Goal: Transaction & Acquisition: Purchase product/service

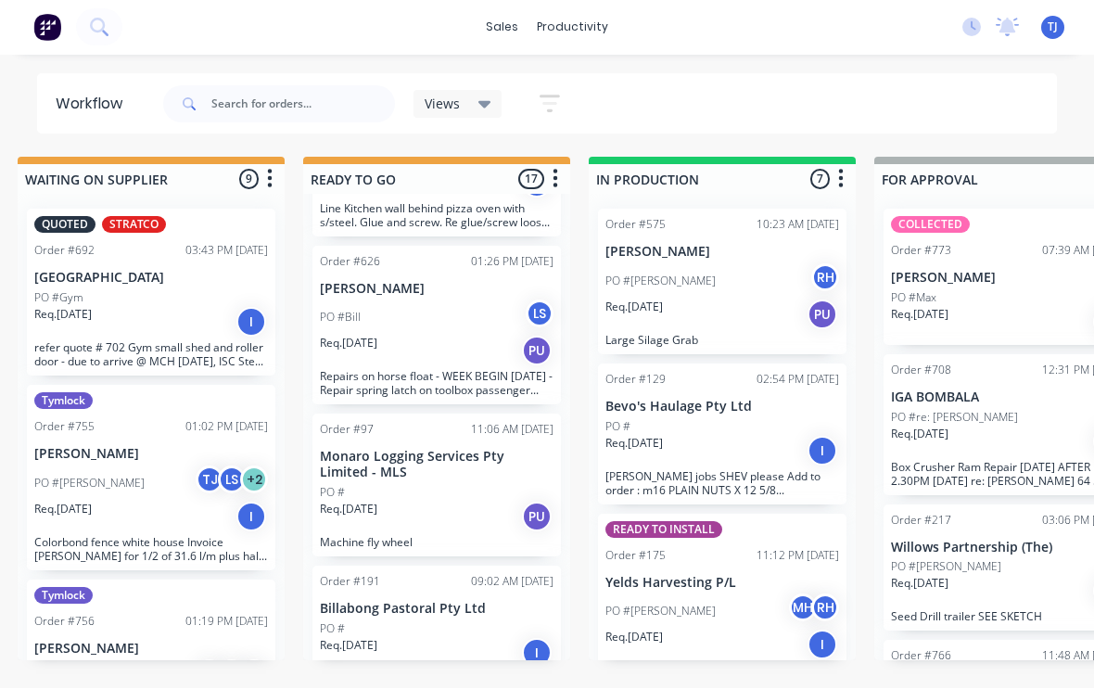
click at [994, 559] on div "PO #[PERSON_NAME]" at bounding box center [1008, 567] width 234 height 17
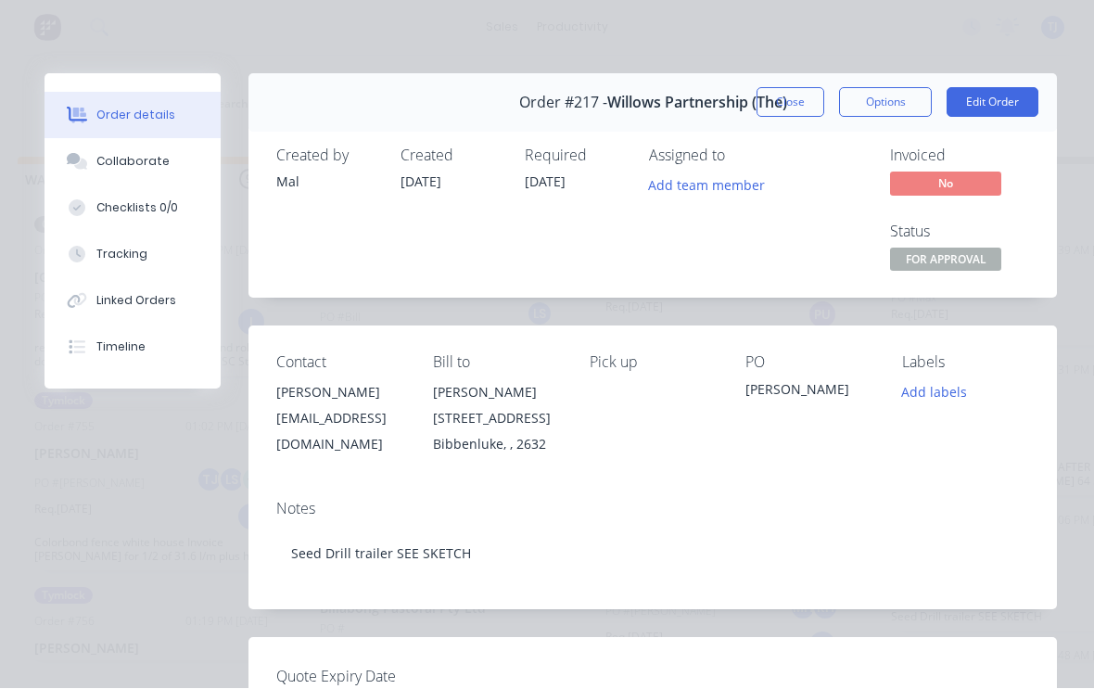
click at [1003, 103] on button "Edit Order" at bounding box center [992, 103] width 92 height 30
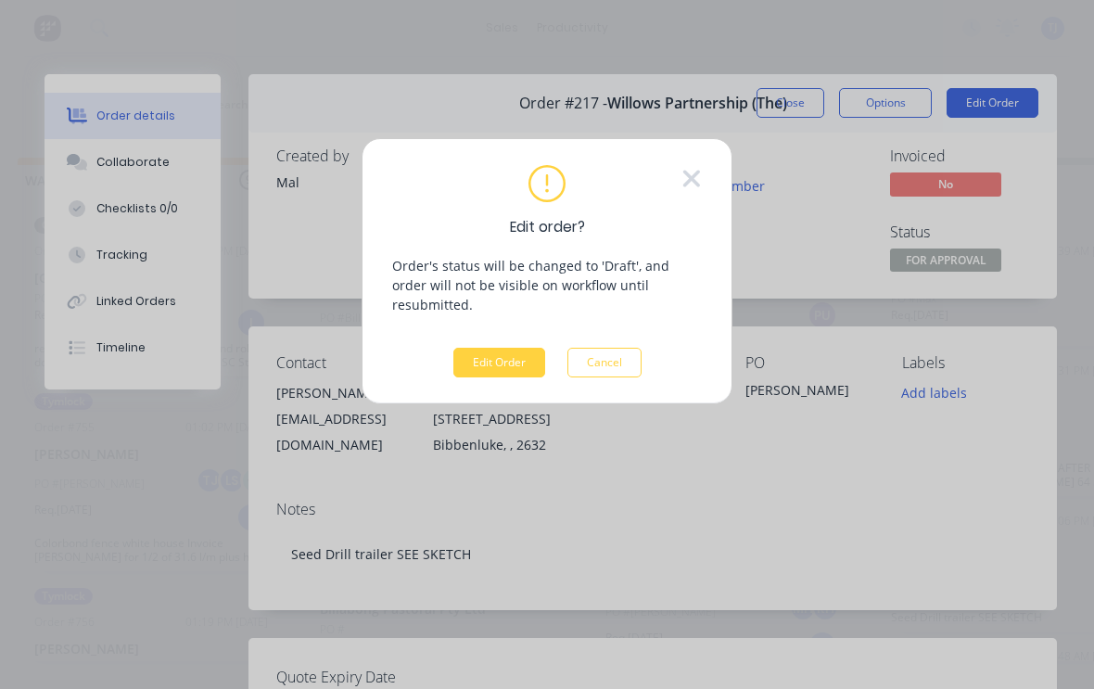
click at [497, 348] on button "Edit Order" at bounding box center [499, 363] width 92 height 30
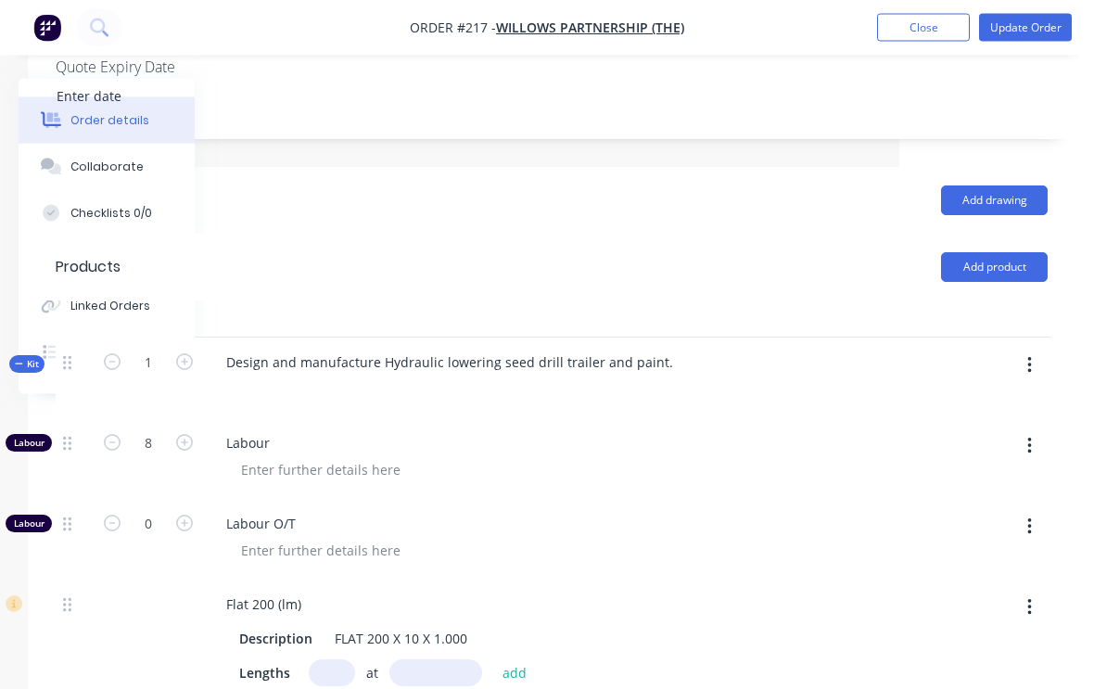
scroll to position [491, 195]
click at [1041, 361] on button "button" at bounding box center [1029, 364] width 44 height 33
click at [981, 408] on div "Add product to kit" at bounding box center [963, 413] width 143 height 27
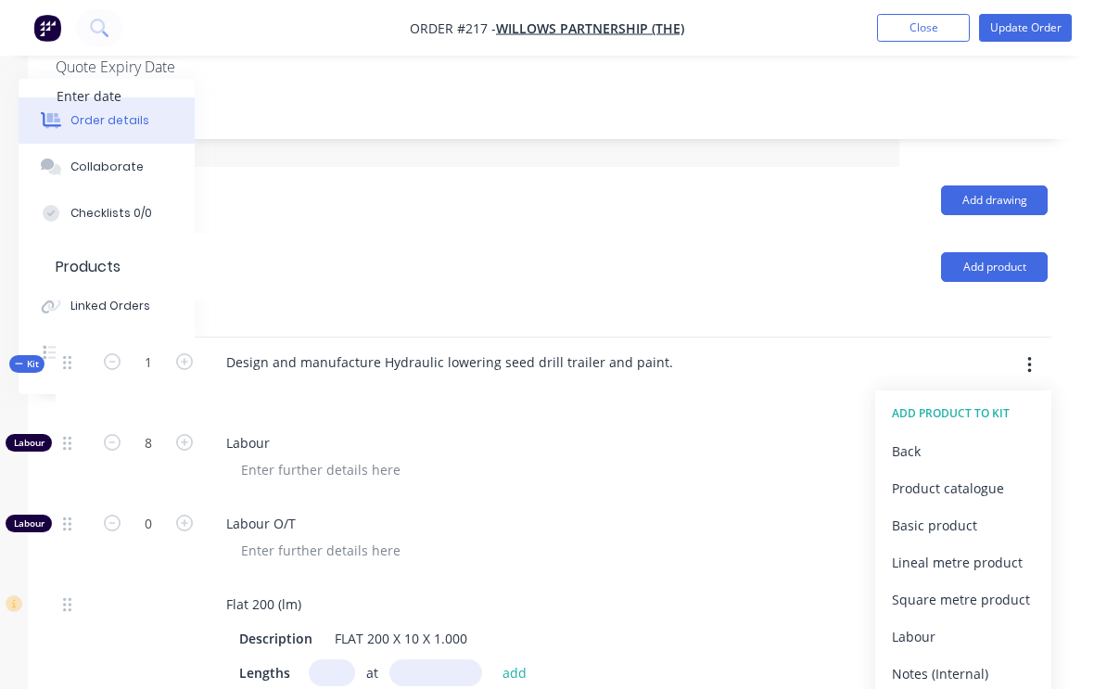
click at [969, 486] on div "Product catalogue" at bounding box center [963, 488] width 143 height 27
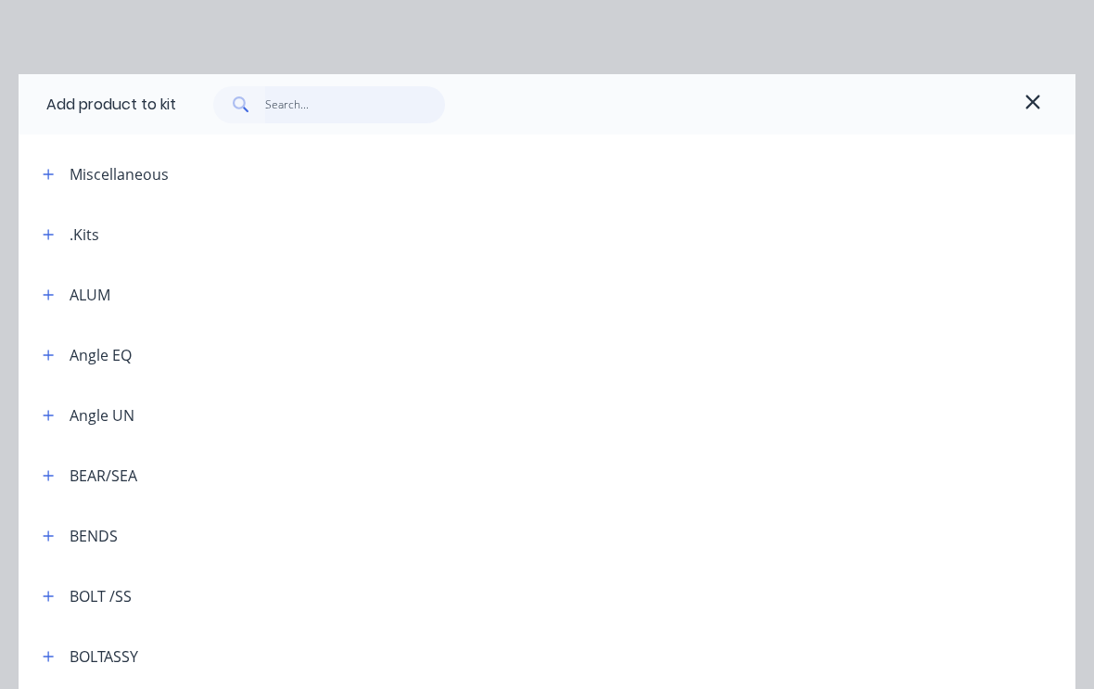
click at [335, 103] on input "text" at bounding box center [355, 104] width 181 height 37
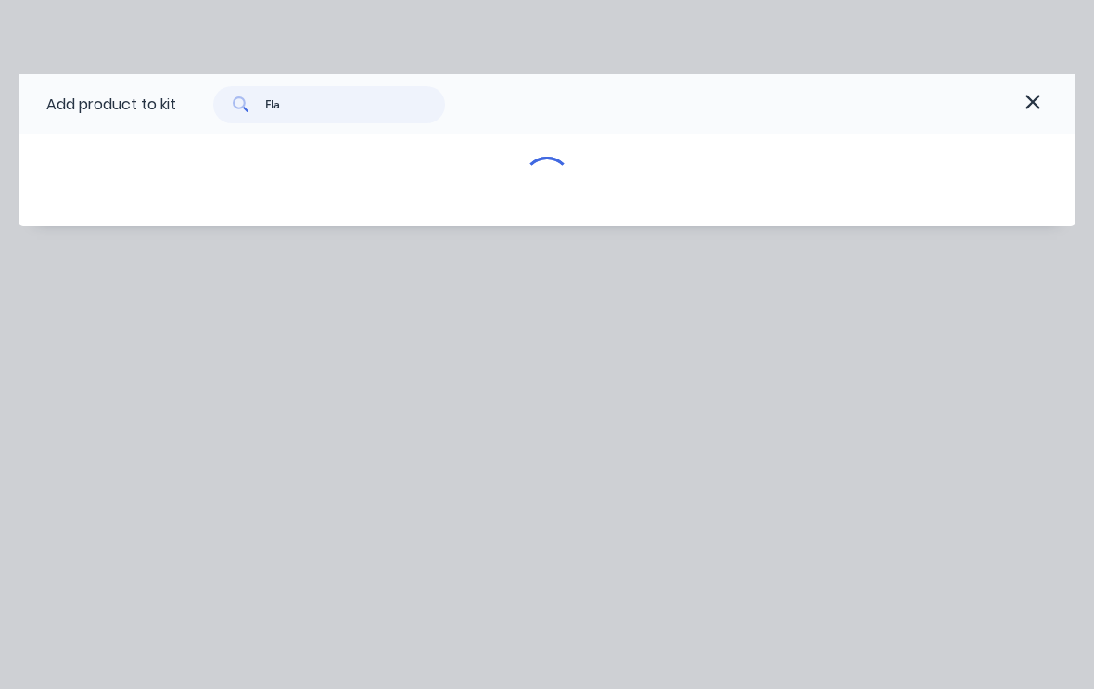
type input "Flat"
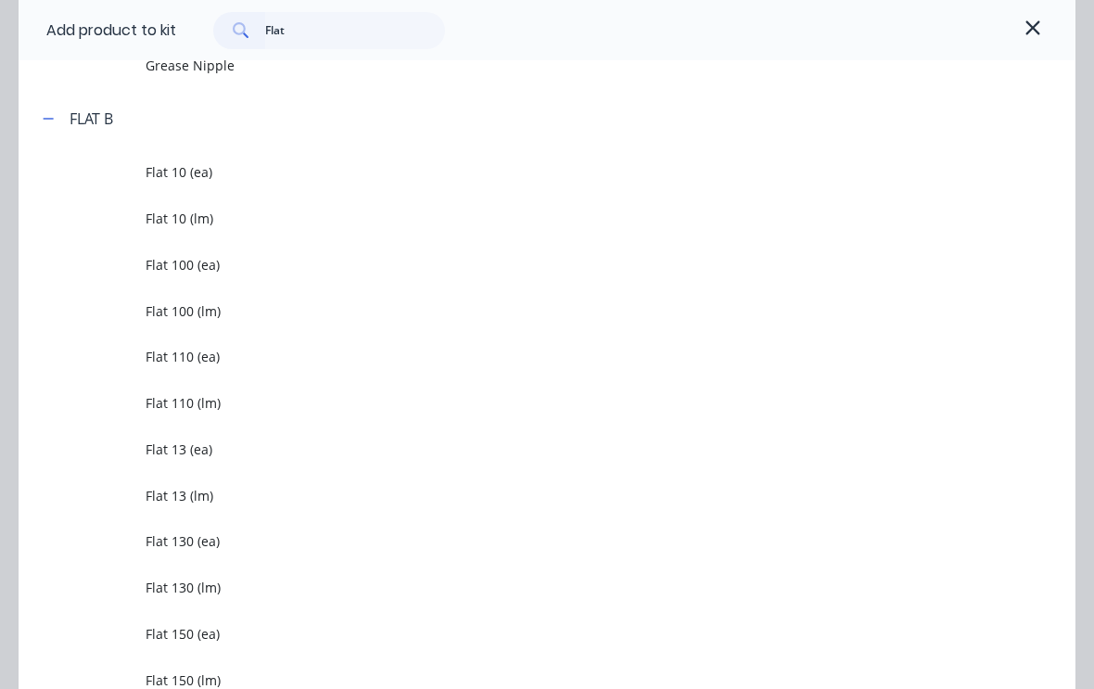
scroll to position [2492, 0]
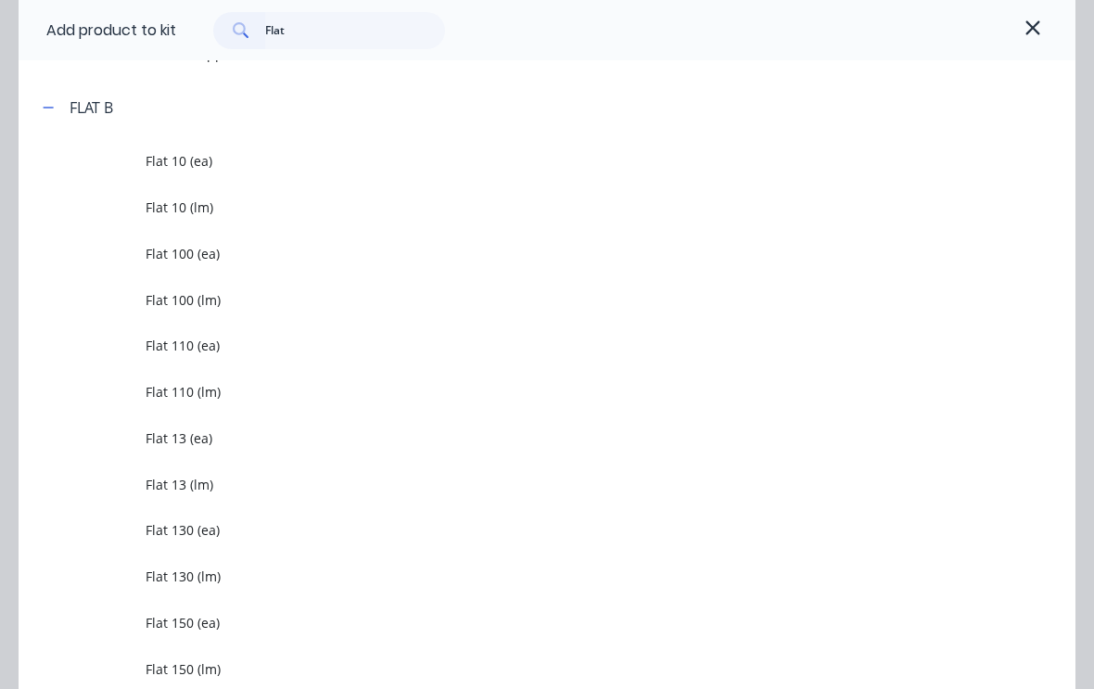
click at [227, 298] on span "Flat 100 (lm)" at bounding box center [518, 299] width 744 height 19
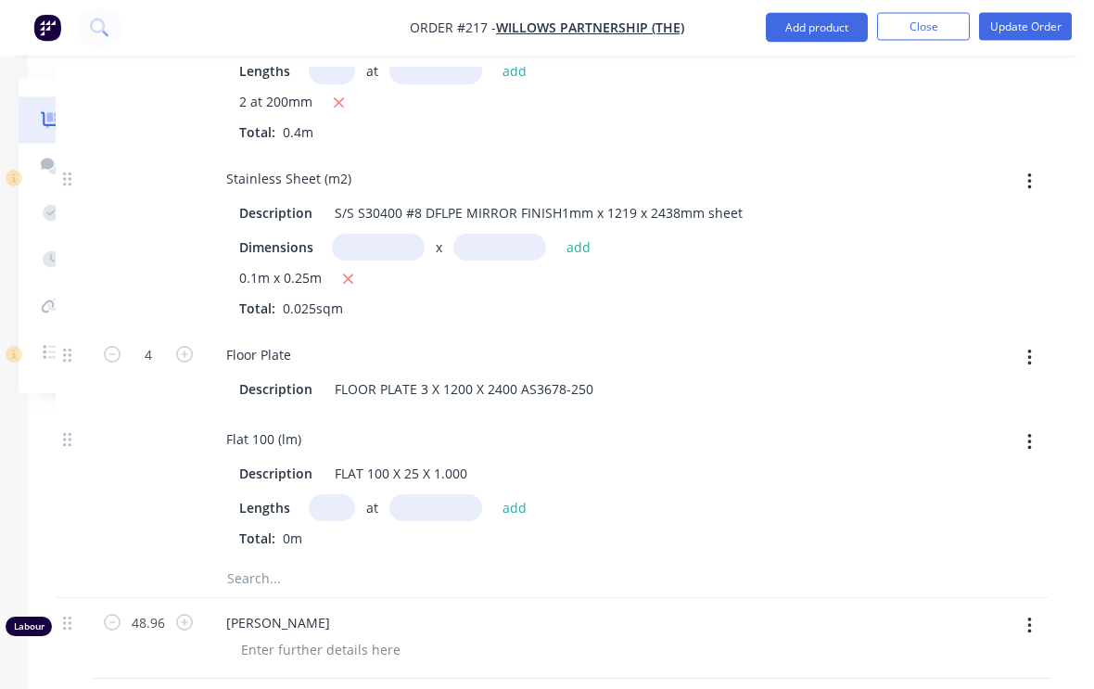
scroll to position [3080, 195]
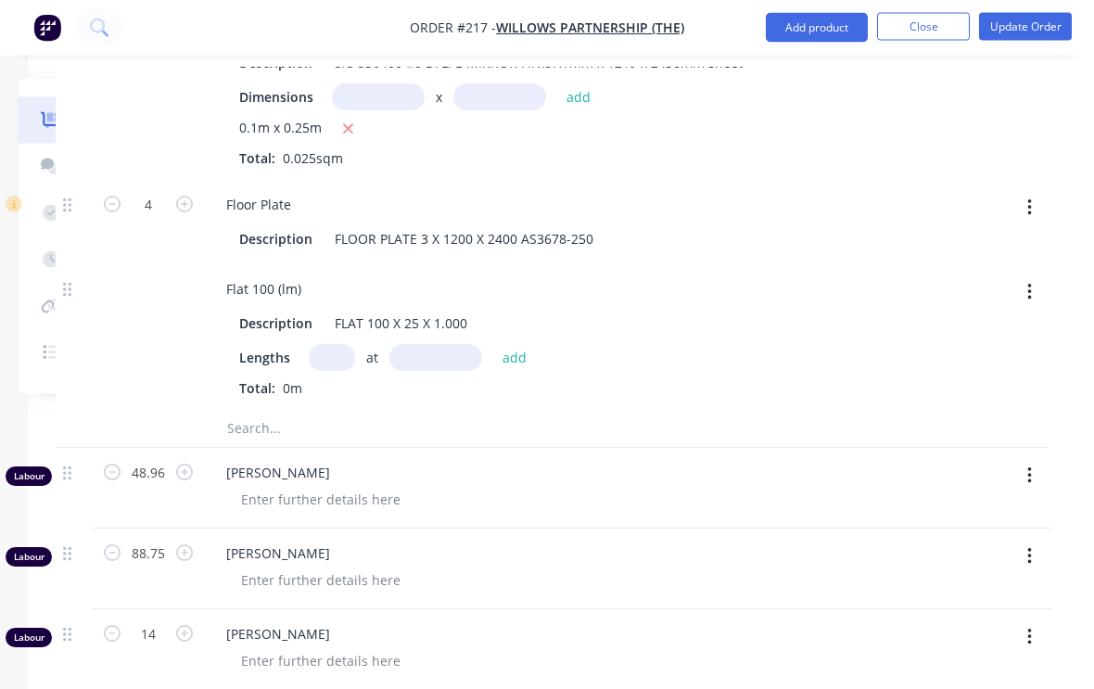
click at [337, 358] on input "text" at bounding box center [332, 358] width 46 height 27
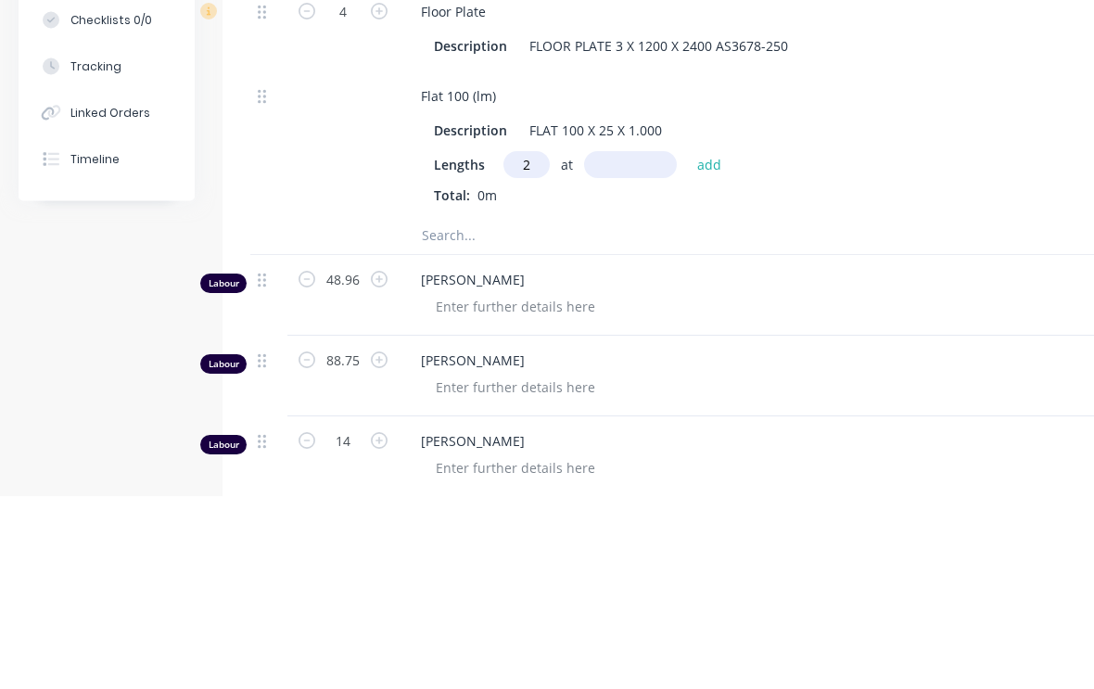
type input "2"
click at [649, 345] on input "text" at bounding box center [630, 358] width 93 height 27
type input "350"
click at [711, 345] on button "add" at bounding box center [710, 357] width 44 height 25
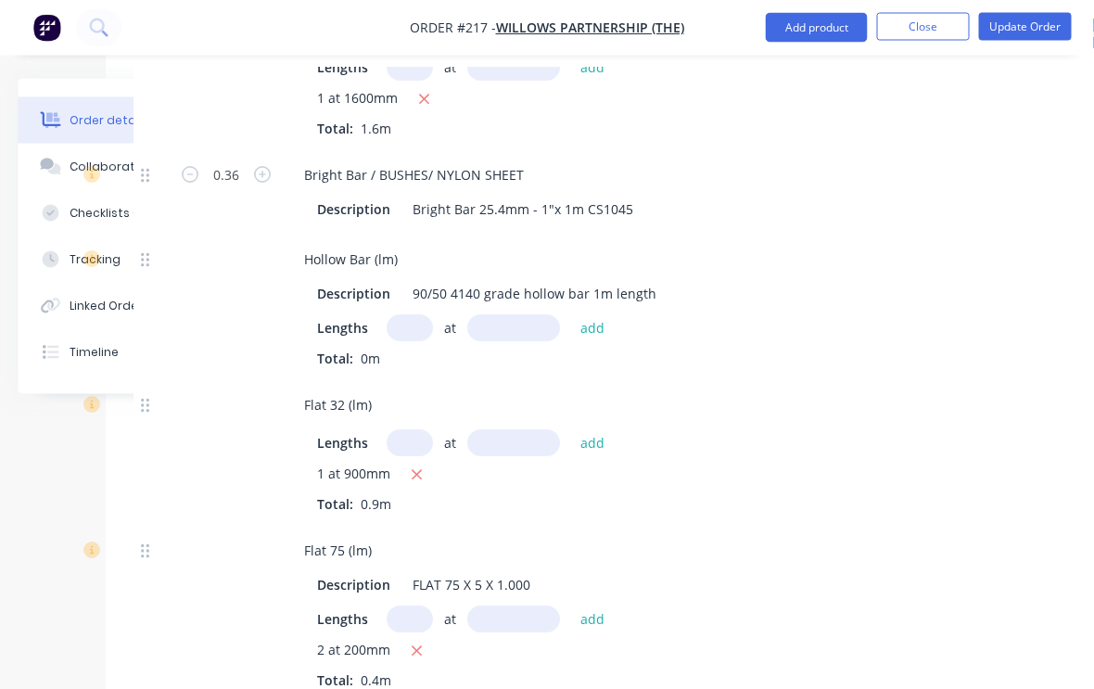
scroll to position [2366, 118]
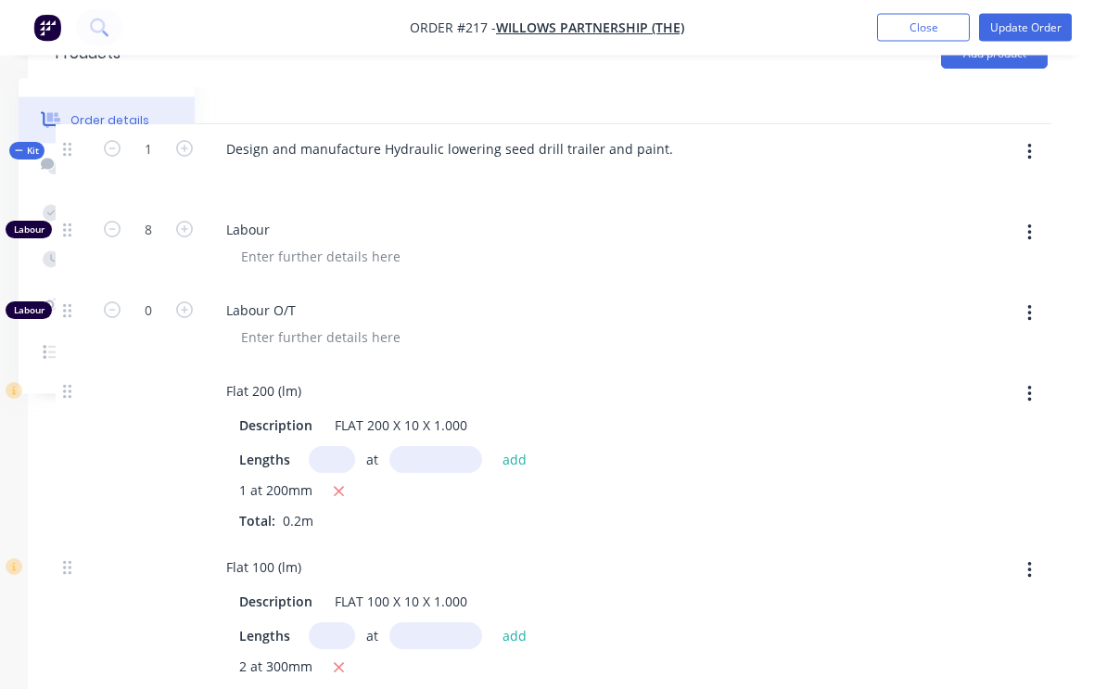
click at [1030, 151] on icon "button" at bounding box center [1029, 153] width 4 height 17
click at [992, 200] on div "Add product to kit" at bounding box center [963, 200] width 143 height 27
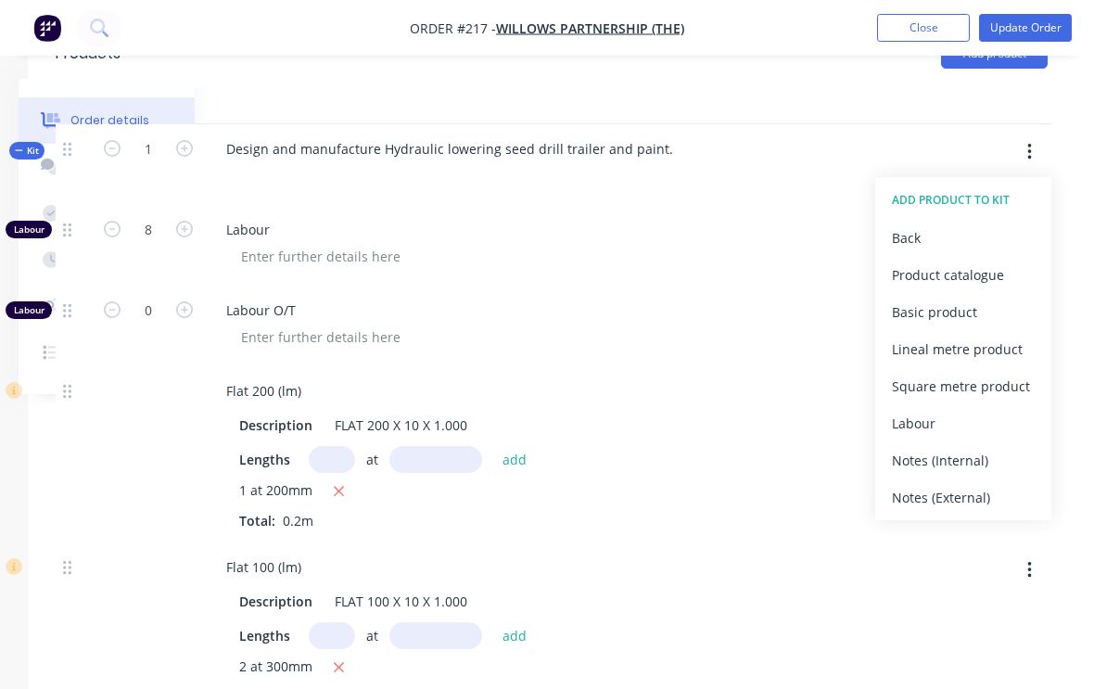
click at [983, 282] on div "Product catalogue" at bounding box center [963, 274] width 143 height 27
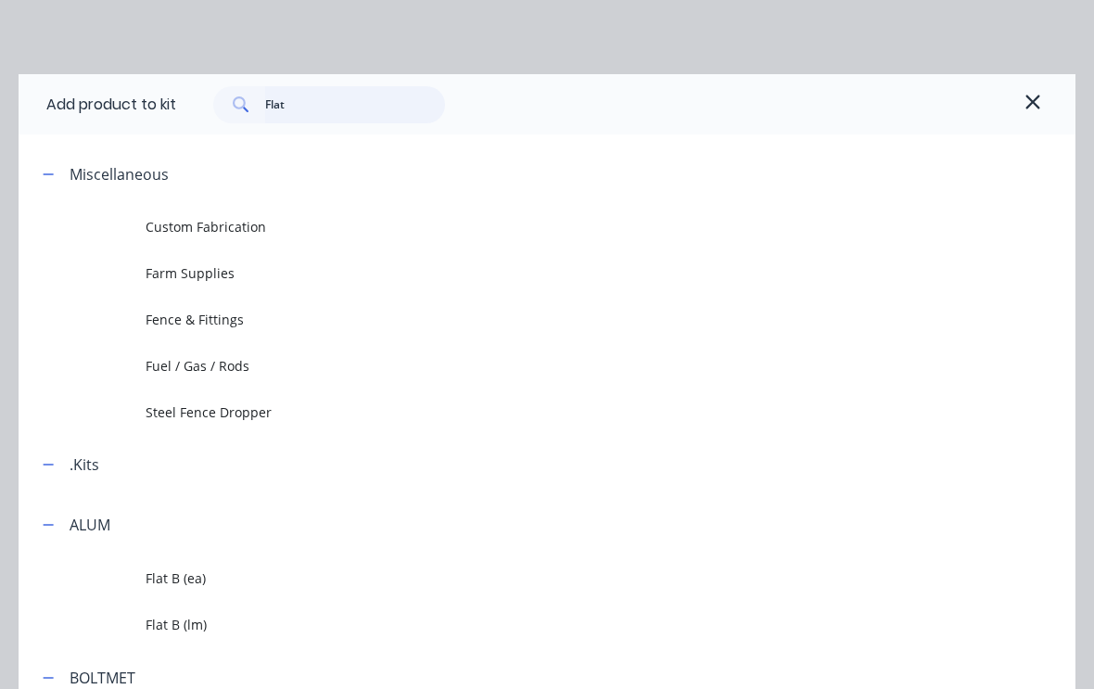
click at [324, 112] on input "Flat" at bounding box center [355, 104] width 181 height 37
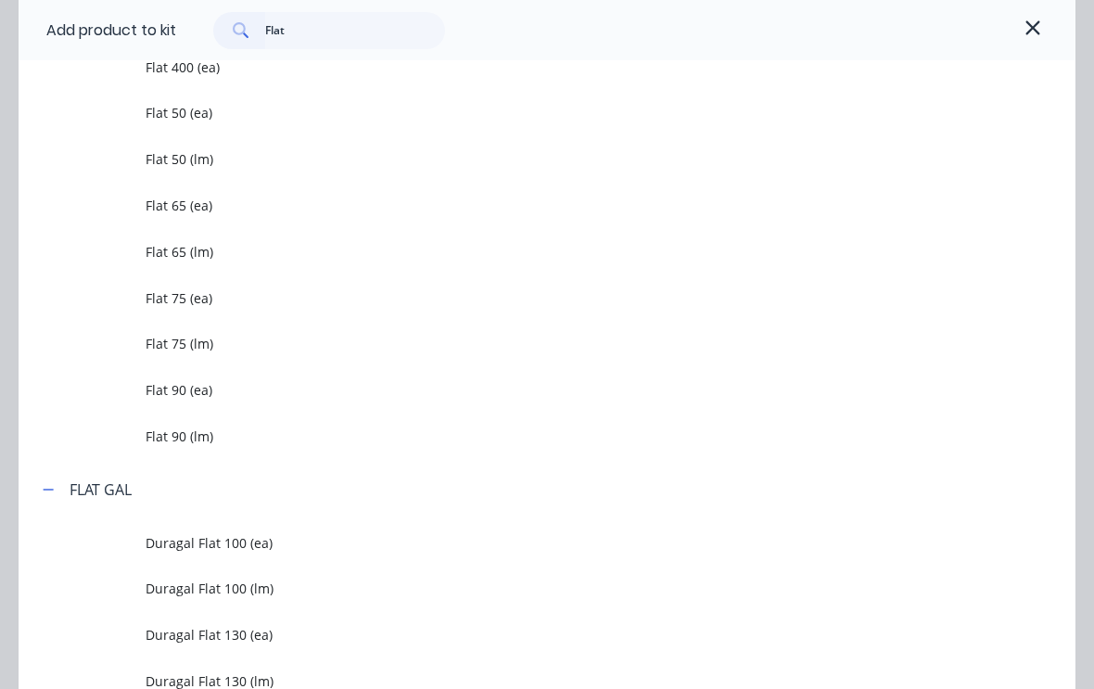
click at [184, 434] on span "Flat 90 (lm)" at bounding box center [518, 435] width 744 height 19
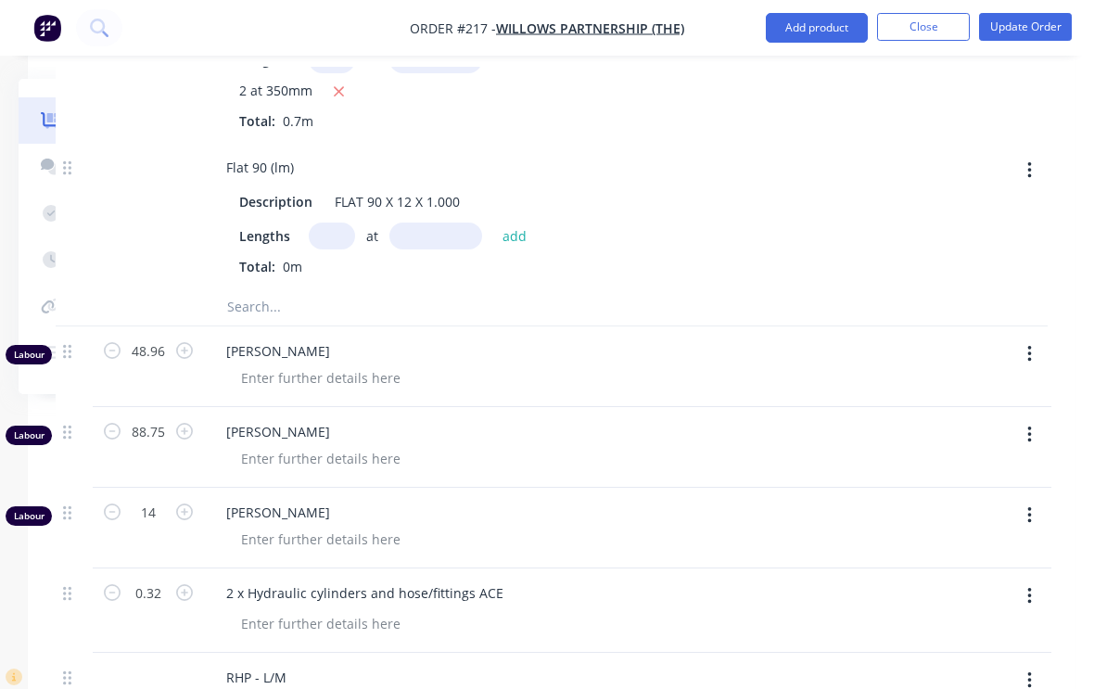
scroll to position [3377, 195]
click at [318, 243] on input "text" at bounding box center [332, 236] width 46 height 27
type input "1"
click at [435, 232] on input "text" at bounding box center [435, 236] width 93 height 27
type input "500"
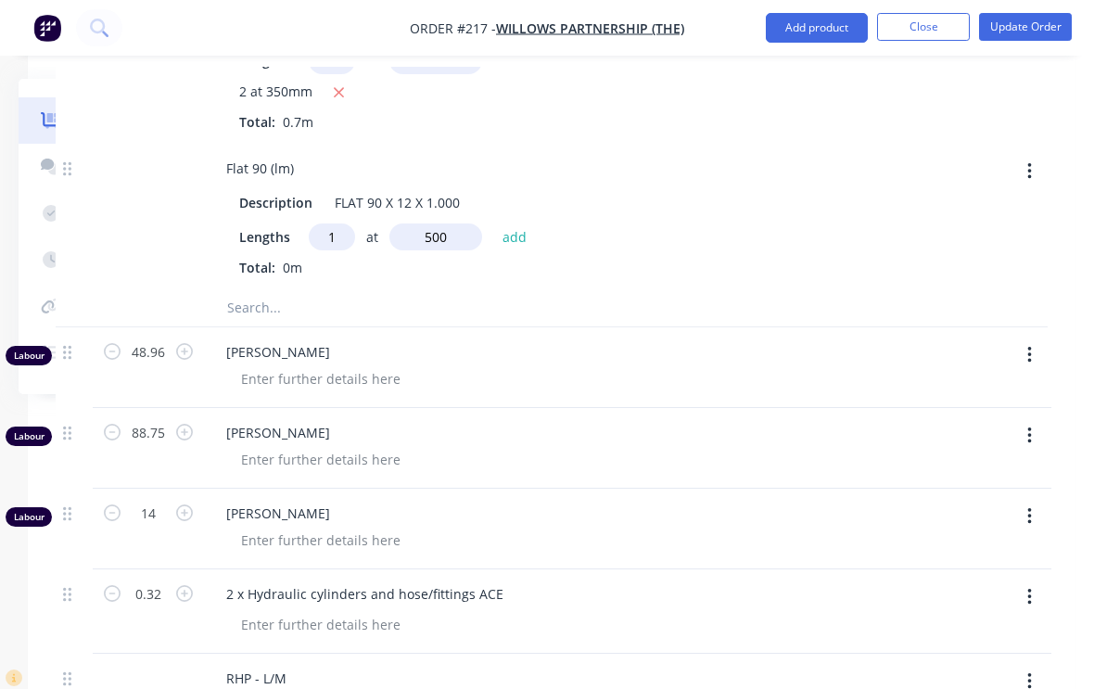
click at [509, 229] on button "add" at bounding box center [515, 235] width 44 height 25
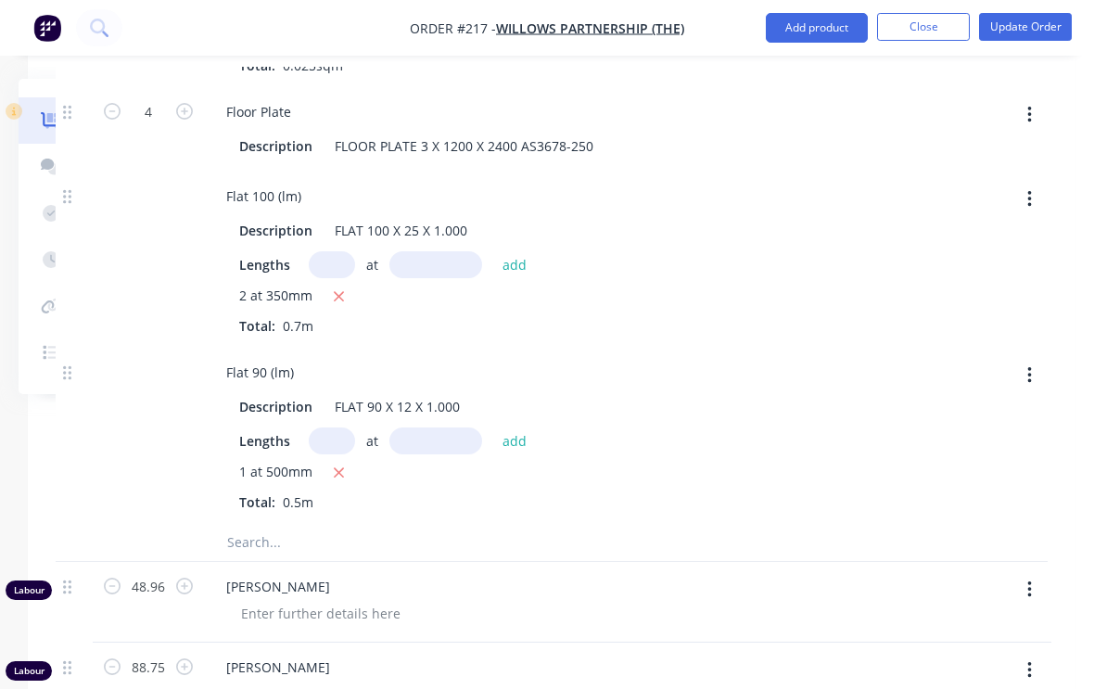
scroll to position [3172, 195]
click at [334, 265] on input "text" at bounding box center [332, 265] width 46 height 27
type input "1"
click at [442, 265] on input "text" at bounding box center [435, 265] width 93 height 27
type input "300"
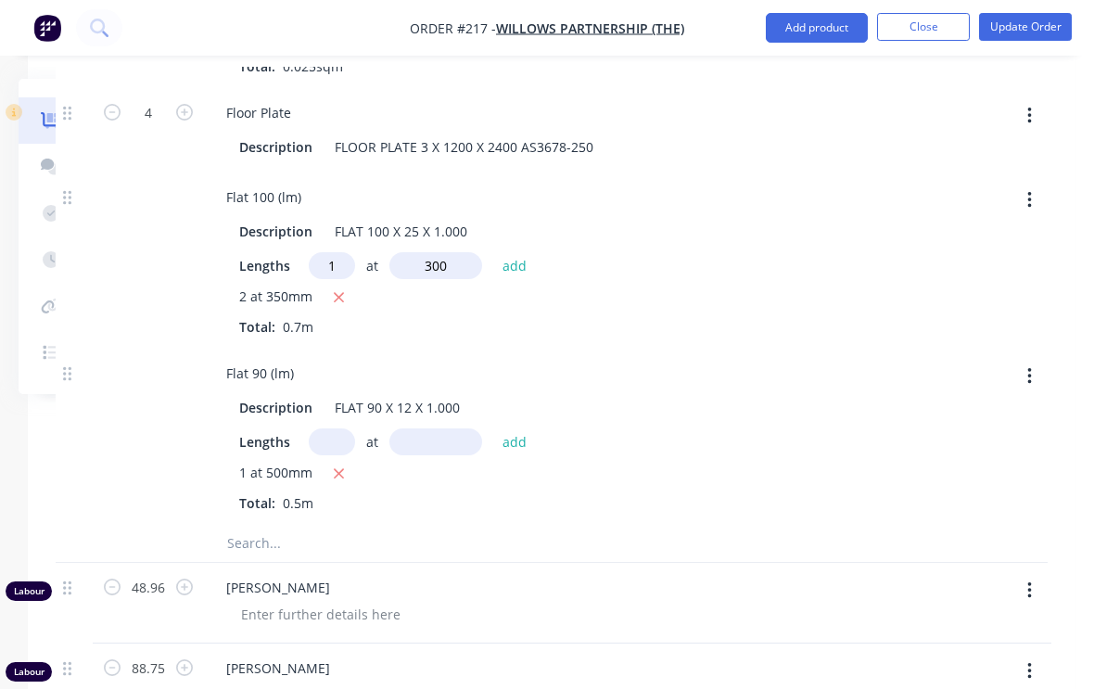
click at [510, 252] on button "add" at bounding box center [515, 264] width 44 height 25
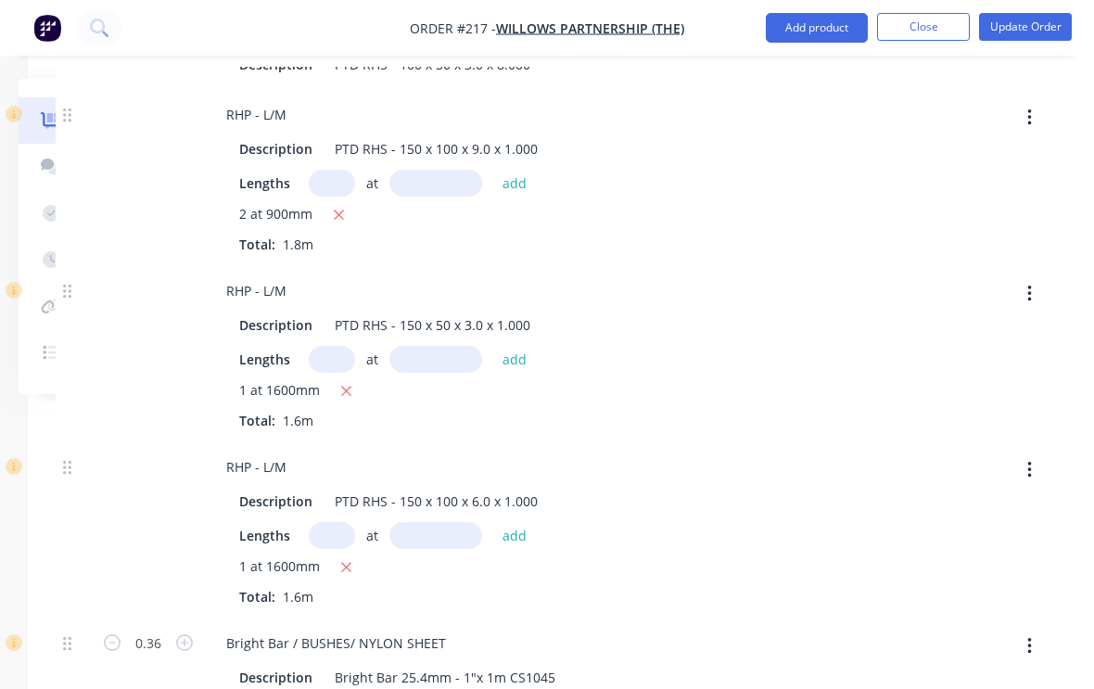
scroll to position [1896, 195]
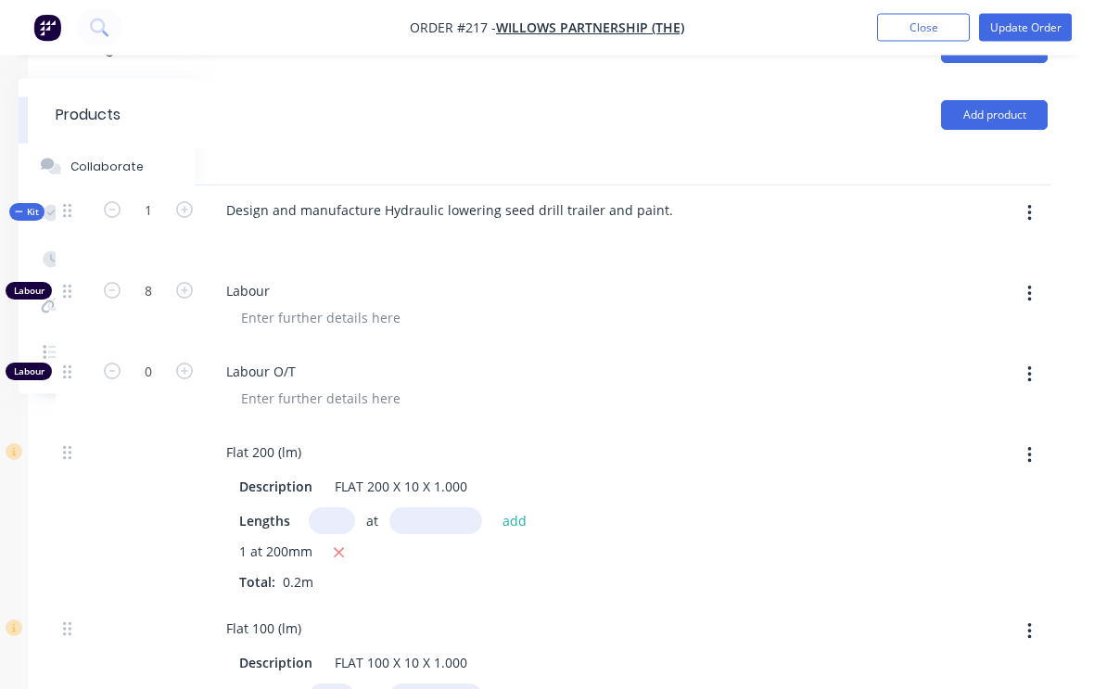
click at [1030, 209] on icon "button" at bounding box center [1029, 214] width 5 height 20
click at [989, 265] on div "Add product to kit" at bounding box center [963, 261] width 143 height 27
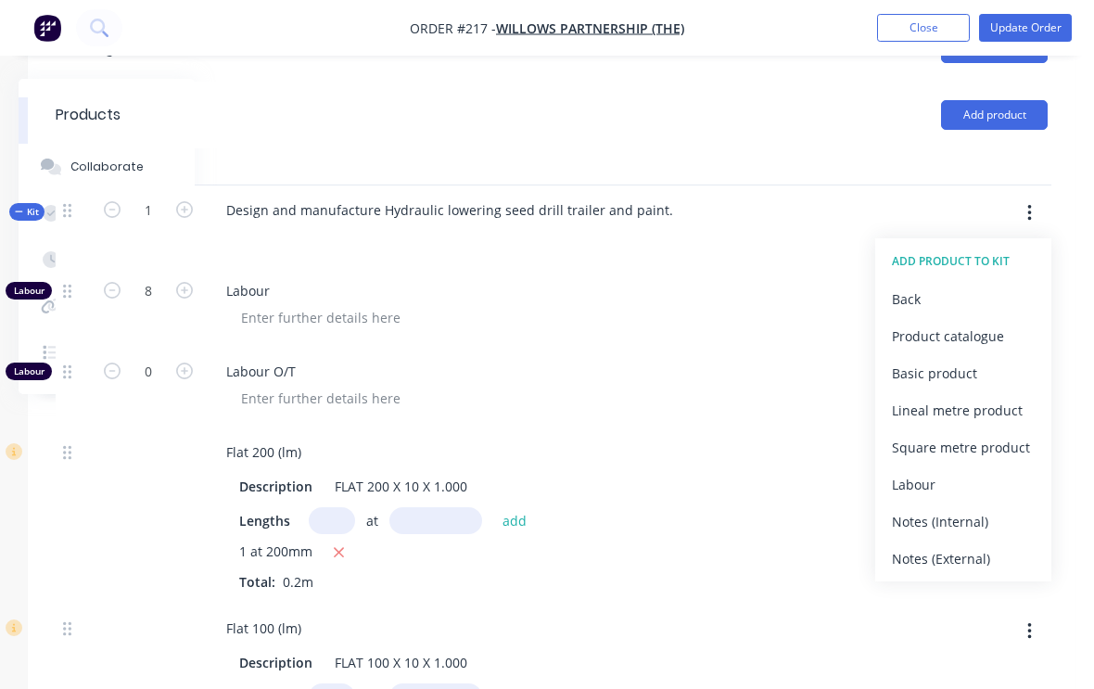
click at [985, 332] on div "Product catalogue" at bounding box center [963, 336] width 143 height 27
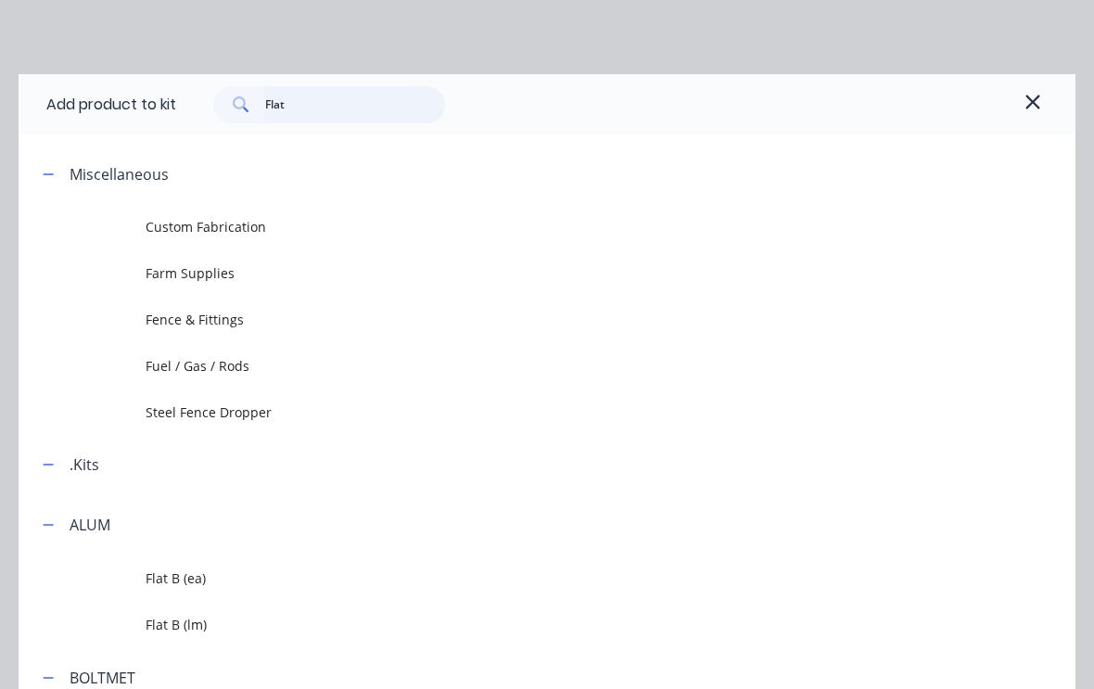
click at [340, 97] on input "Flat" at bounding box center [355, 104] width 181 height 37
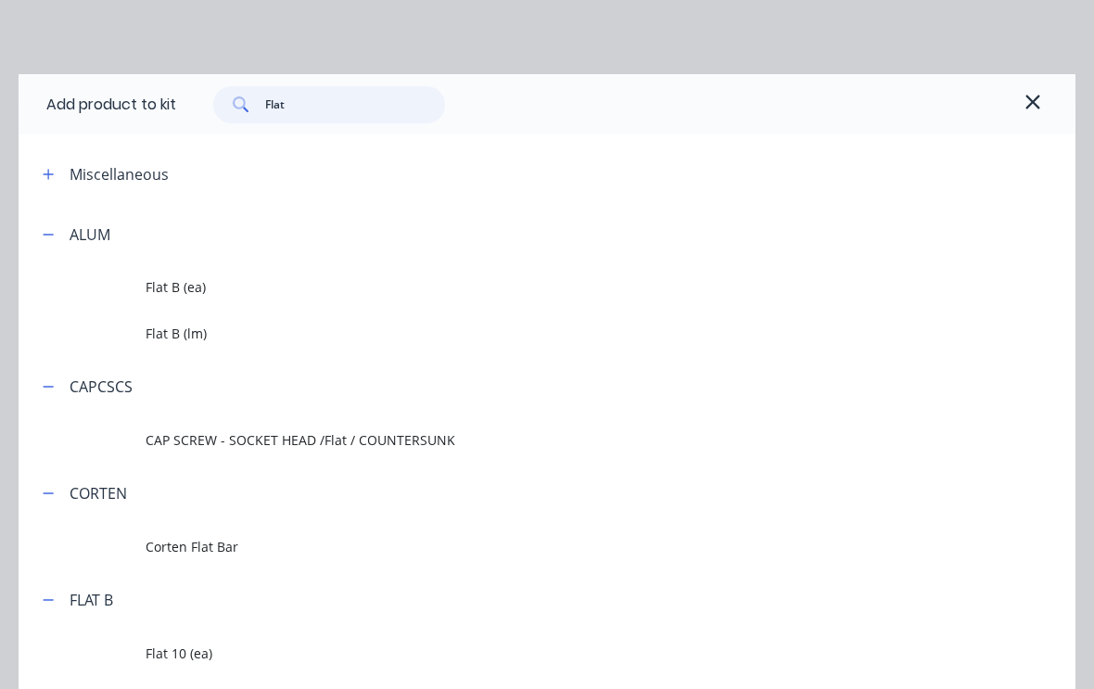
type input "Flat b"
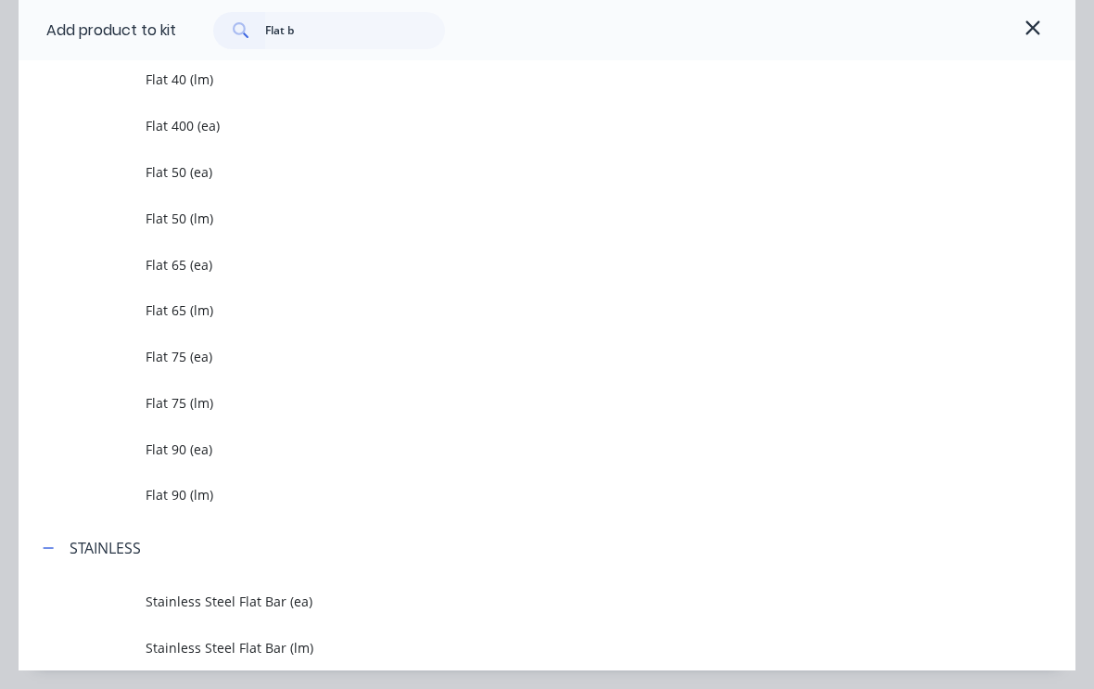
scroll to position [1814, 0]
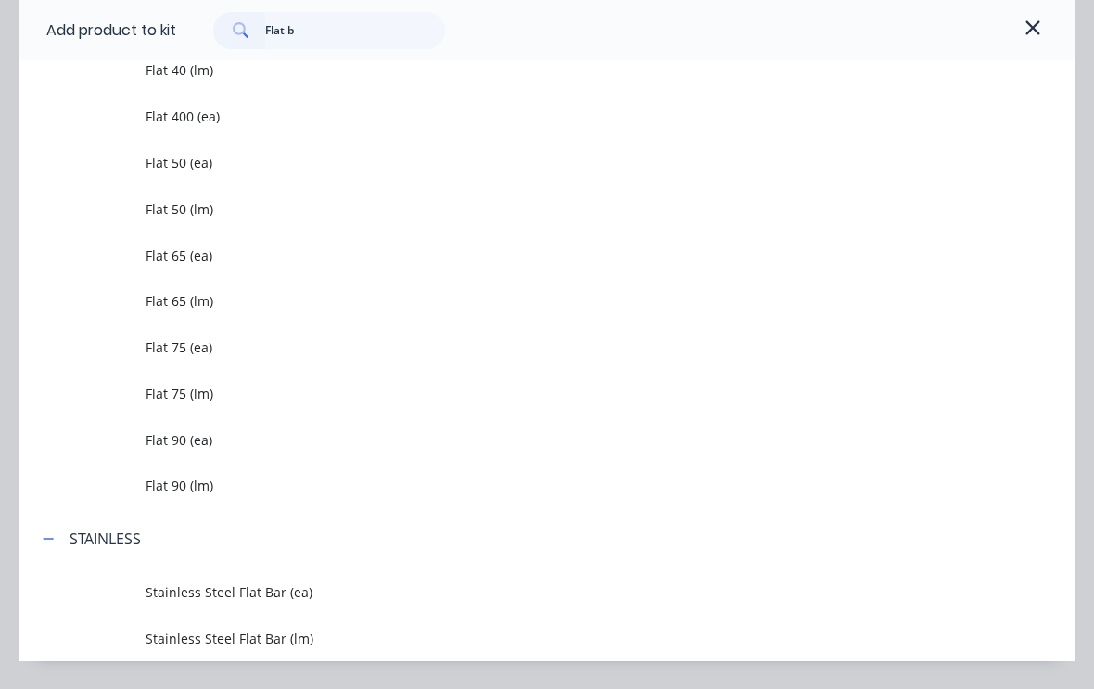
click at [204, 396] on span "Flat 75 (lm)" at bounding box center [518, 393] width 744 height 19
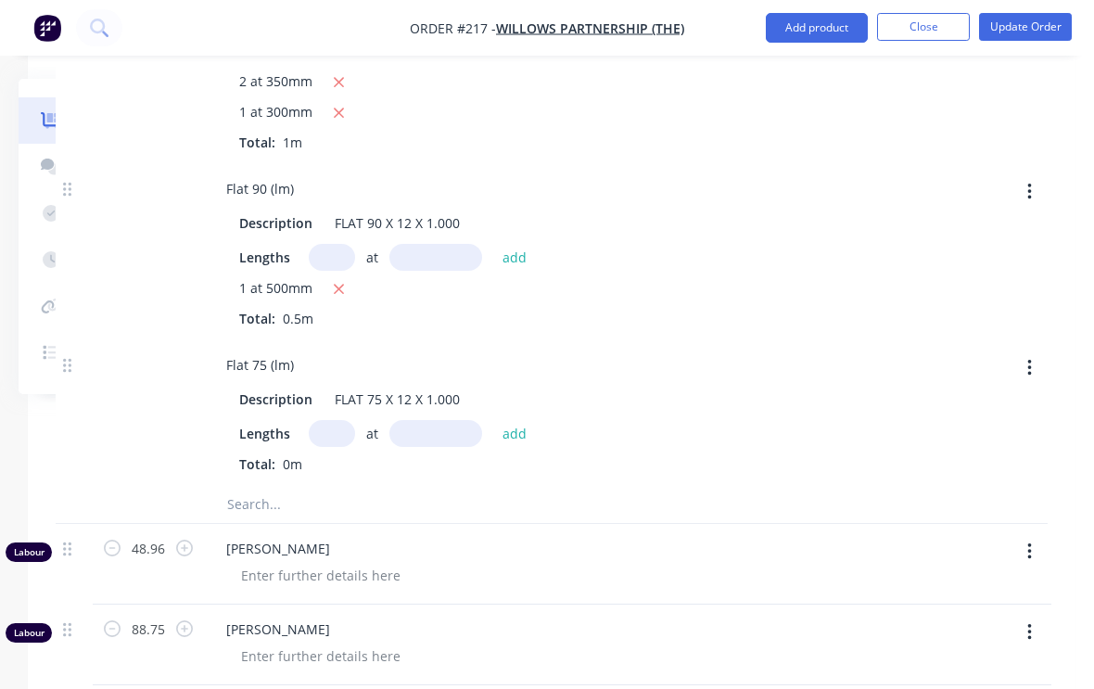
scroll to position [3391, 195]
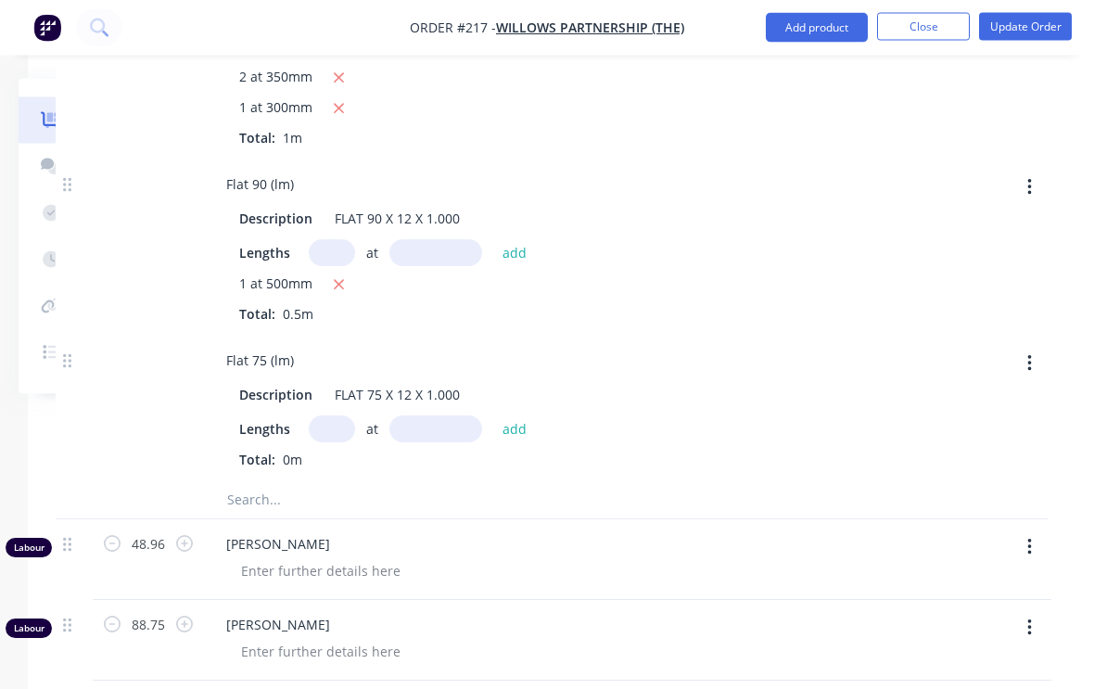
click at [331, 428] on input "text" at bounding box center [332, 429] width 46 height 27
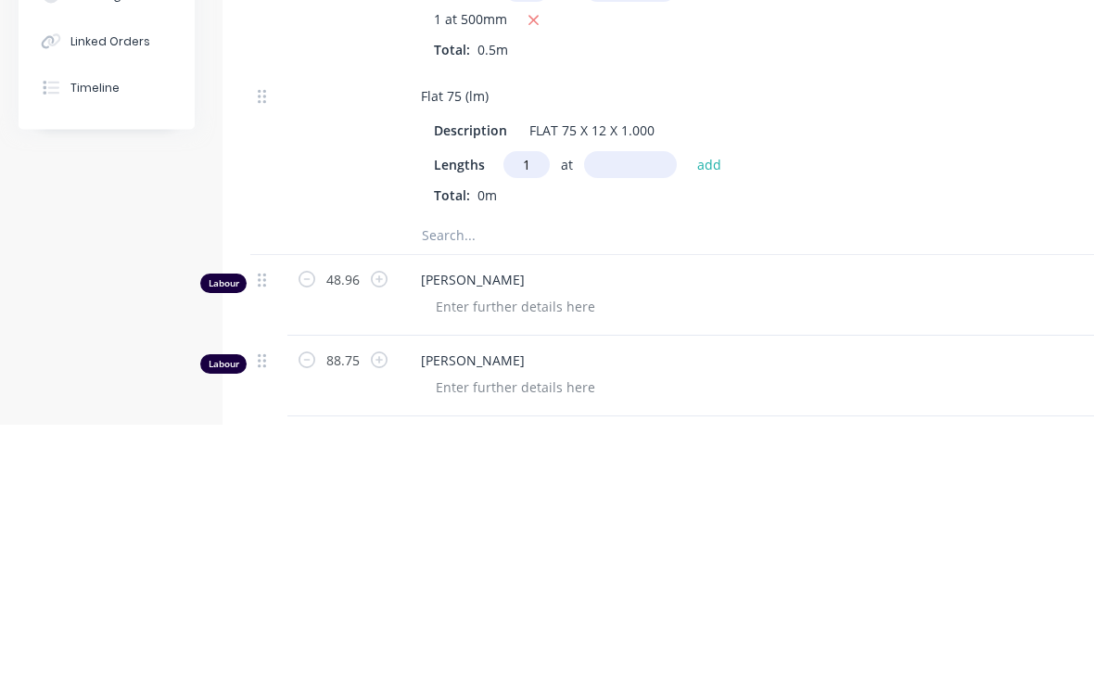
type input "1"
click at [647, 416] on input "text" at bounding box center [630, 429] width 93 height 27
click at [719, 378] on div "Description FLAT 75 X 12 X 1.000 Lengths 1 at 600 add Total: 0m" at bounding box center [769, 424] width 727 height 92
type input "600mm"
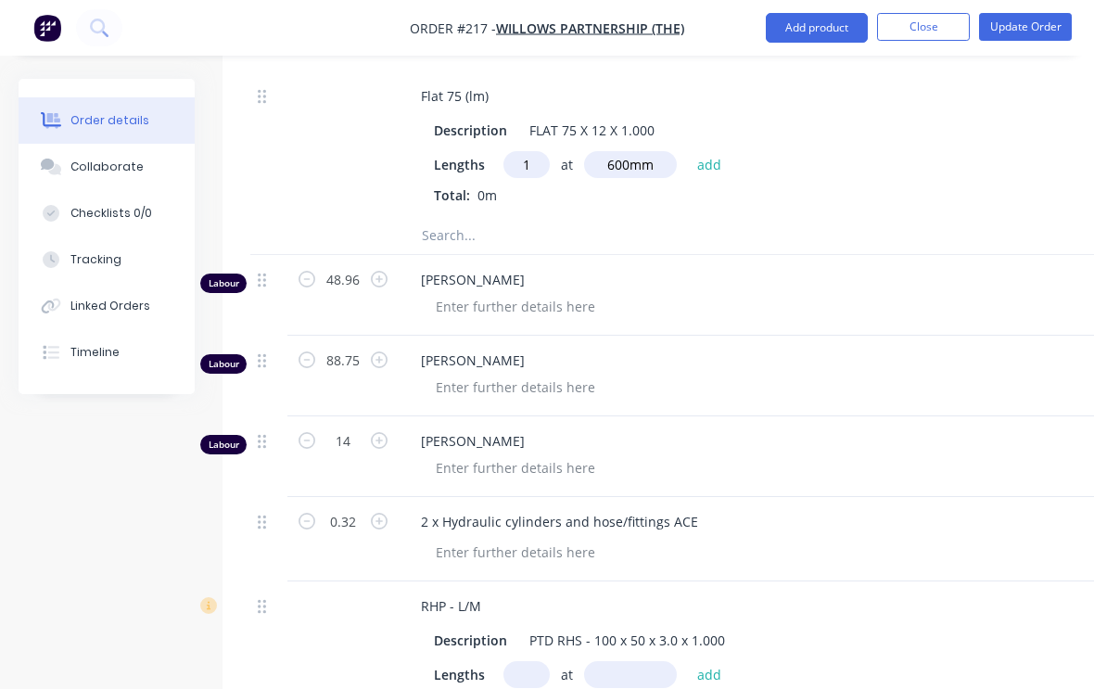
click at [709, 163] on button "add" at bounding box center [710, 163] width 44 height 25
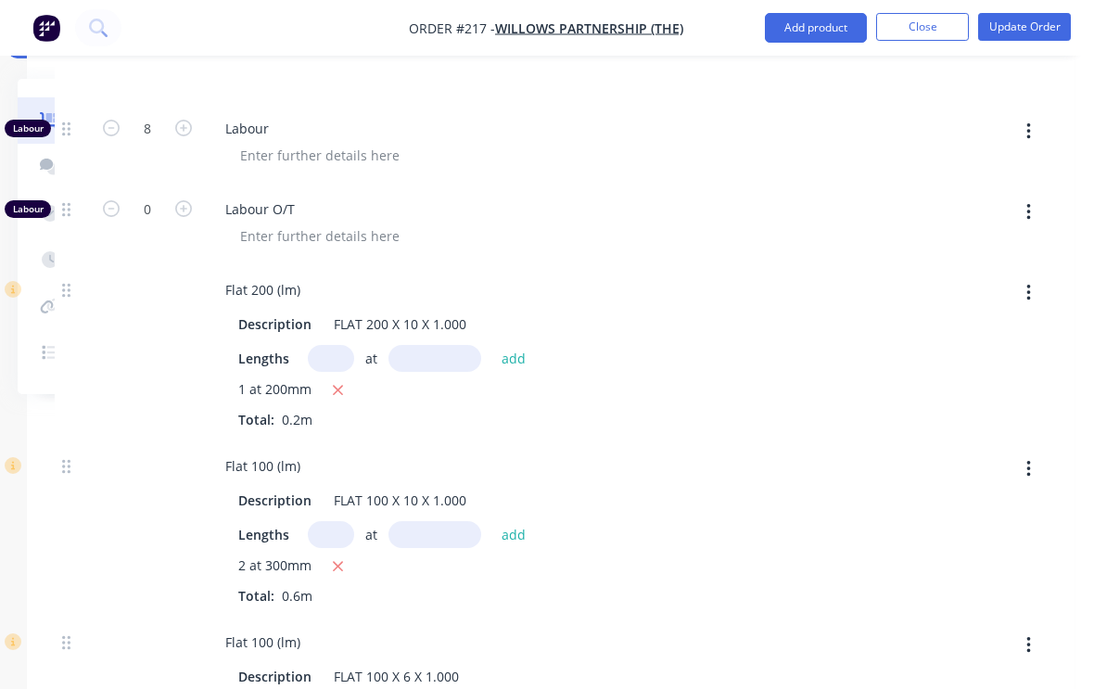
scroll to position [804, 195]
click at [1038, 121] on button "button" at bounding box center [1029, 132] width 44 height 33
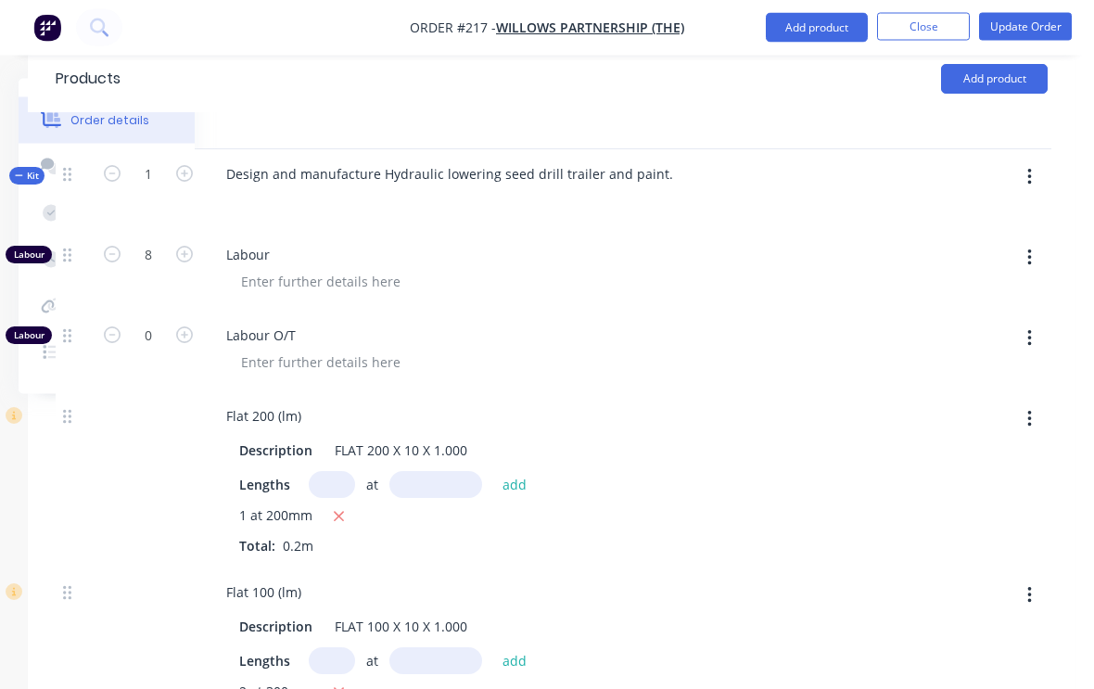
scroll to position [629, 195]
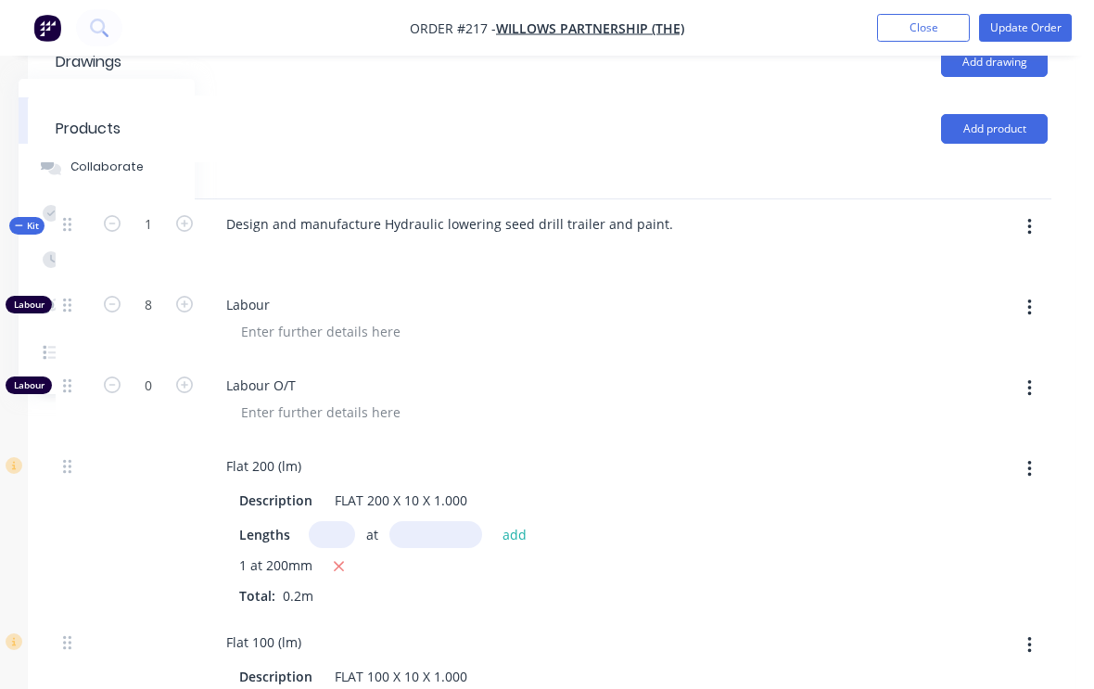
click at [1034, 222] on button "button" at bounding box center [1029, 226] width 44 height 33
click at [977, 274] on div "Add product to kit" at bounding box center [963, 275] width 143 height 27
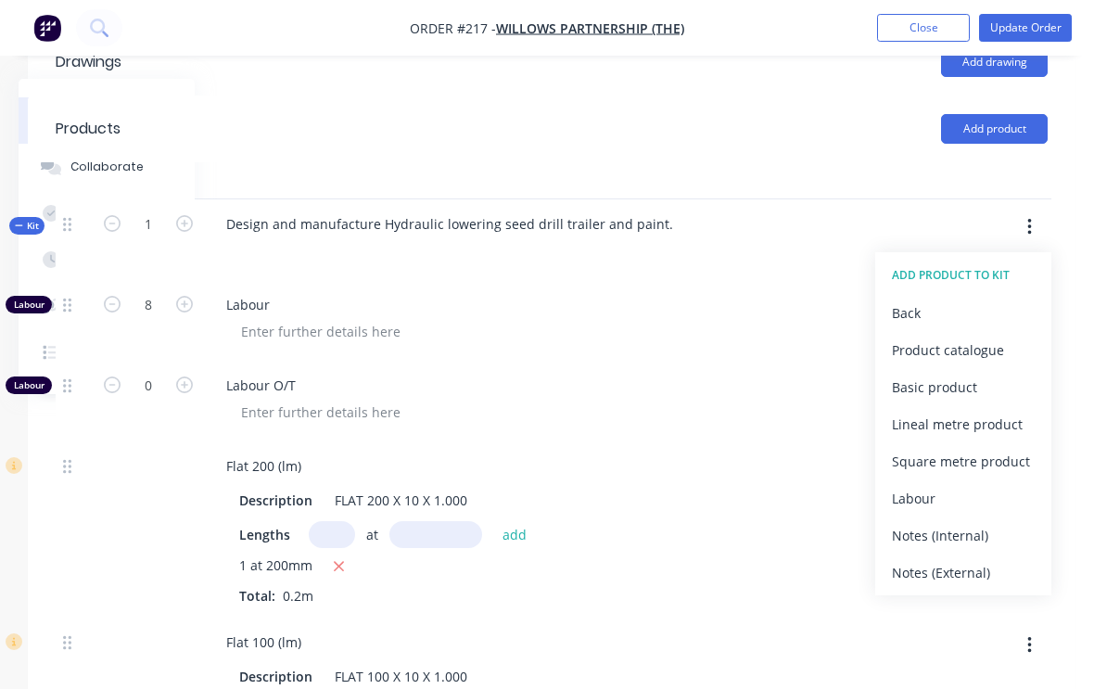
click at [983, 348] on div "Product catalogue" at bounding box center [963, 349] width 143 height 27
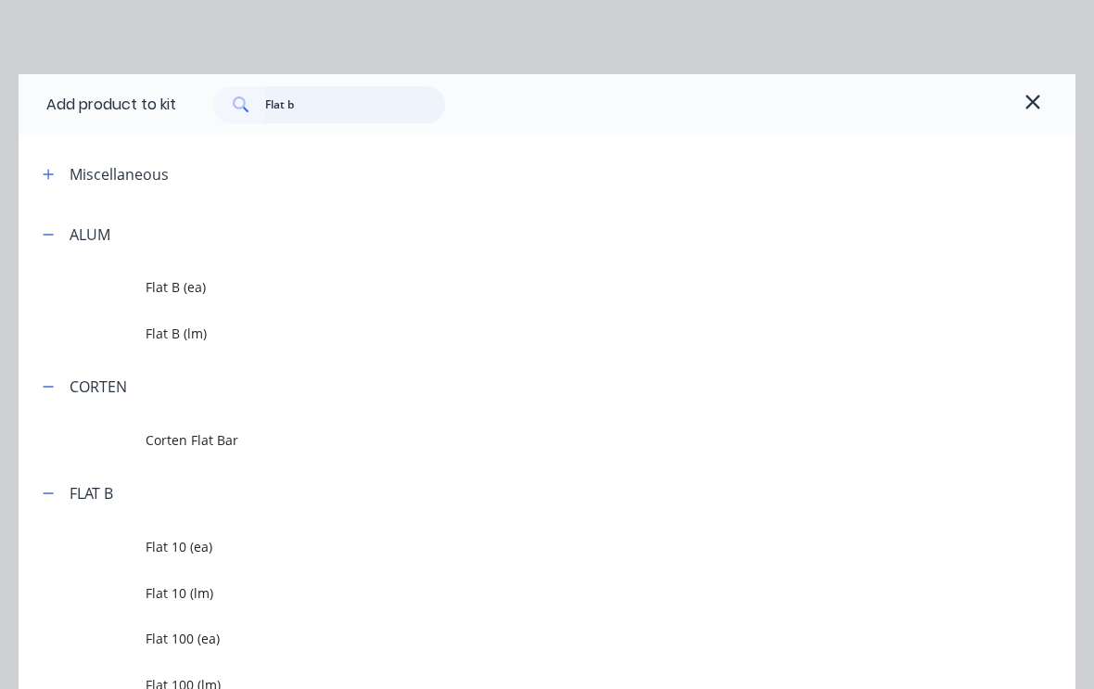
click at [347, 119] on input "Flat b" at bounding box center [355, 104] width 181 height 37
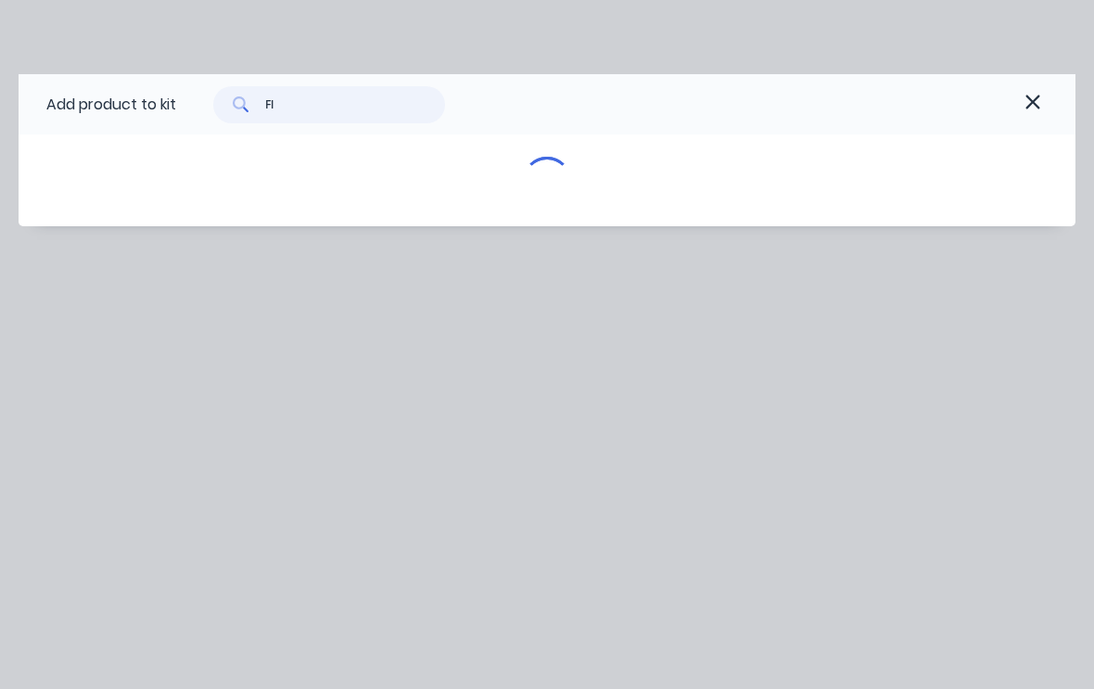
type input "F"
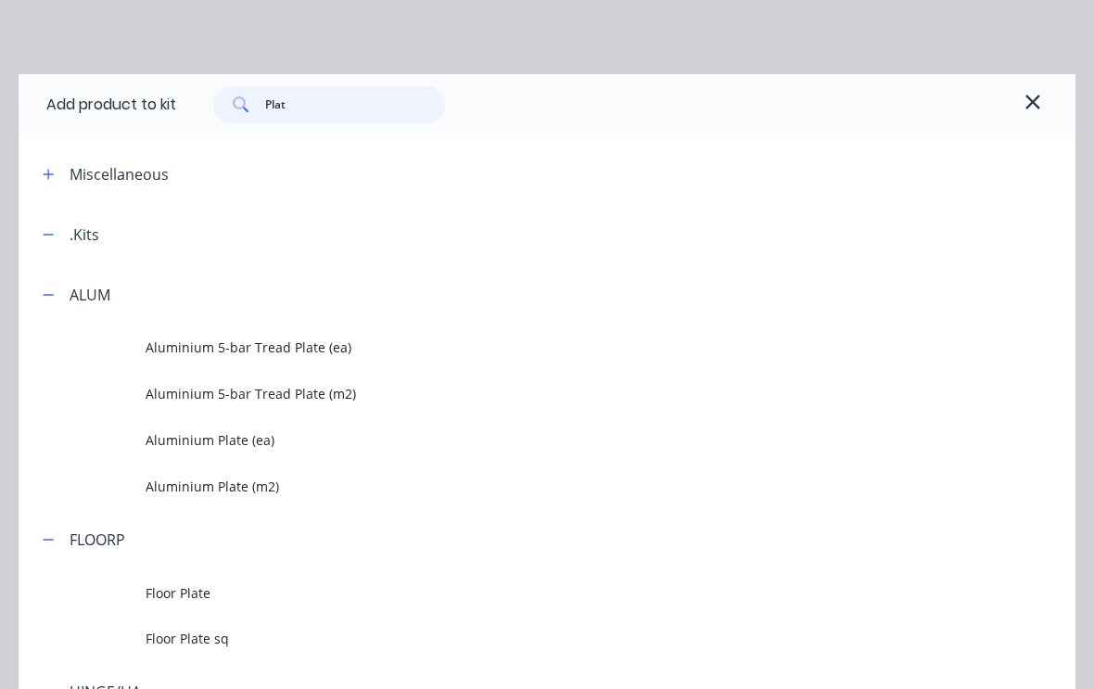
type input "Plate"
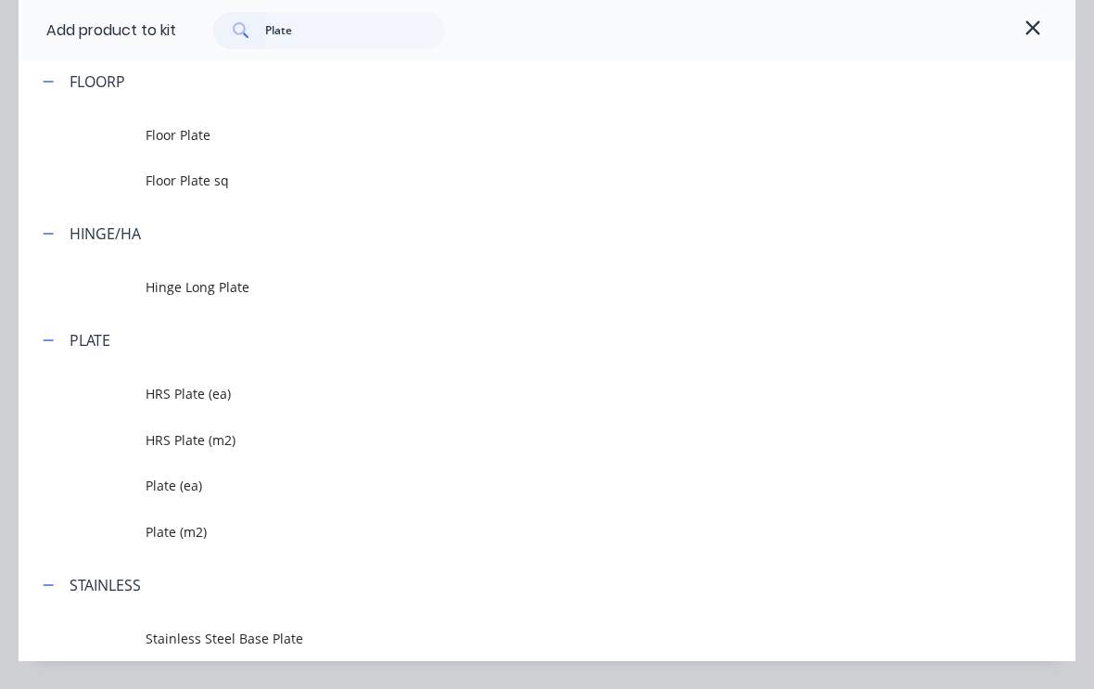
scroll to position [470, 0]
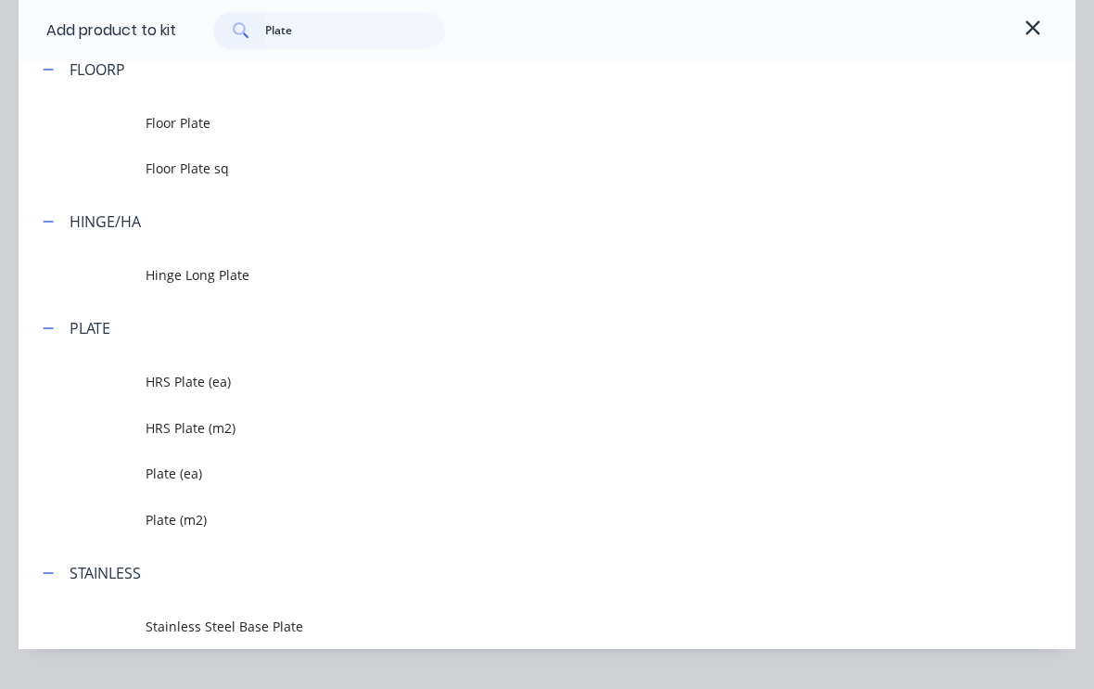
click at [209, 427] on span "HRS Plate (m2)" at bounding box center [518, 427] width 744 height 19
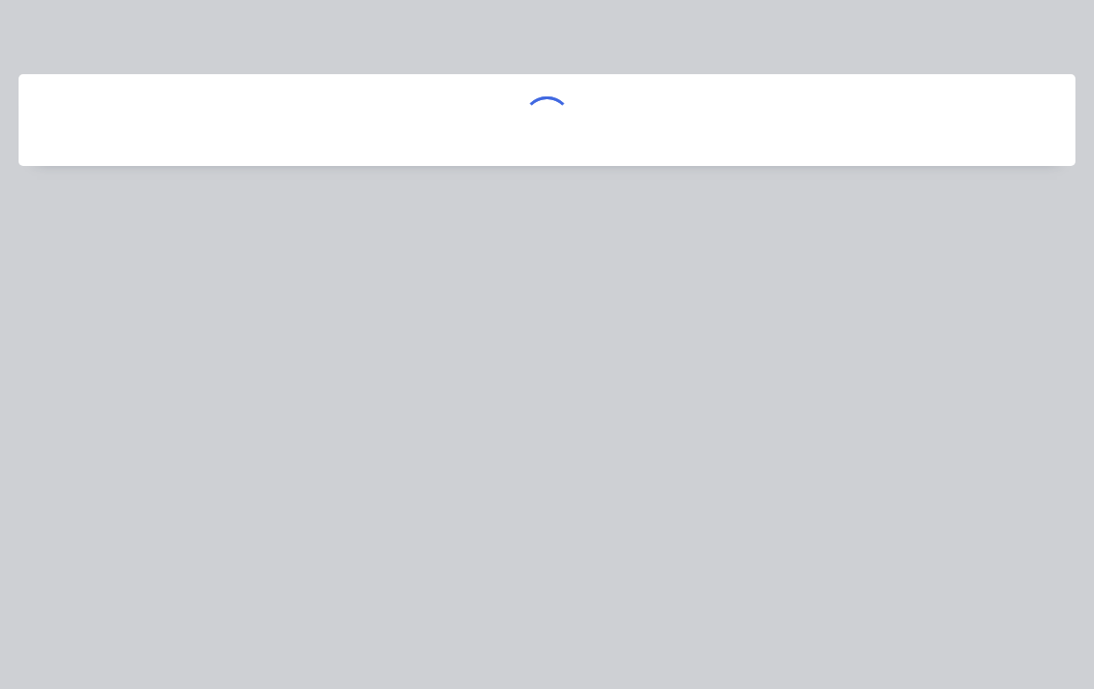
scroll to position [0, 0]
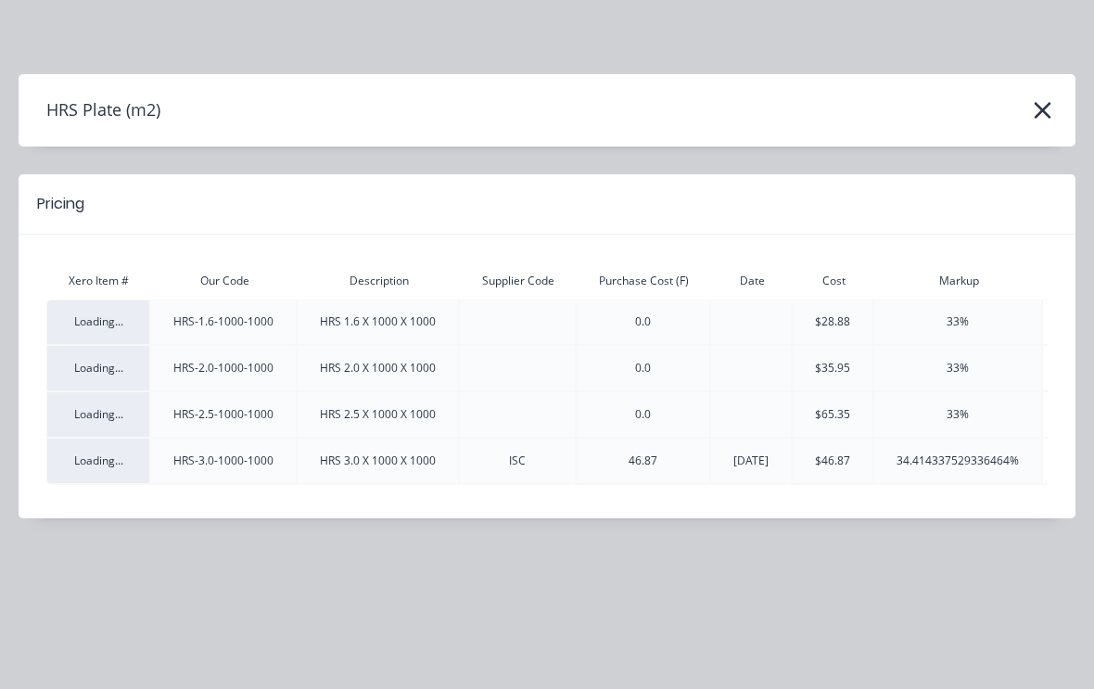
click at [1046, 105] on icon "button" at bounding box center [1041, 110] width 17 height 17
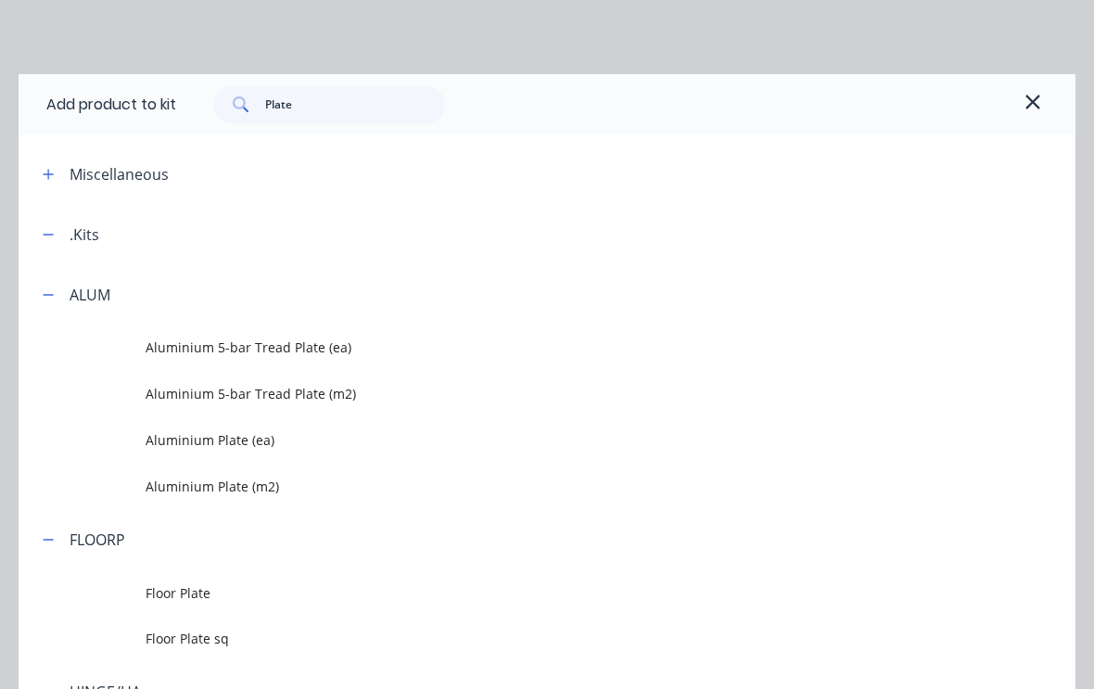
scroll to position [512, 0]
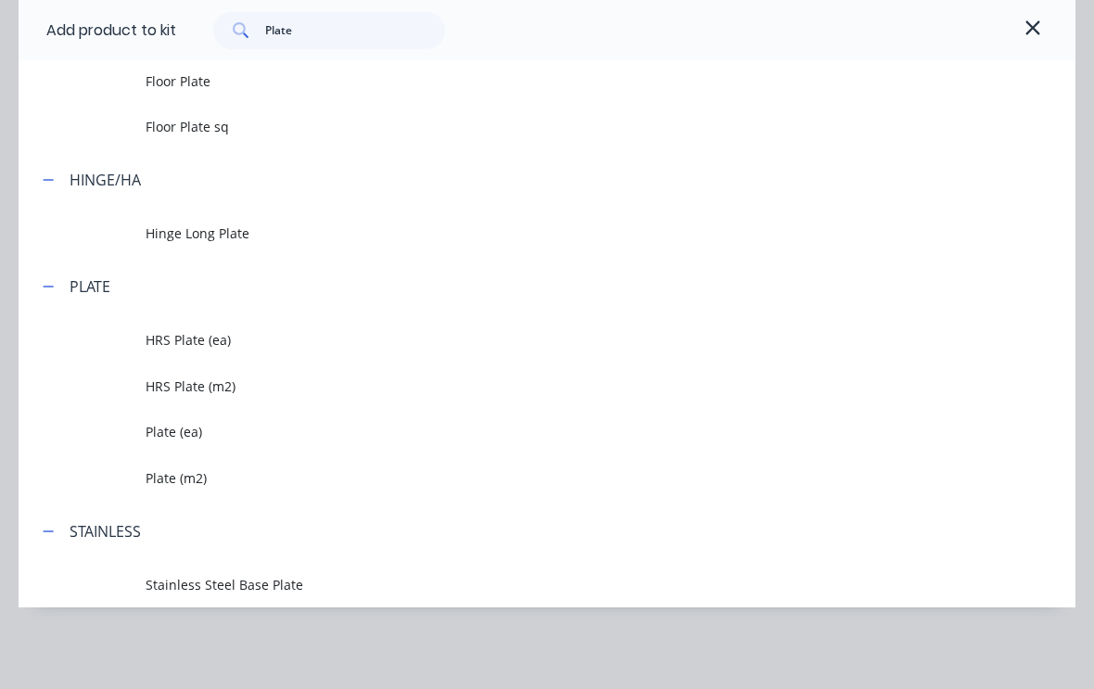
click at [211, 474] on span "Plate (m2)" at bounding box center [518, 477] width 744 height 19
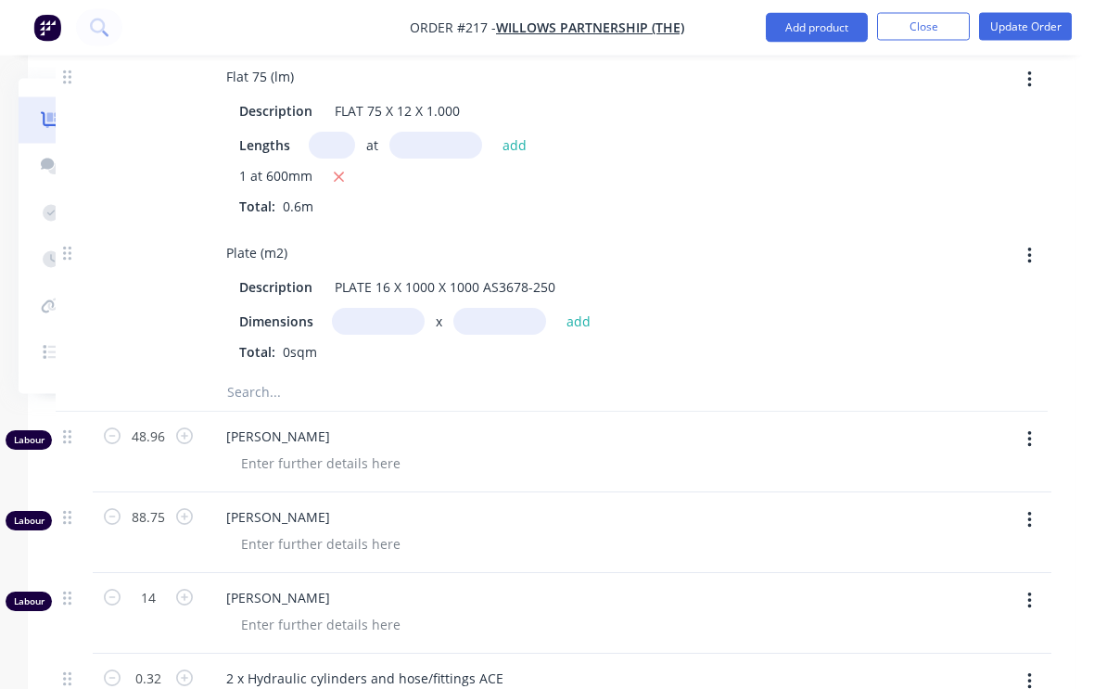
scroll to position [3678, 195]
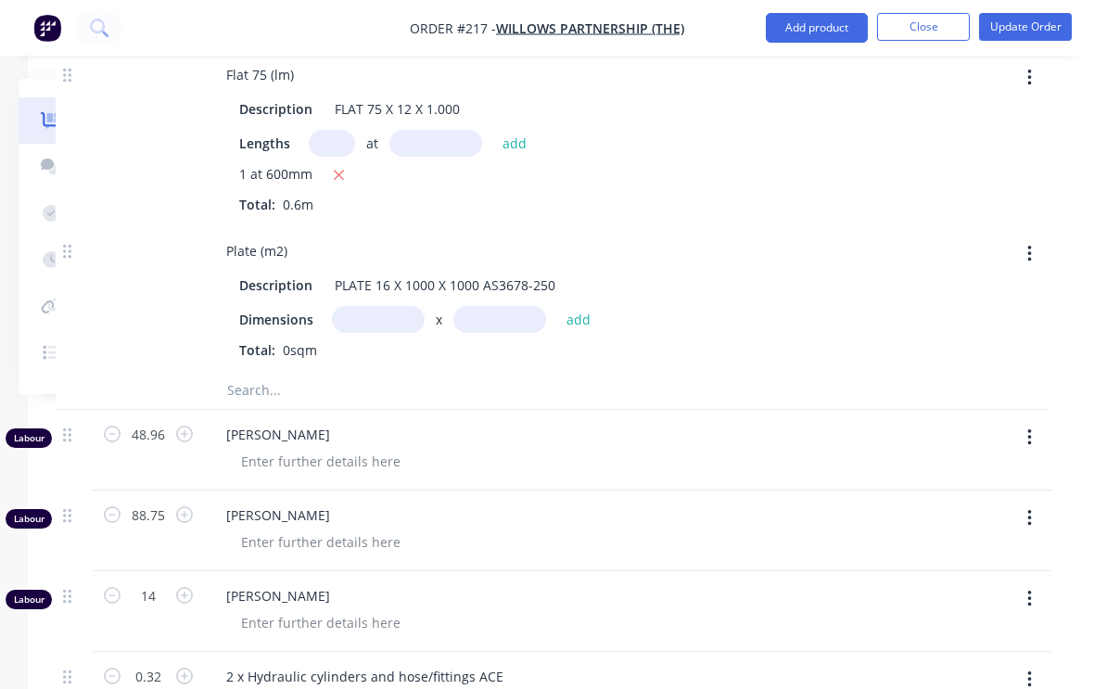
click at [388, 311] on input "text" at bounding box center [378, 319] width 93 height 27
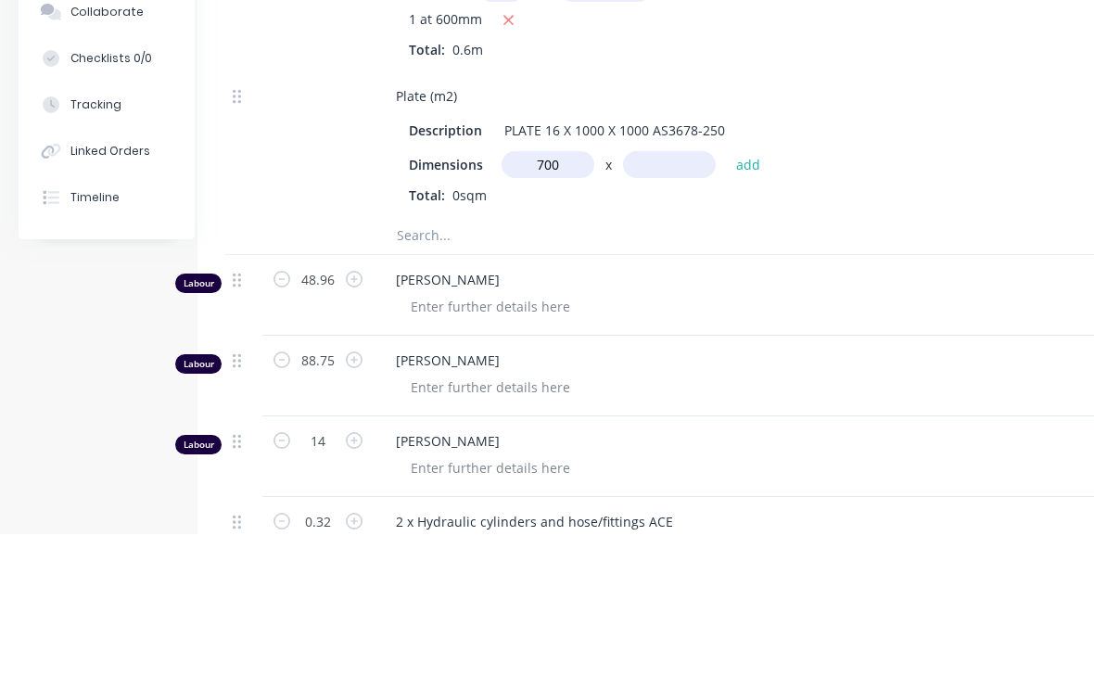
click at [675, 306] on input "text" at bounding box center [669, 319] width 93 height 27
type input "700m"
type input "700"
click at [749, 306] on button "add" at bounding box center [749, 318] width 44 height 25
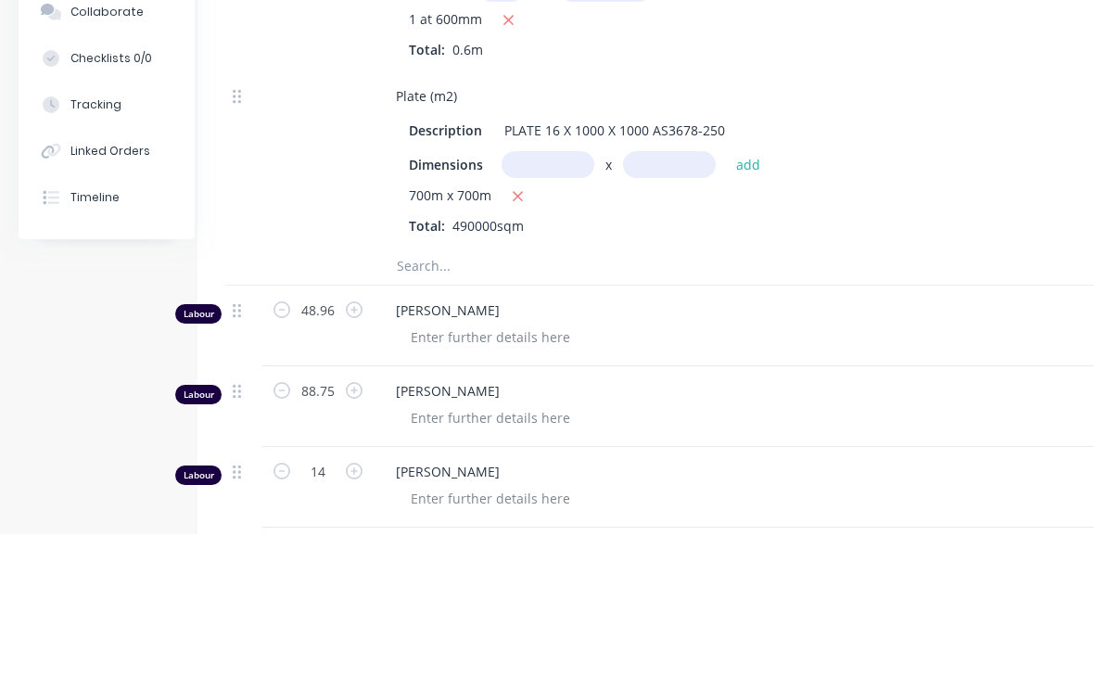
scroll to position [3832, 26]
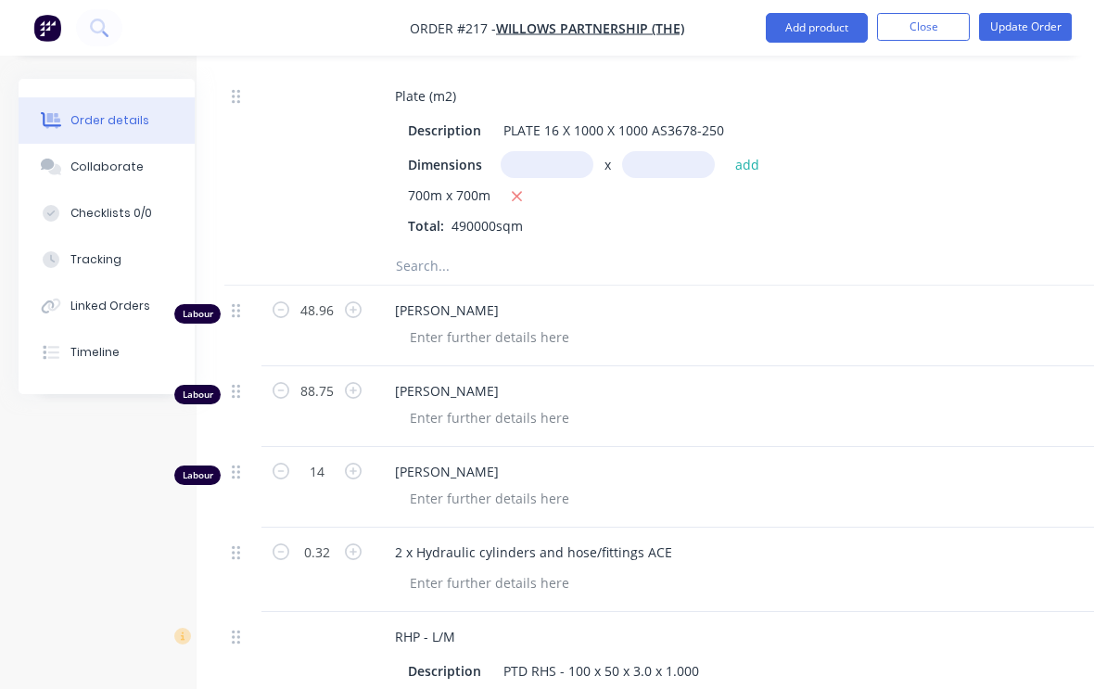
click at [513, 195] on icon "button" at bounding box center [517, 196] width 12 height 17
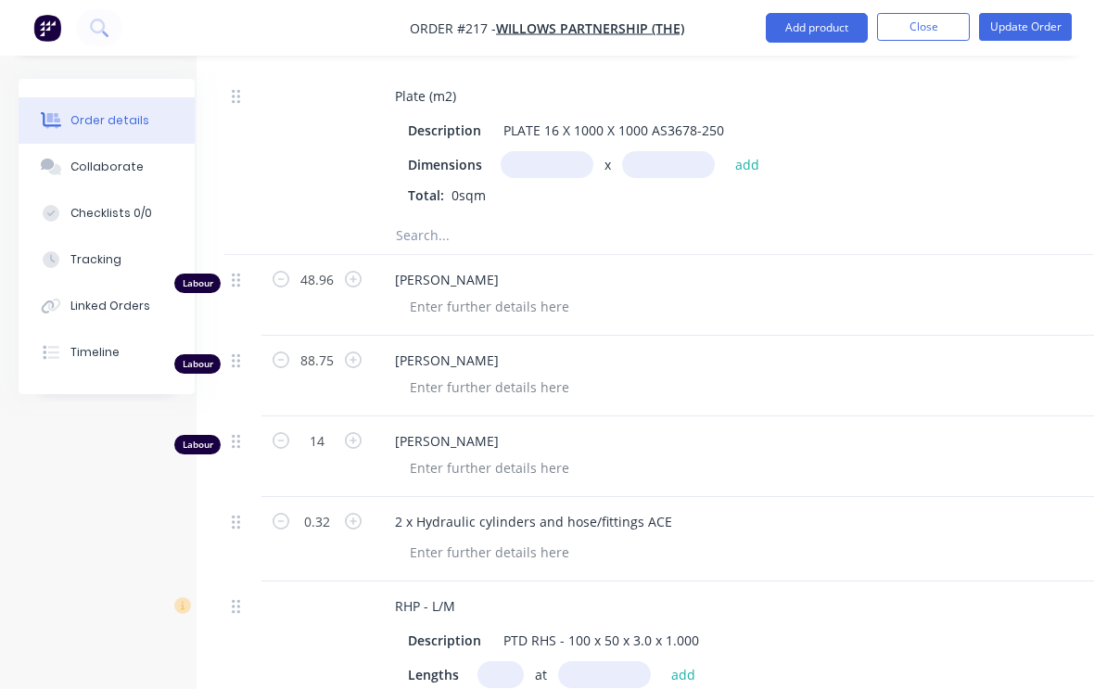
click at [543, 157] on input "text" at bounding box center [546, 164] width 93 height 27
click at [672, 163] on input "text" at bounding box center [669, 164] width 93 height 27
type input "0.7m"
type input ".7"
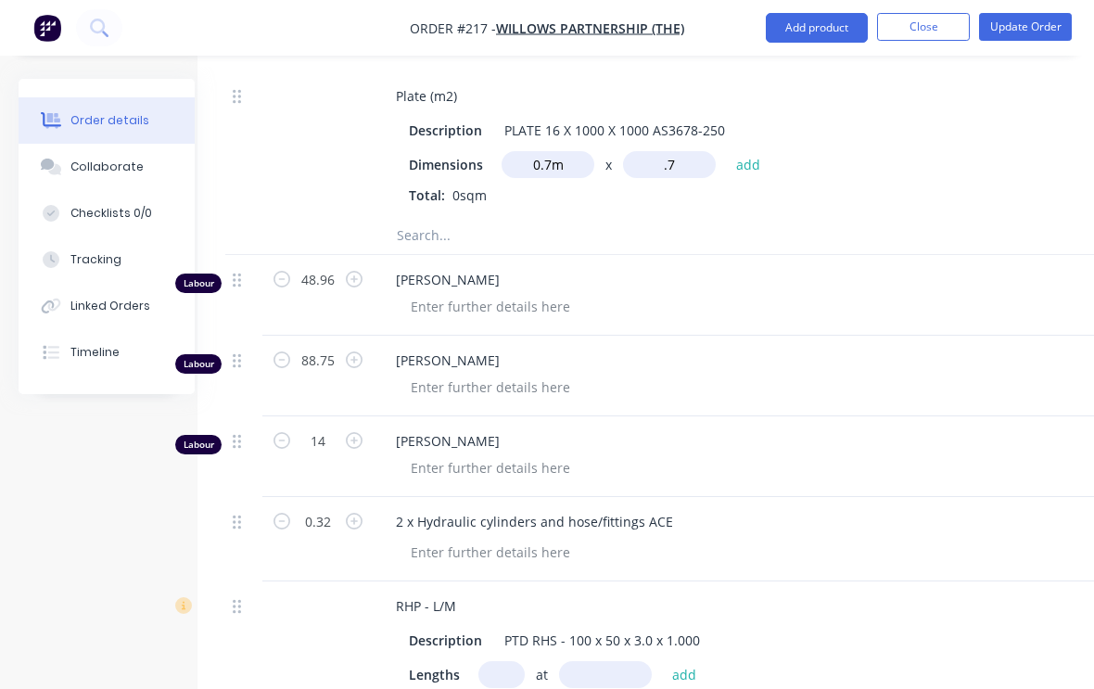
click at [753, 159] on button "add" at bounding box center [749, 163] width 44 height 25
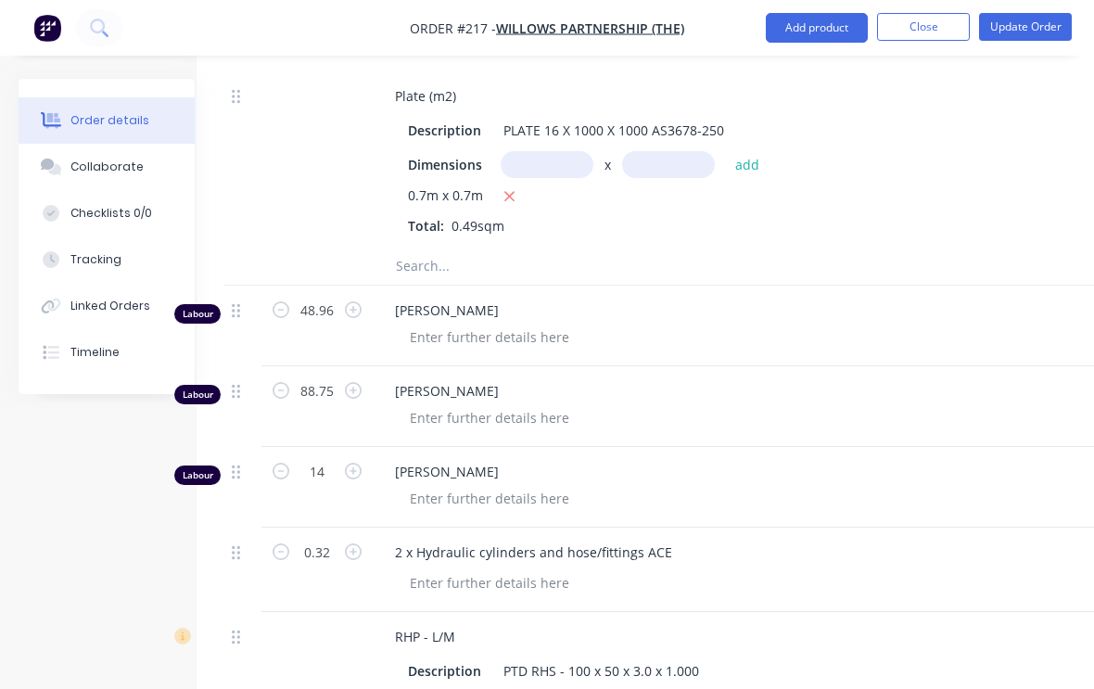
scroll to position [3832, 24]
click at [505, 191] on icon "button" at bounding box center [511, 196] width 12 height 17
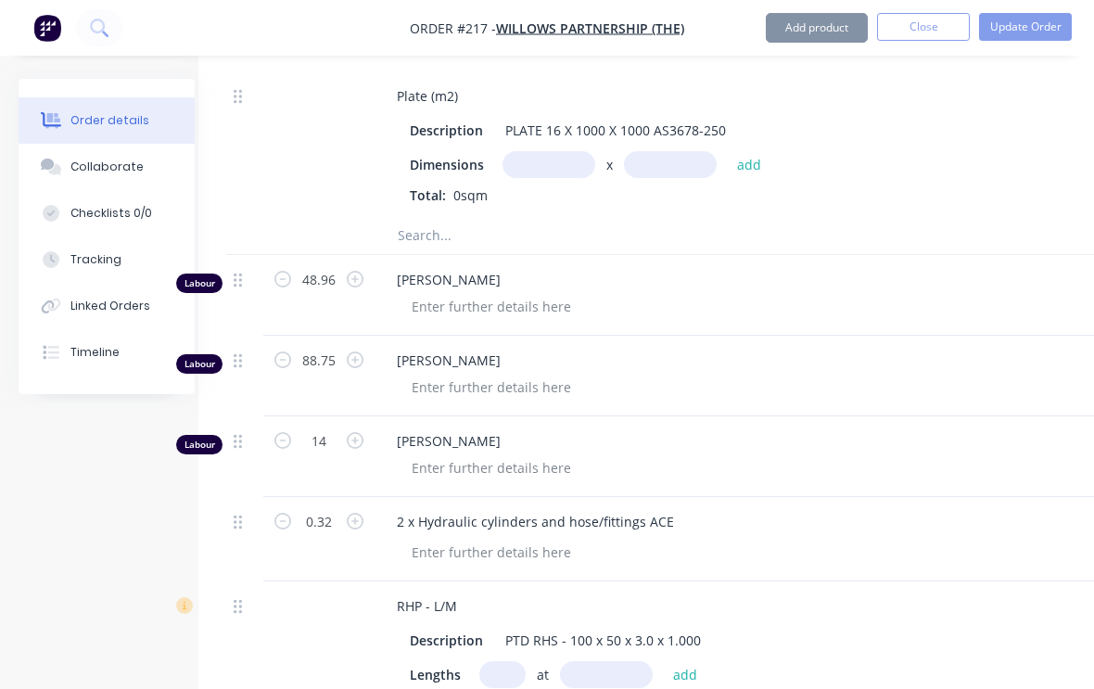
click at [553, 166] on input "text" at bounding box center [548, 164] width 93 height 27
click at [665, 152] on input "text" at bounding box center [670, 164] width 93 height 27
type input "0.7m"
type input ".70"
click at [754, 156] on button "add" at bounding box center [750, 163] width 44 height 25
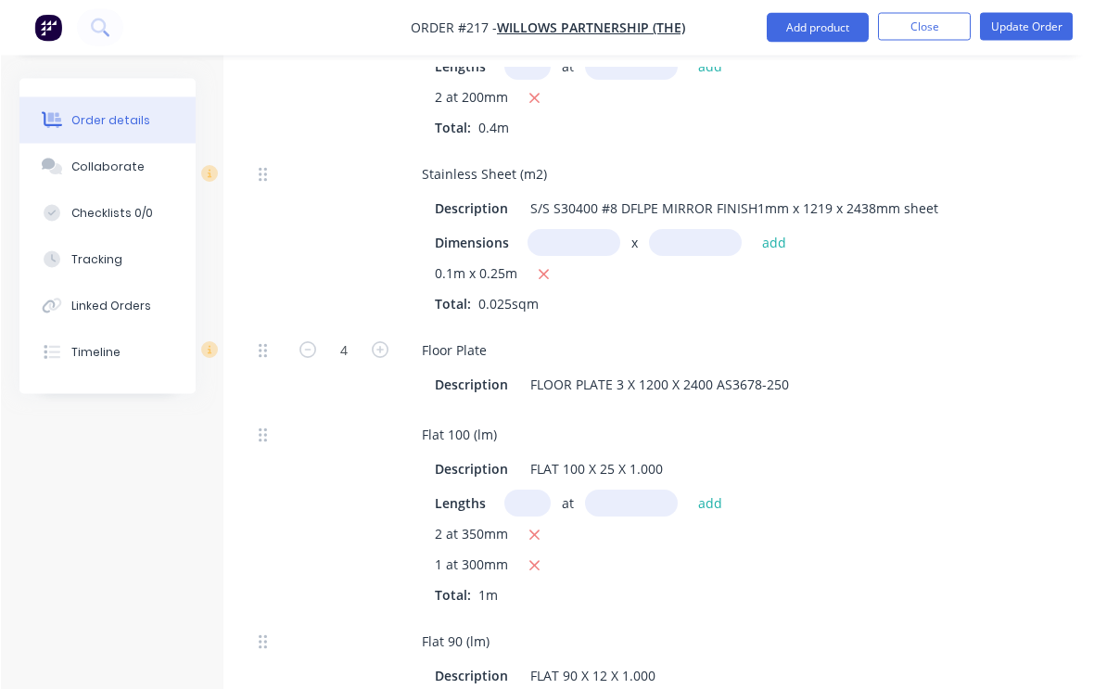
scroll to position [2860, 0]
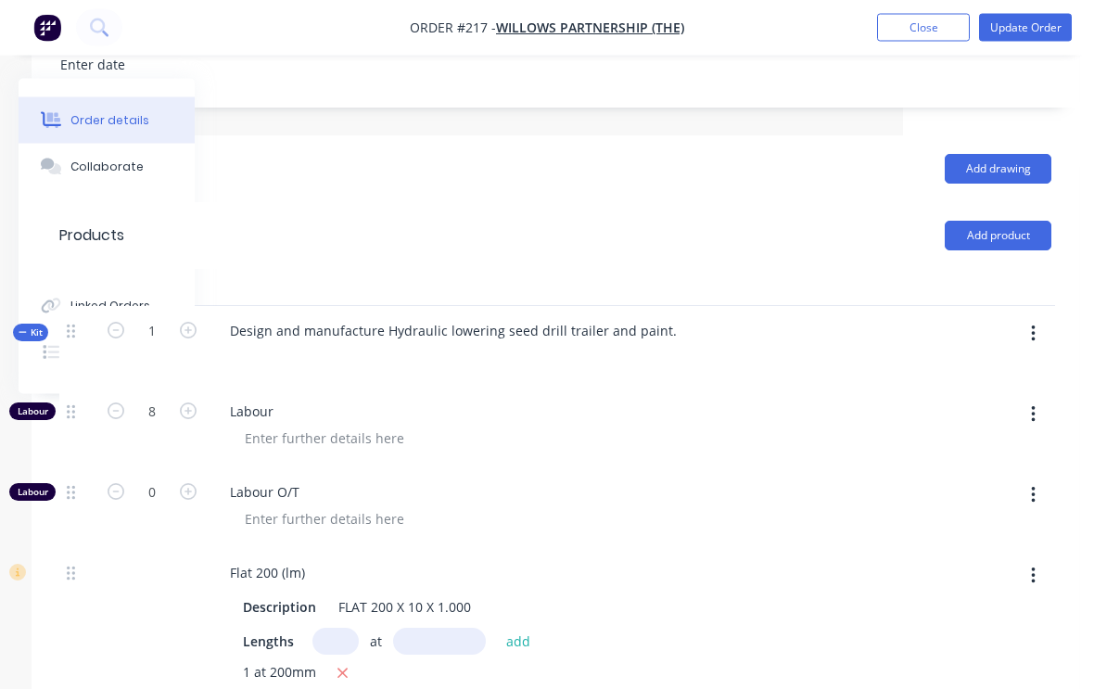
click at [1033, 336] on icon "button" at bounding box center [1033, 334] width 5 height 20
click at [989, 379] on div "Add product to kit" at bounding box center [966, 382] width 143 height 27
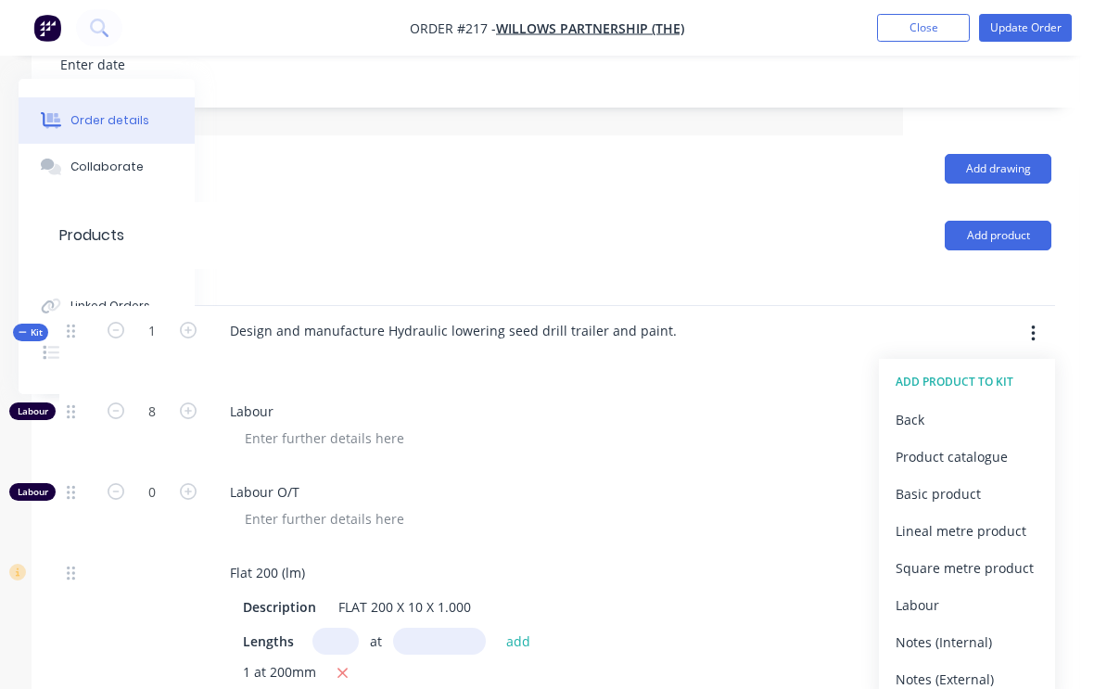
click at [986, 452] on div "Product catalogue" at bounding box center [966, 456] width 143 height 27
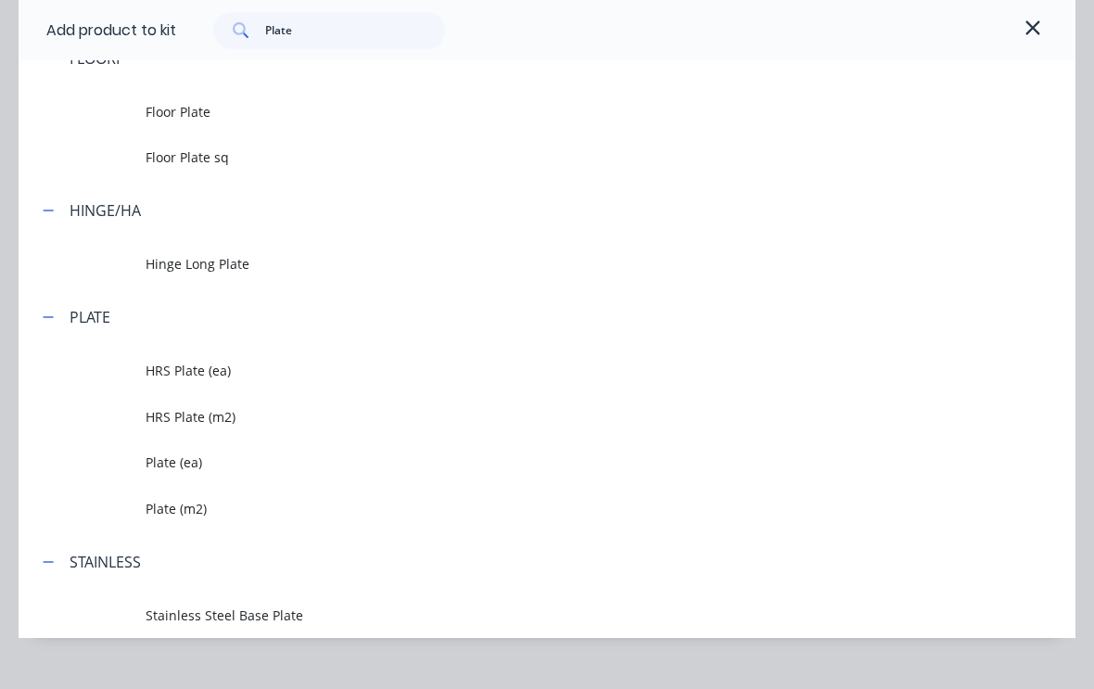
scroll to position [481, 0]
click at [190, 508] on span "Plate (m2)" at bounding box center [518, 508] width 744 height 19
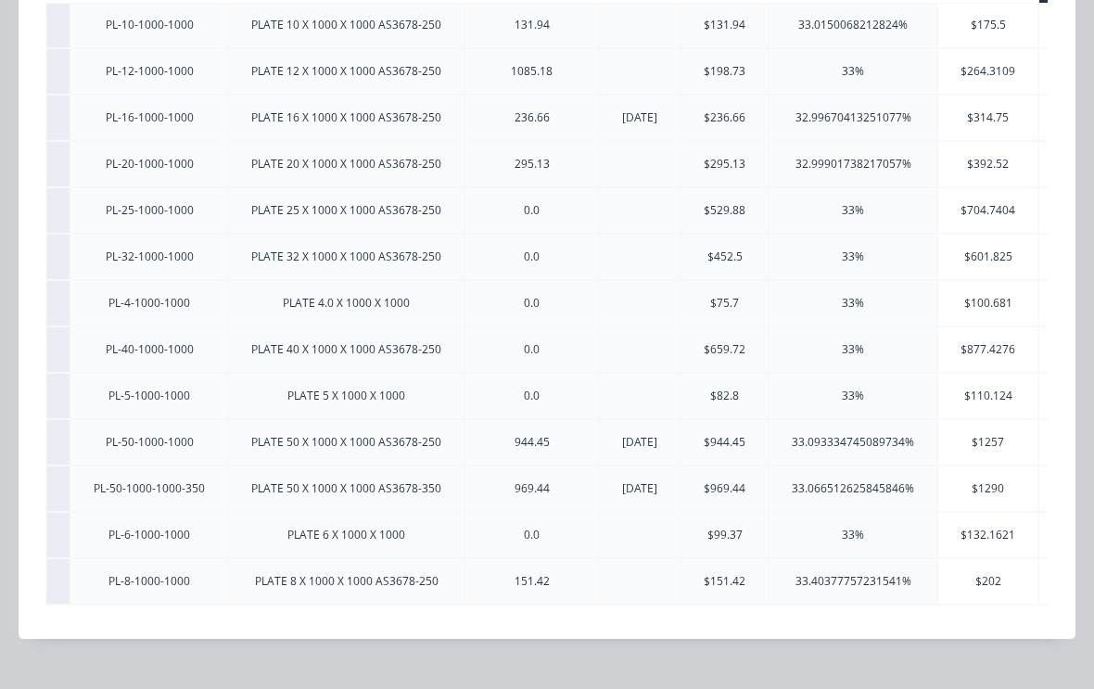
scroll to position [297, 0]
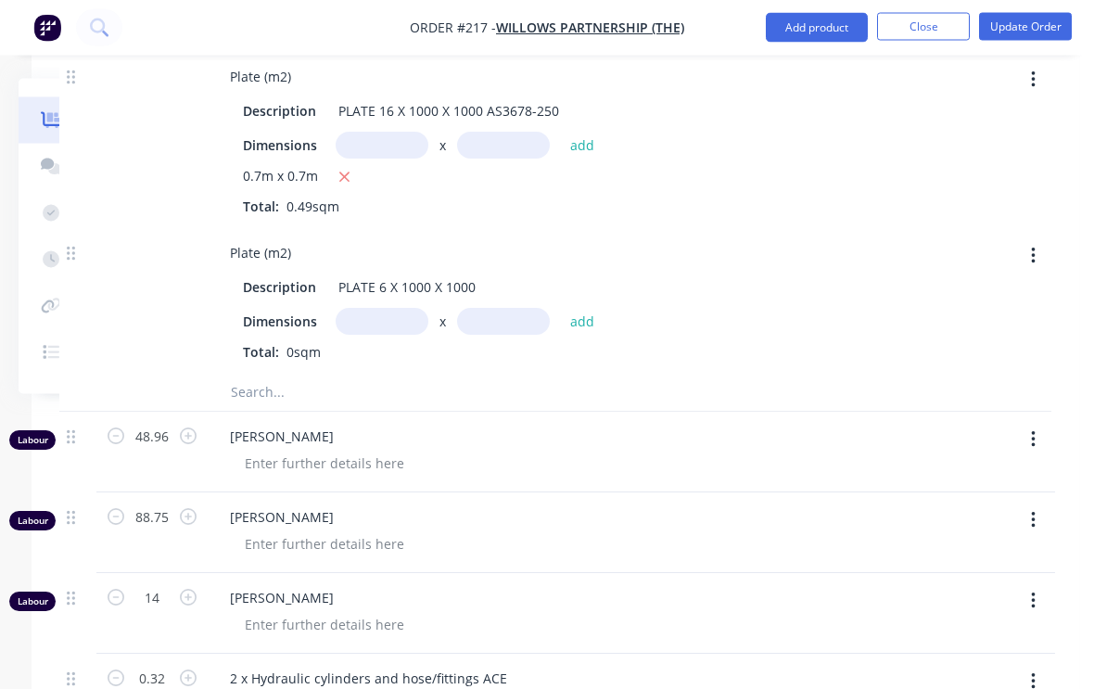
click at [401, 319] on input "text" at bounding box center [382, 322] width 93 height 27
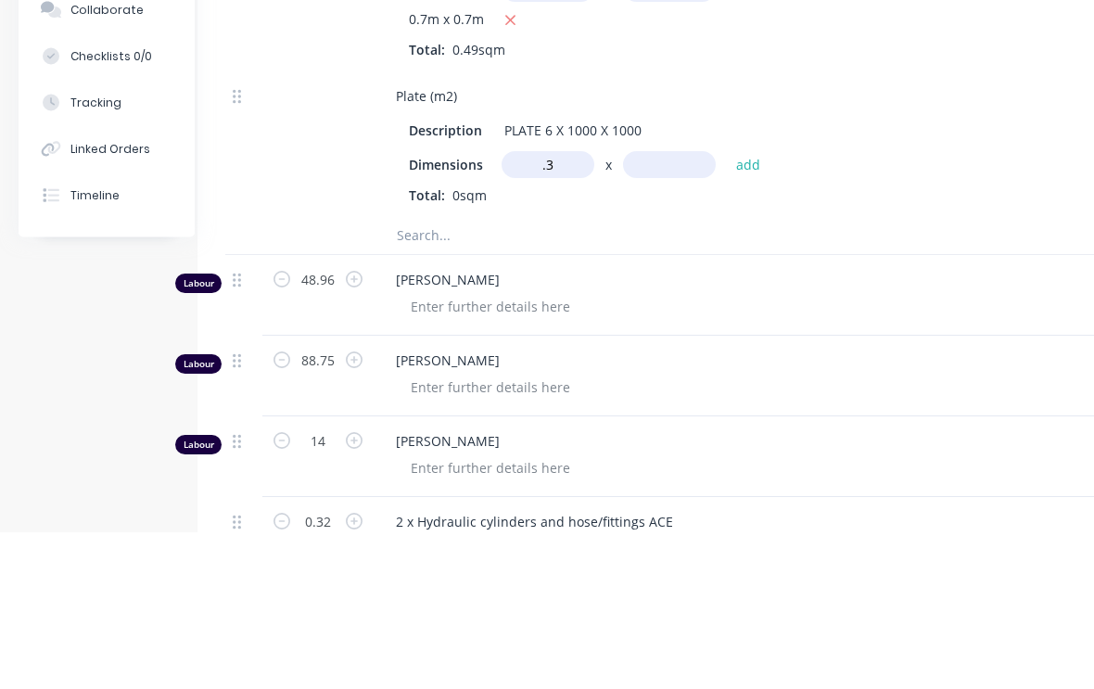
click at [689, 309] on input "text" at bounding box center [669, 322] width 93 height 27
type input "0.3m"
type input ".2"
click at [748, 309] on button "add" at bounding box center [749, 321] width 44 height 25
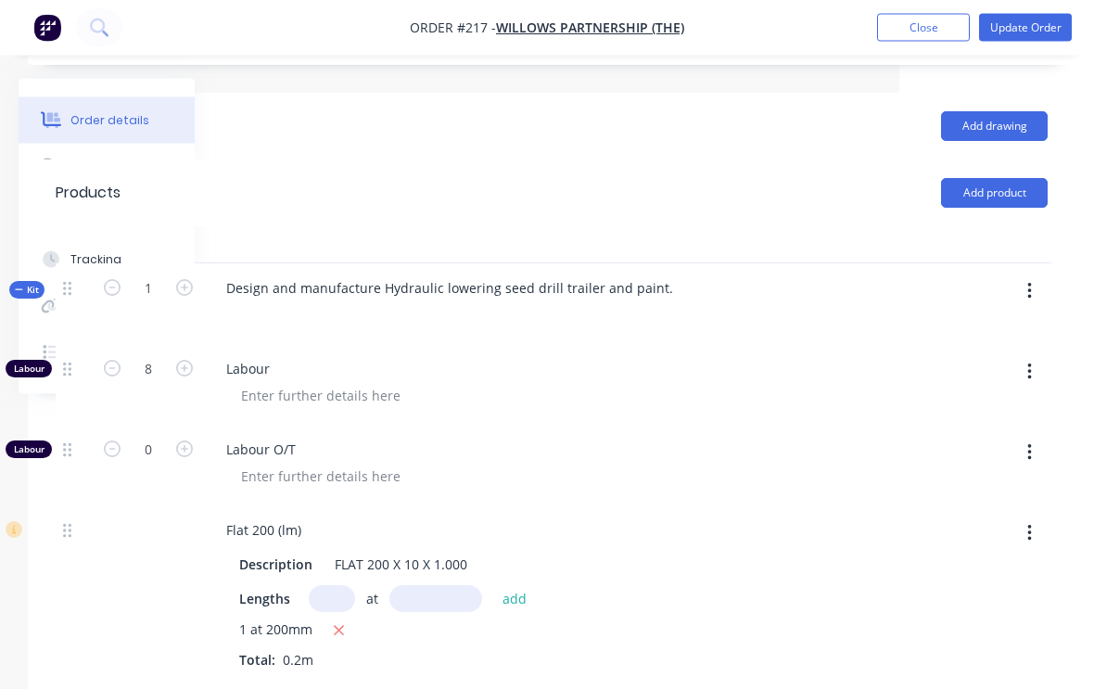
scroll to position [565, 195]
click at [1027, 289] on icon "button" at bounding box center [1029, 291] width 5 height 20
click at [977, 330] on div "Add product to kit" at bounding box center [963, 339] width 143 height 27
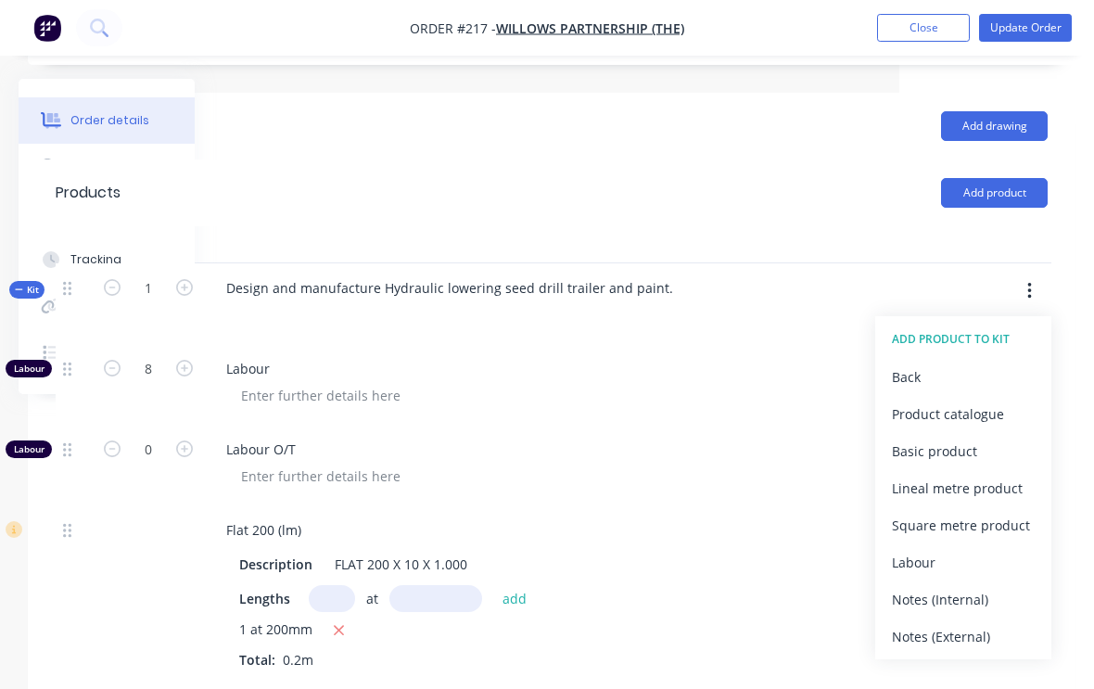
click at [994, 418] on div "Product catalogue" at bounding box center [963, 413] width 143 height 27
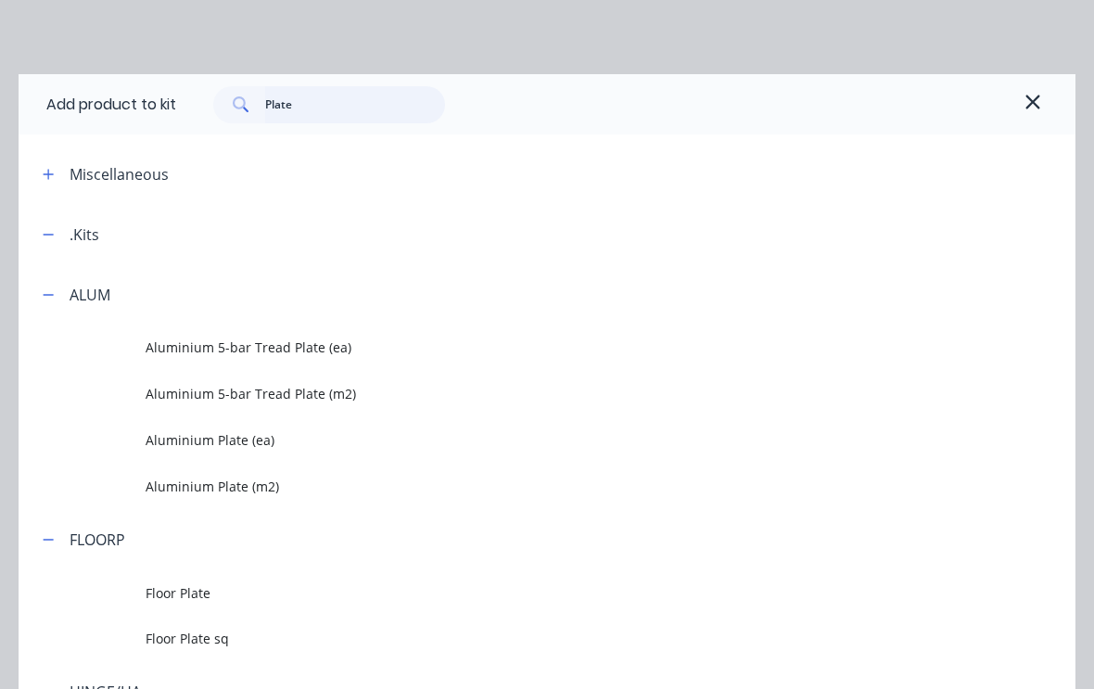
click at [343, 103] on input "Plate" at bounding box center [355, 104] width 181 height 37
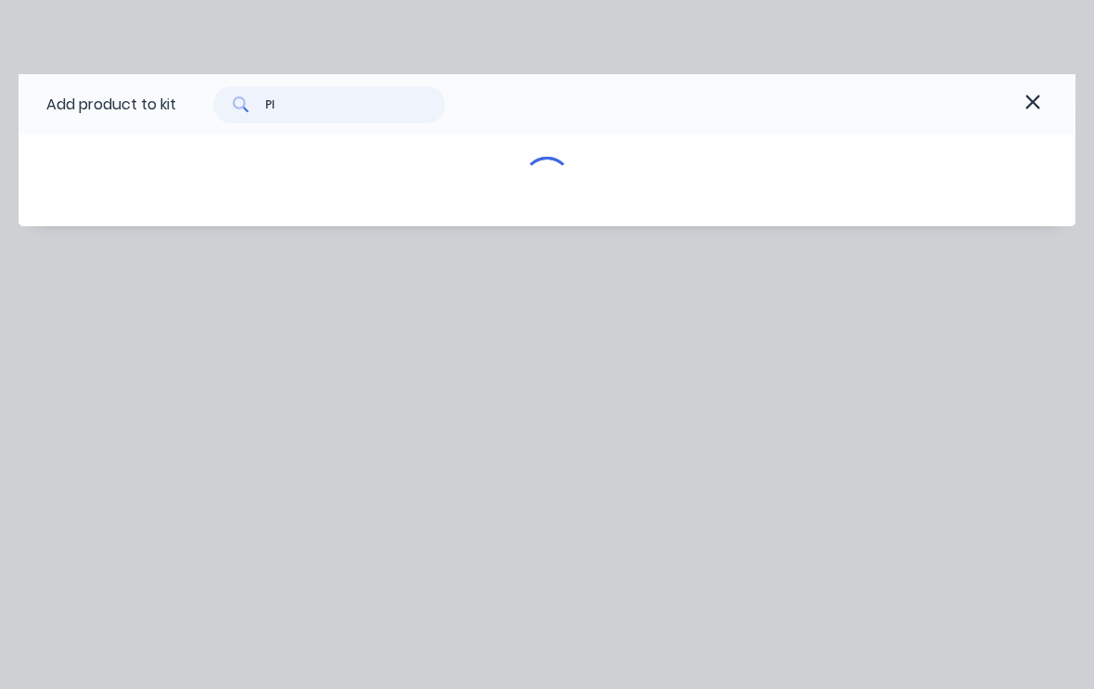
type input "P"
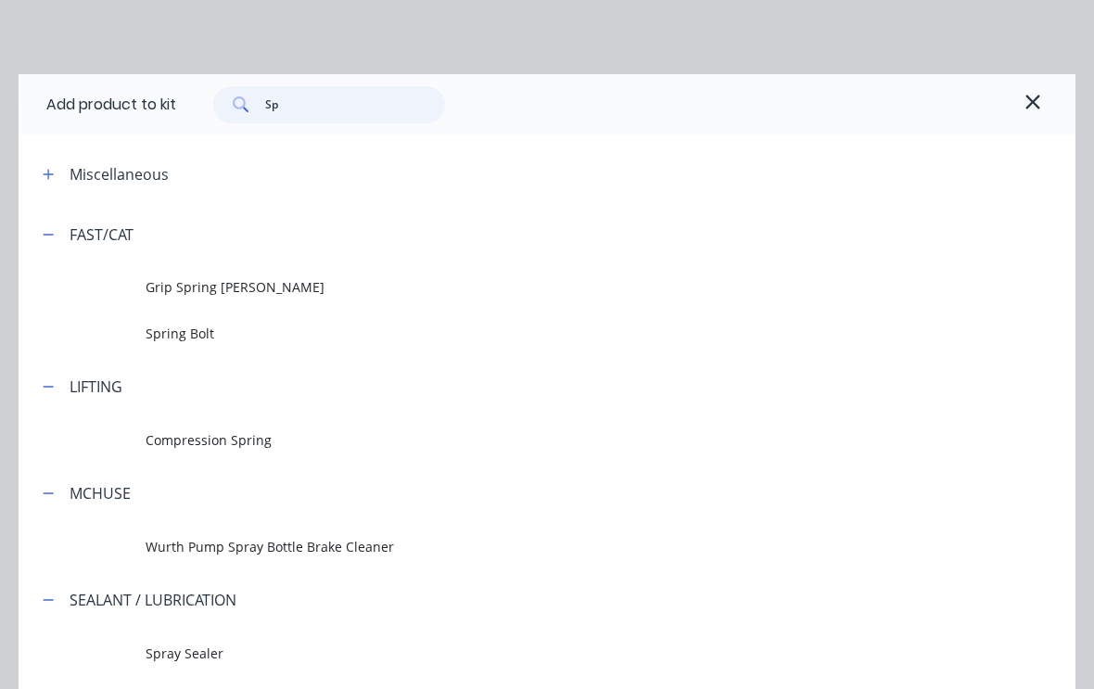
type input "S"
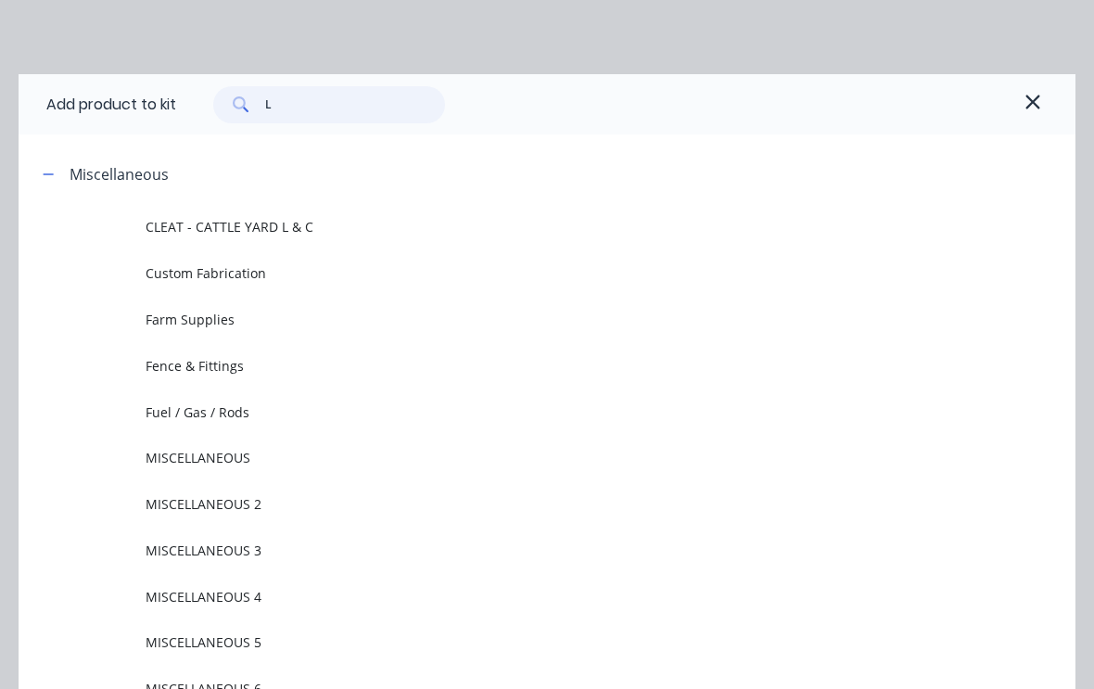
type input "La"
click at [201, 308] on td "Farm Supplies" at bounding box center [611, 320] width 930 height 46
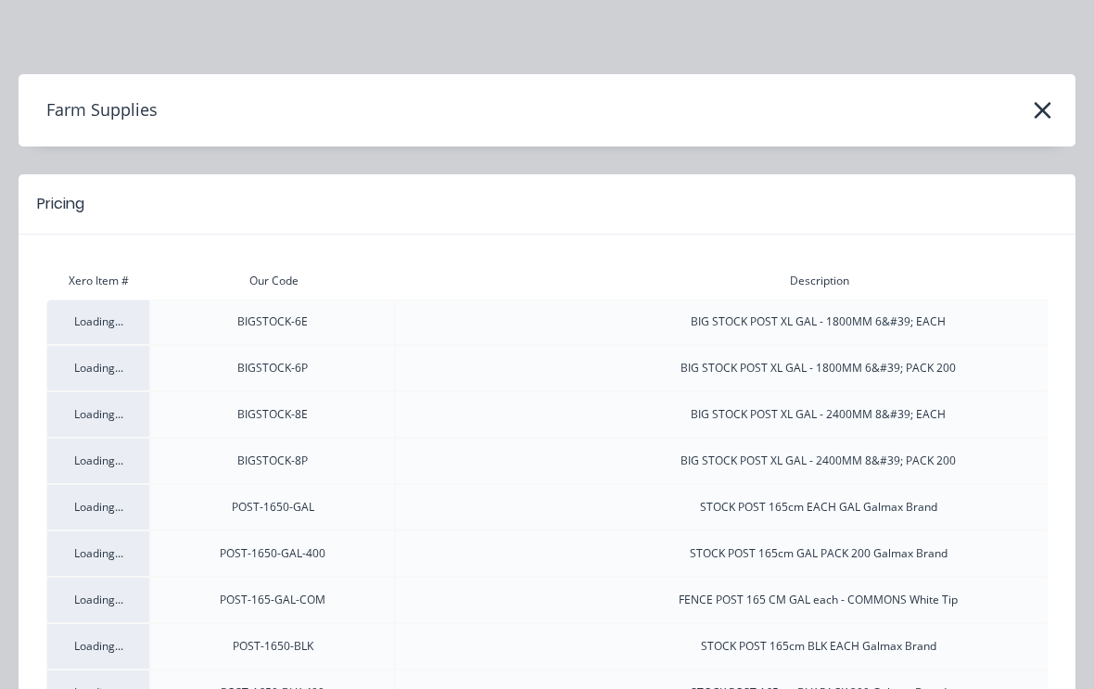
scroll to position [0, 0]
click at [1041, 108] on icon "button" at bounding box center [1041, 110] width 17 height 17
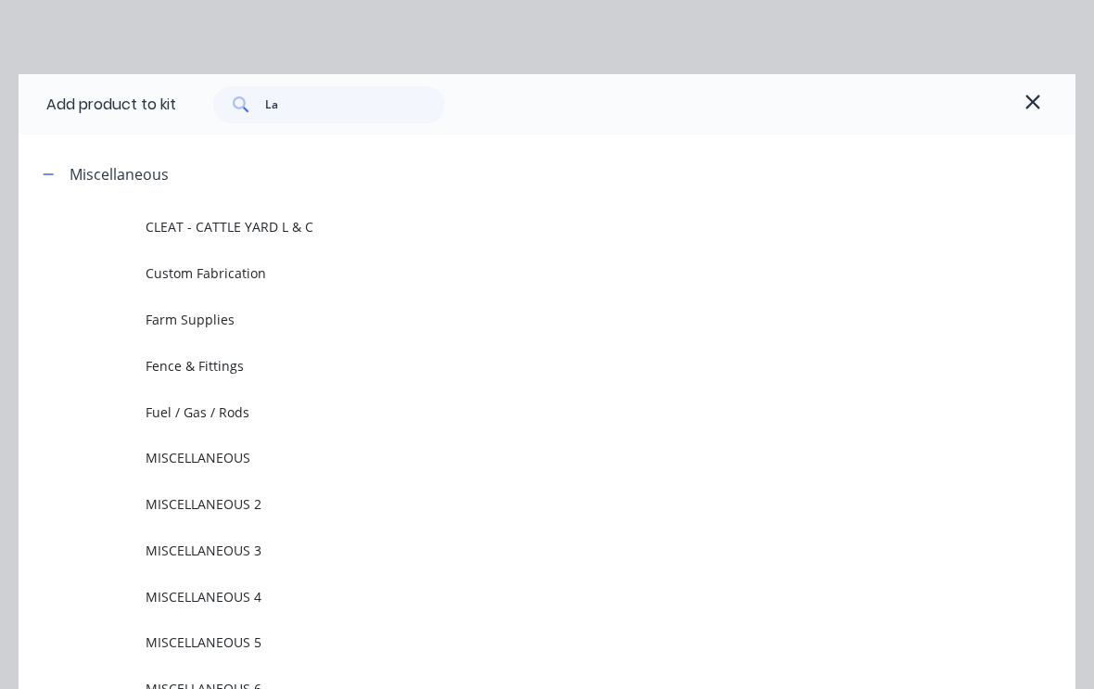
click at [215, 354] on td "Fence & Fittings" at bounding box center [611, 365] width 930 height 46
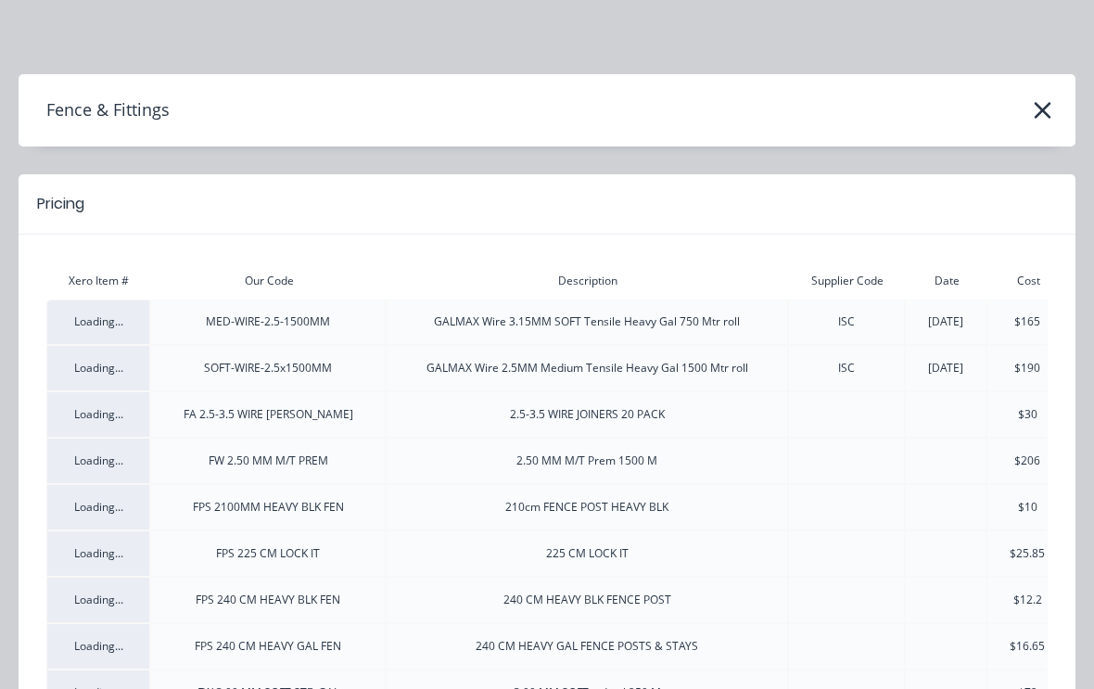
click at [1041, 112] on icon "button" at bounding box center [1041, 110] width 17 height 17
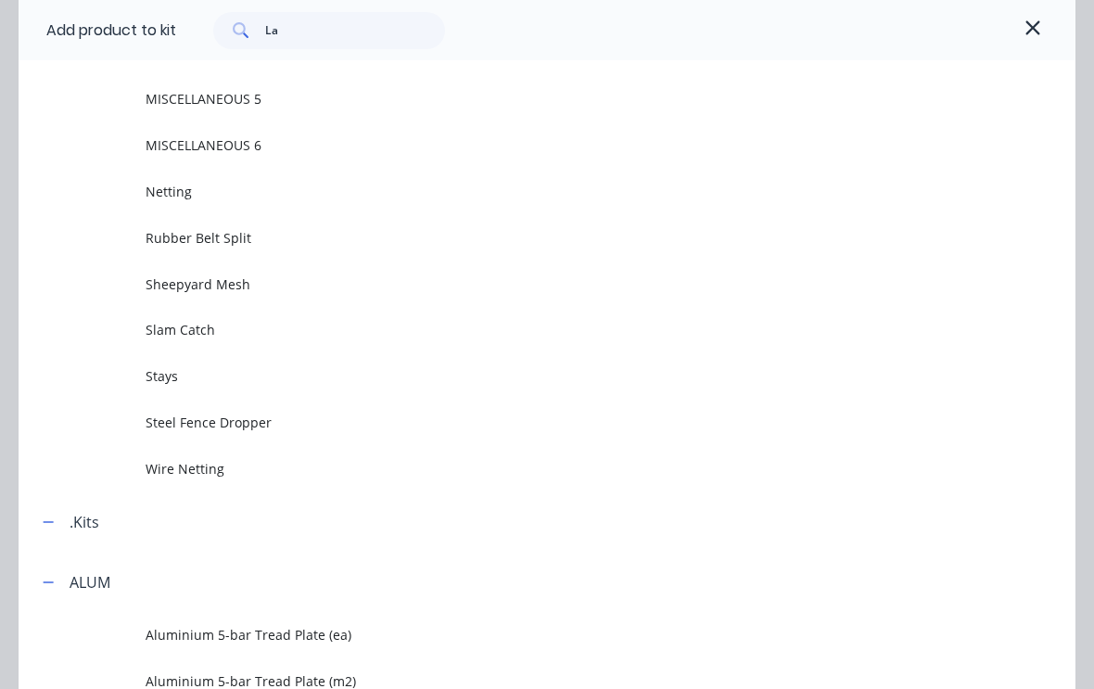
scroll to position [546, 0]
click at [217, 326] on span "Slam Catch" at bounding box center [518, 326] width 744 height 19
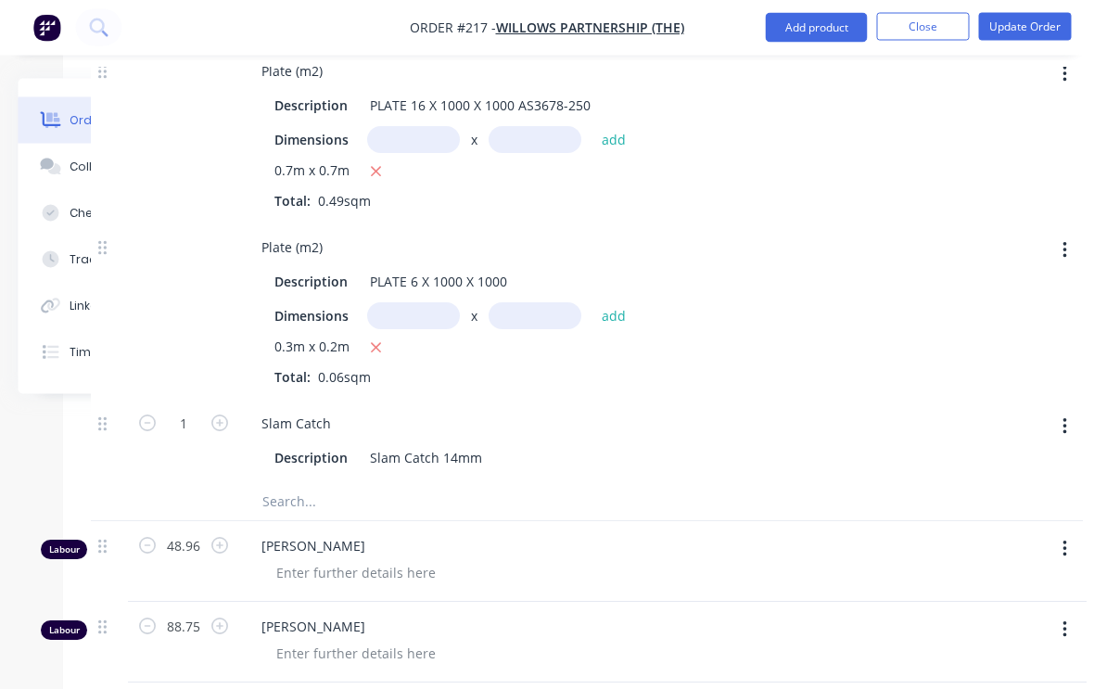
scroll to position [3856, 160]
click at [215, 421] on icon "button" at bounding box center [218, 423] width 17 height 17
type input "2"
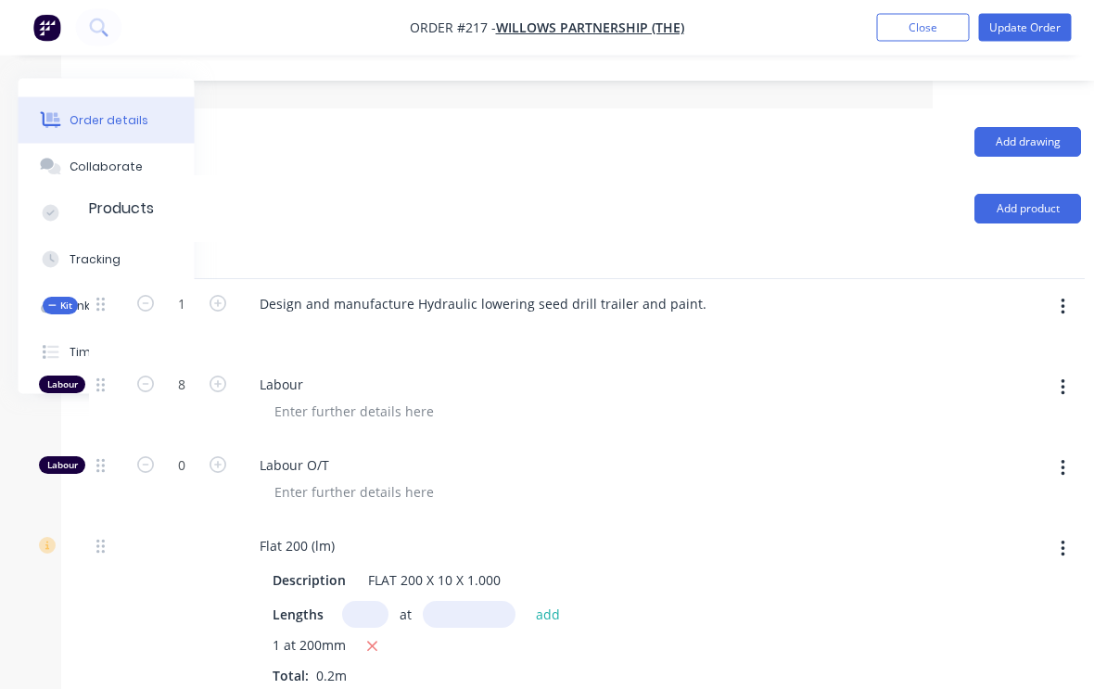
click at [1071, 294] on button "button" at bounding box center [1064, 307] width 44 height 33
click at [1027, 348] on div "Add product to kit" at bounding box center [996, 355] width 143 height 27
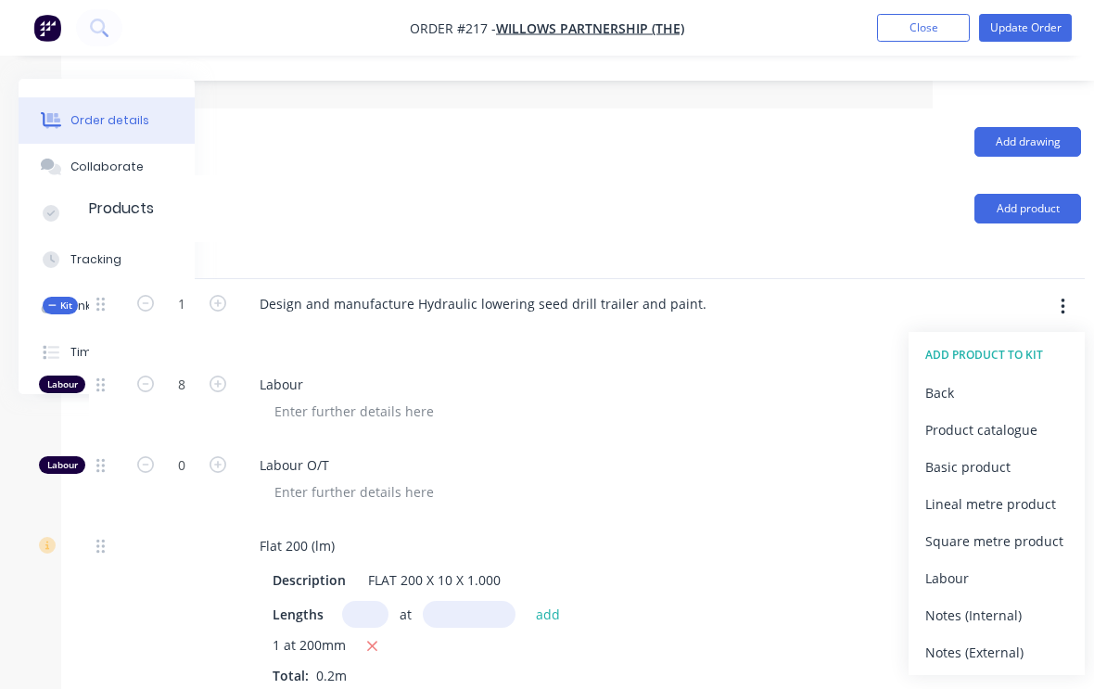
click at [1019, 420] on div "Product catalogue" at bounding box center [996, 429] width 143 height 27
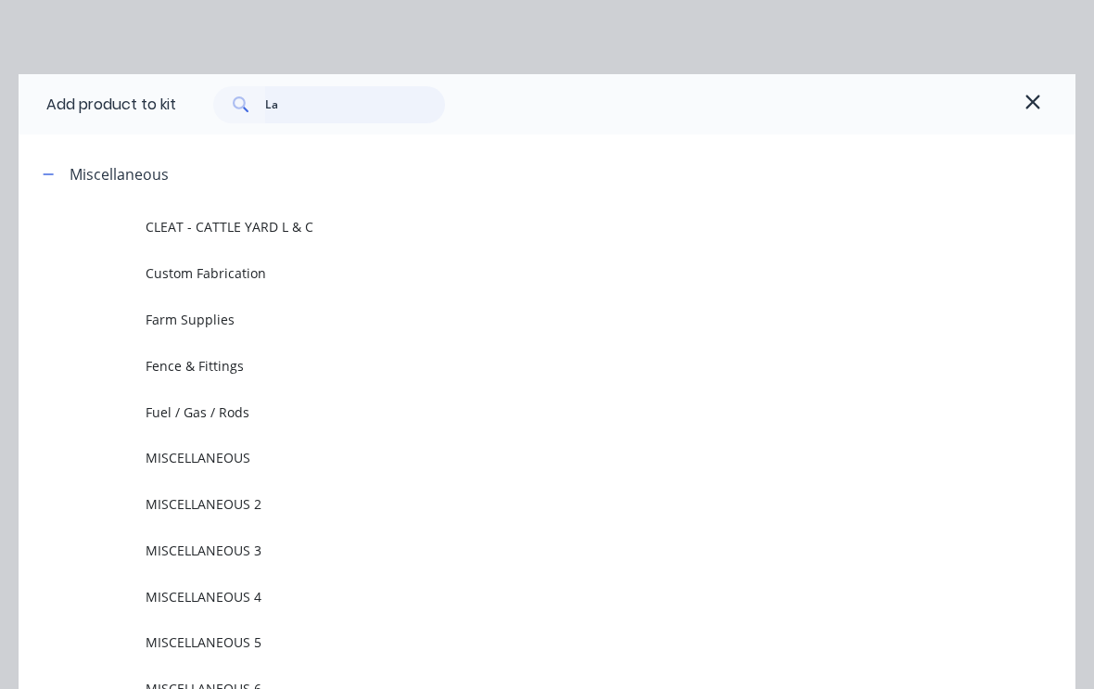
click at [336, 107] on input "La" at bounding box center [355, 104] width 181 height 37
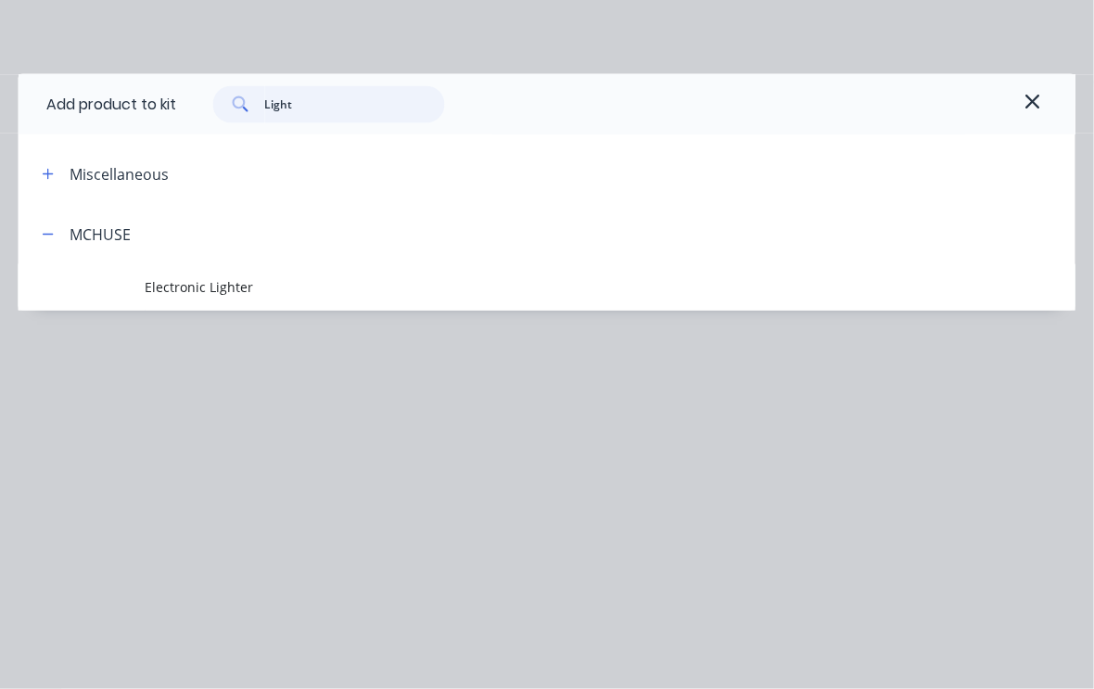
click at [332, 109] on input "Light" at bounding box center [355, 104] width 181 height 37
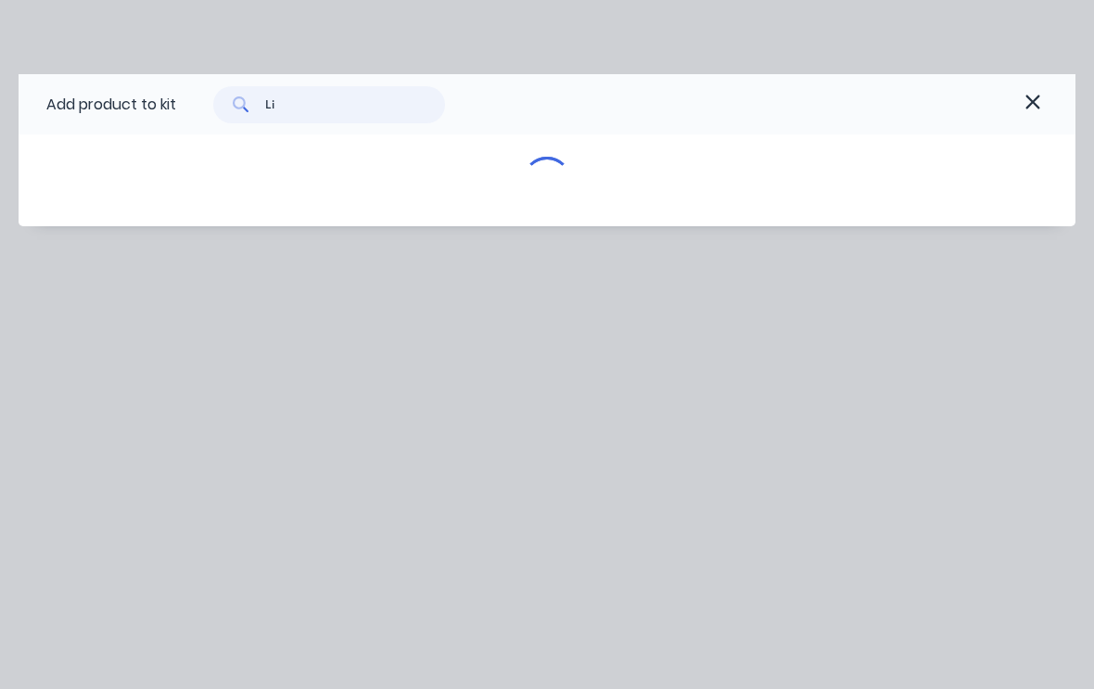
type input "L"
type input "Trailer"
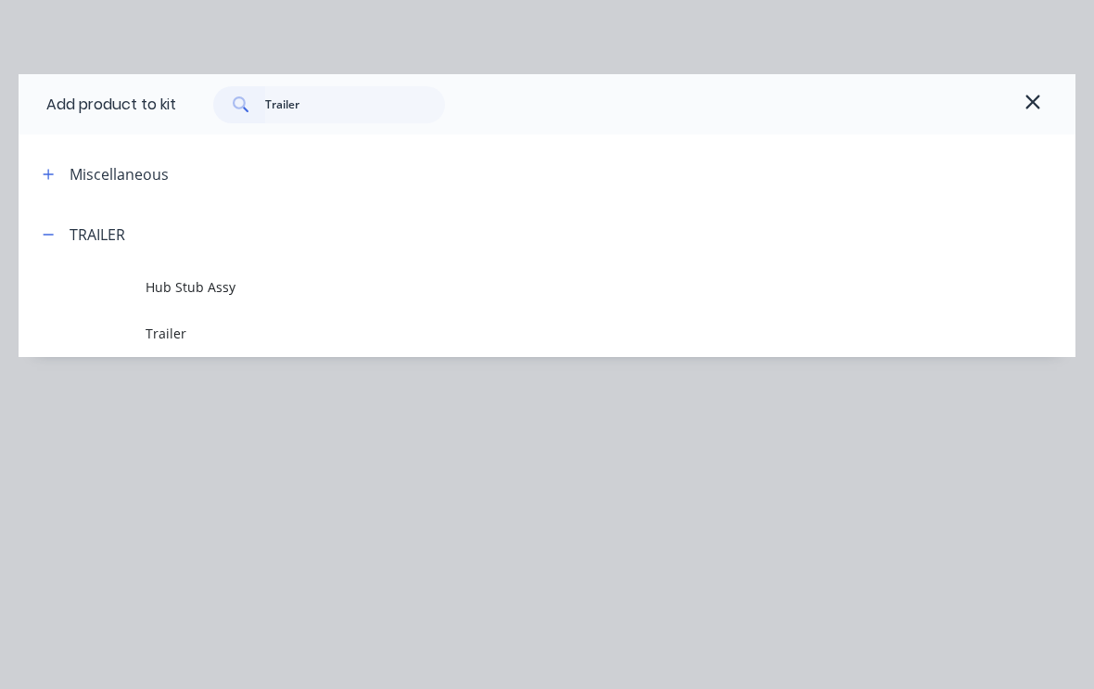
scroll to position [462, 195]
click at [171, 322] on td "Trailer" at bounding box center [611, 333] width 930 height 46
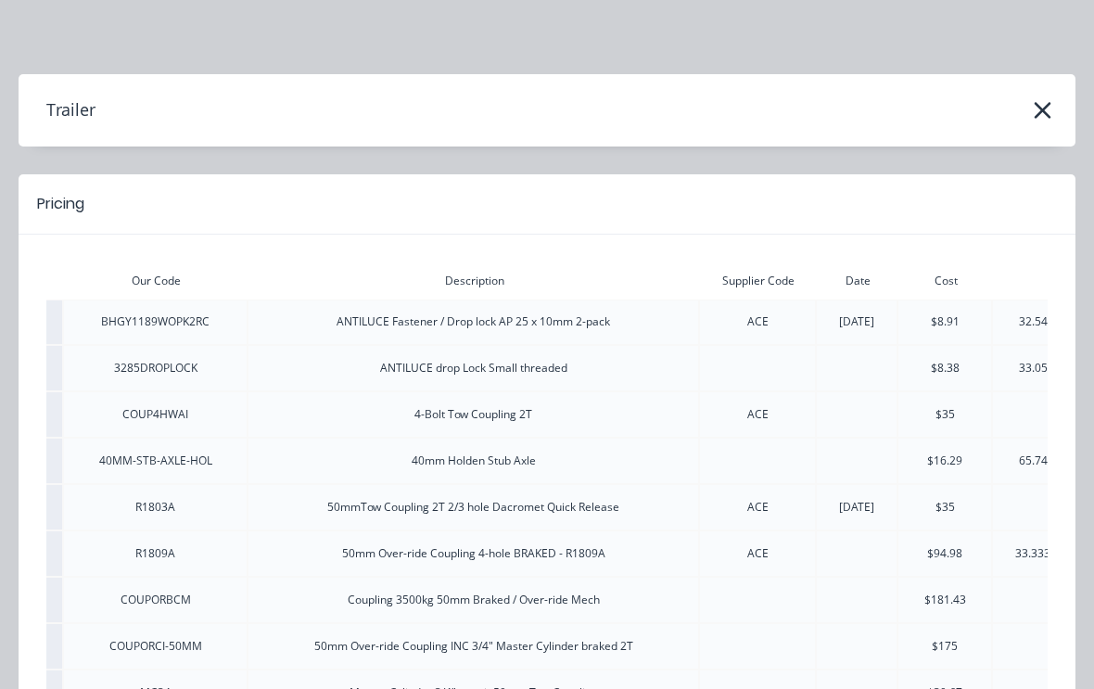
scroll to position [0, 0]
click at [1041, 106] on icon "button" at bounding box center [1041, 110] width 19 height 26
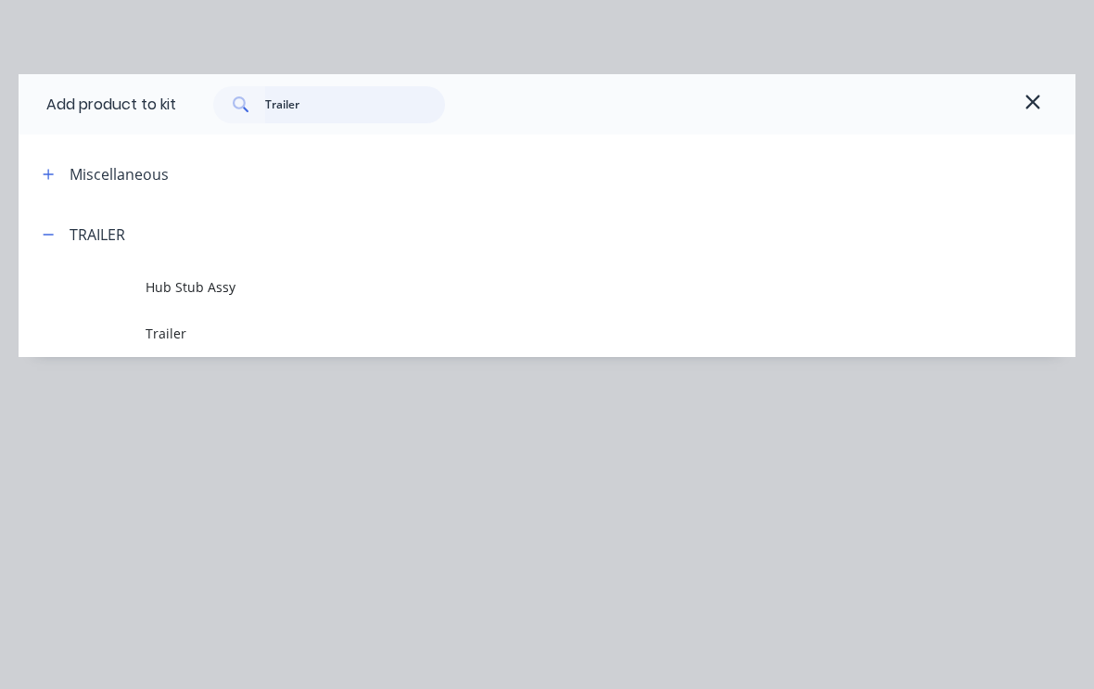
click at [365, 96] on input "Trailer" at bounding box center [355, 104] width 181 height 37
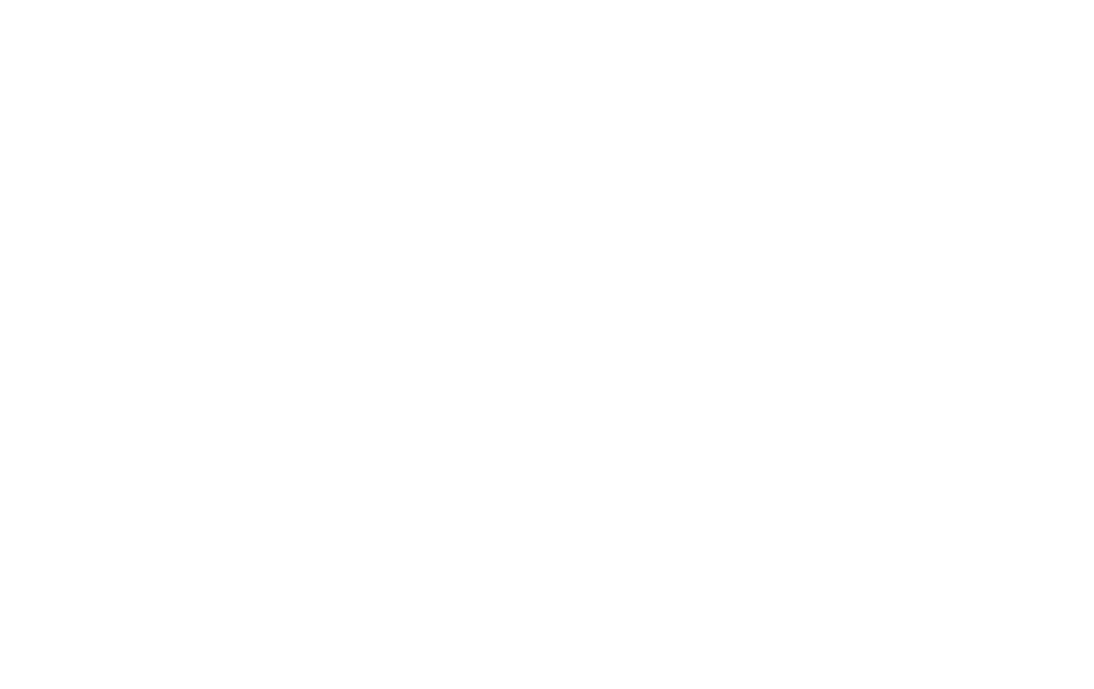
click at [1049, 0] on html at bounding box center [547, 0] width 1094 height 0
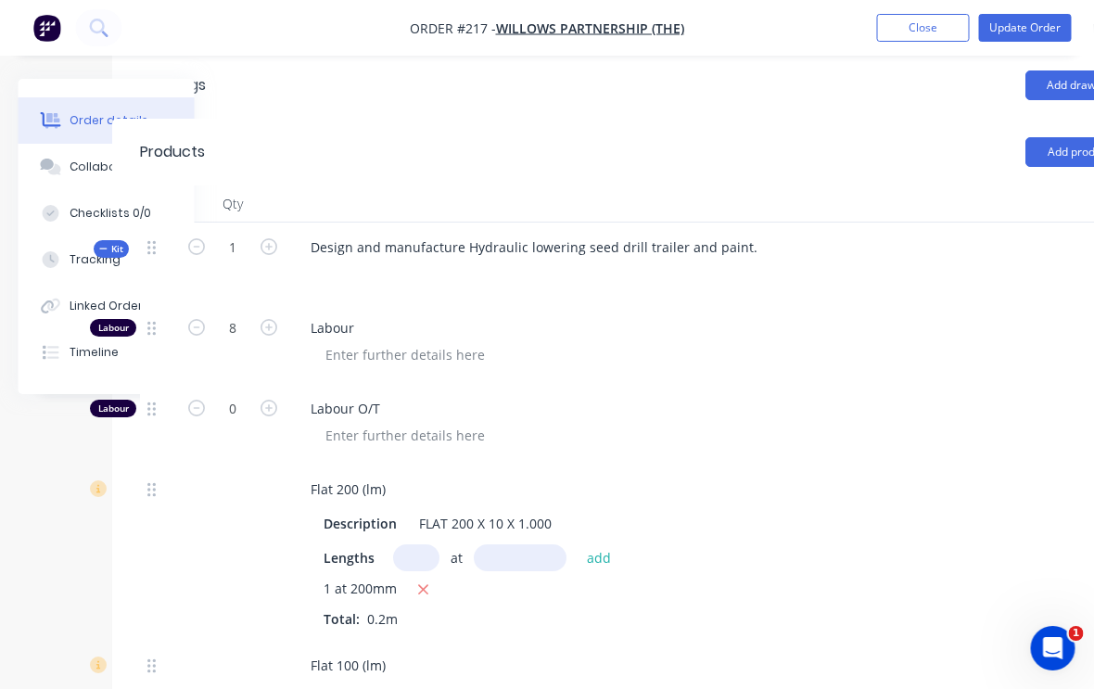
scroll to position [606, 195]
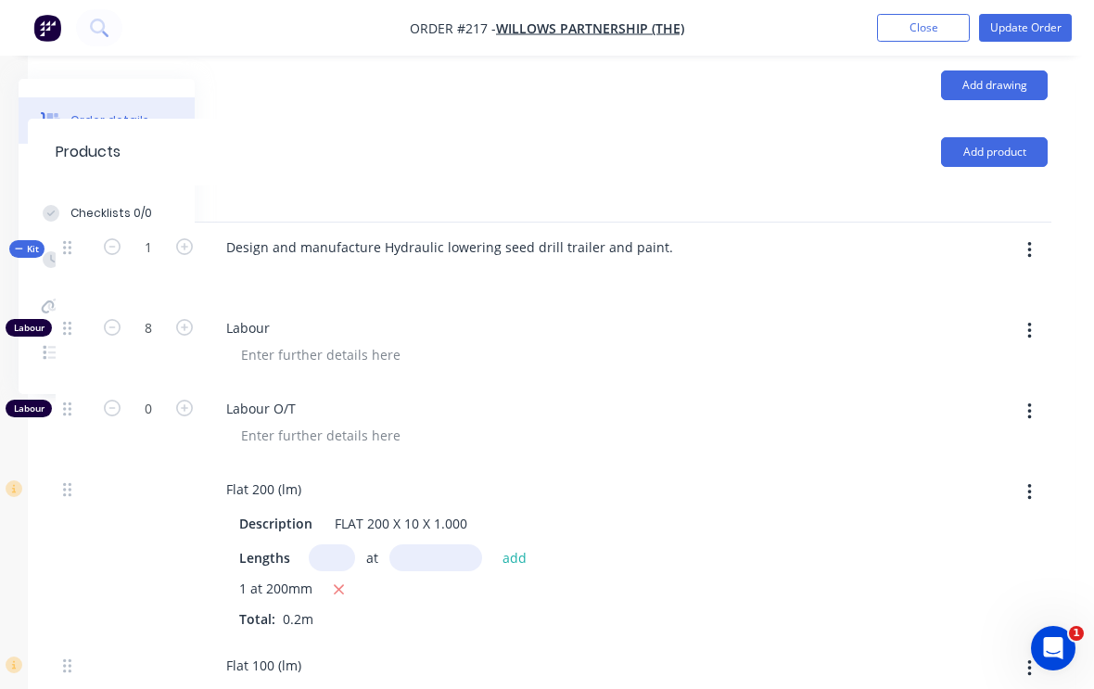
click at [1038, 240] on button "button" at bounding box center [1029, 250] width 44 height 33
click at [992, 292] on div "Add product to kit" at bounding box center [963, 298] width 143 height 27
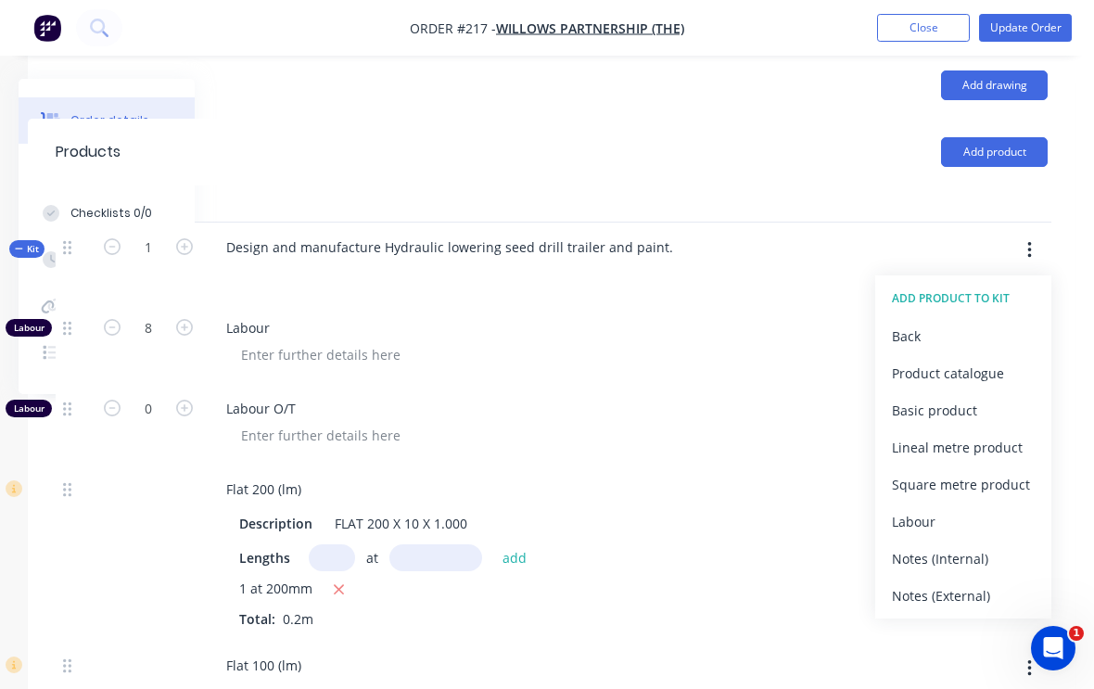
click at [989, 374] on div "Product catalogue" at bounding box center [963, 373] width 143 height 27
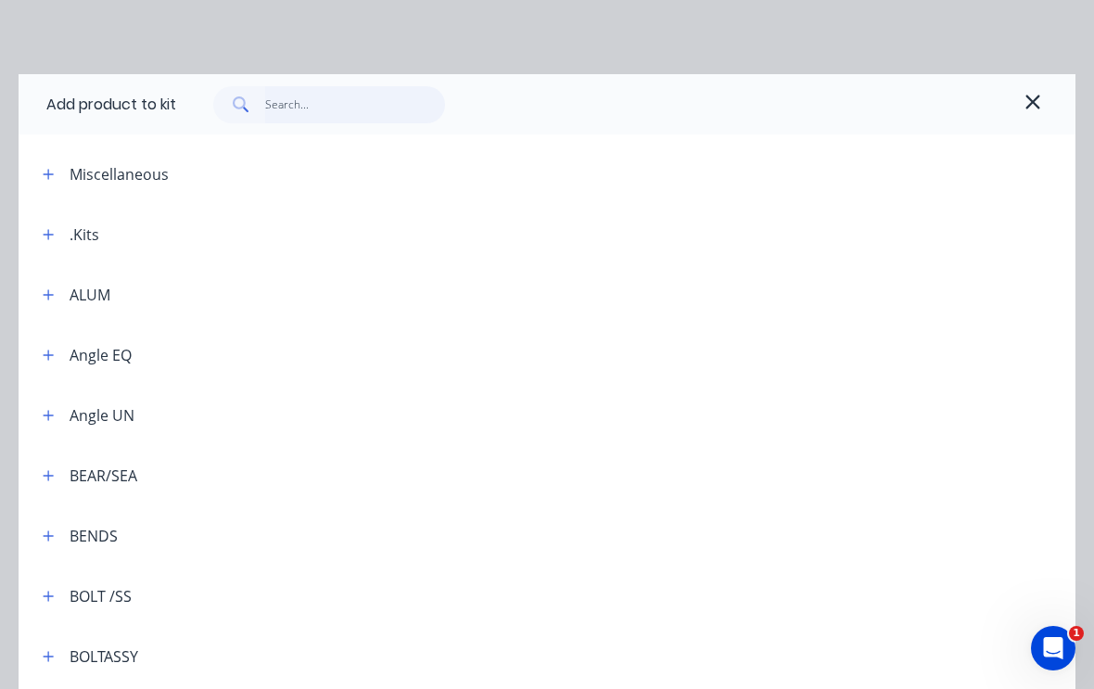
click at [348, 98] on input "text" at bounding box center [355, 104] width 181 height 37
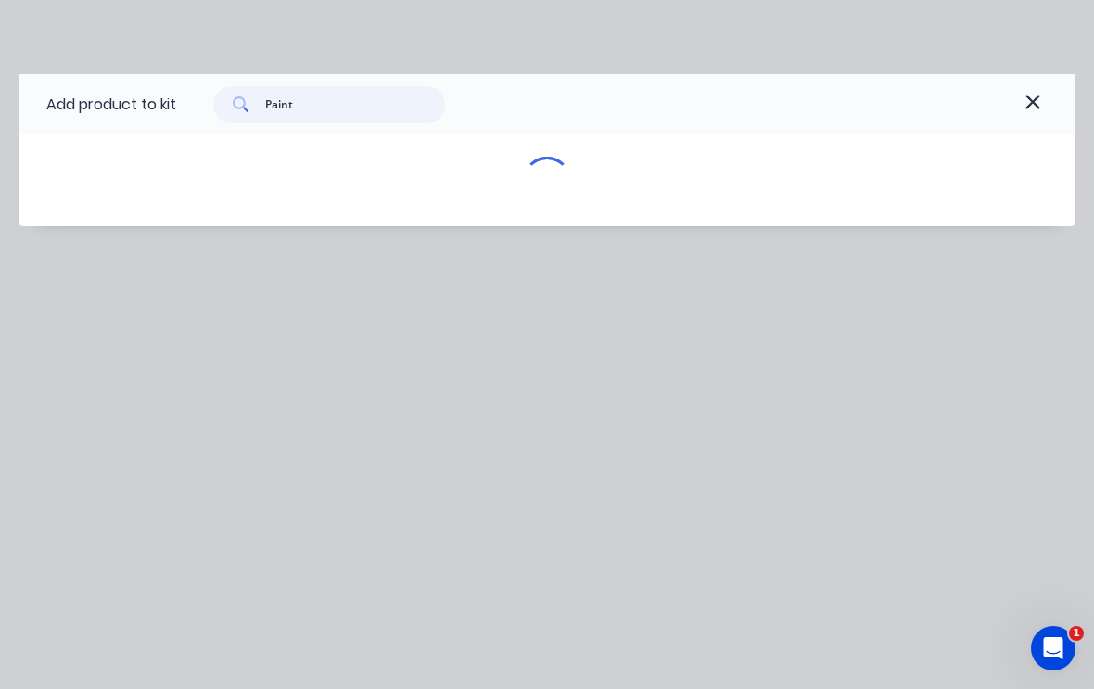
type input "Paint"
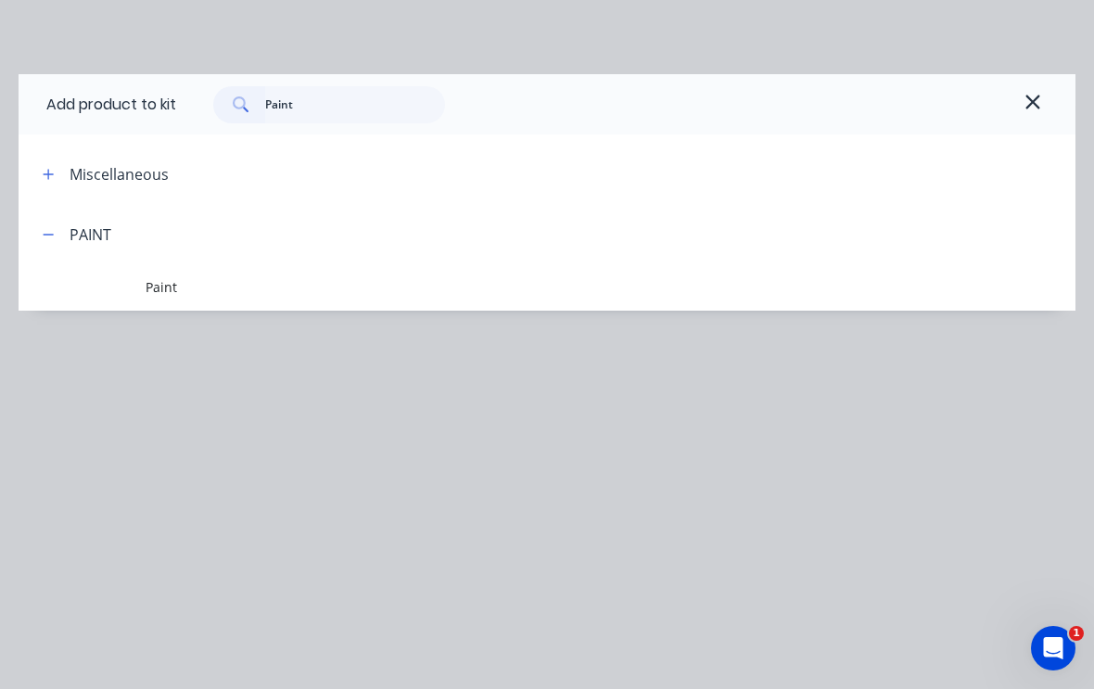
click at [171, 279] on span "Paint" at bounding box center [518, 286] width 744 height 19
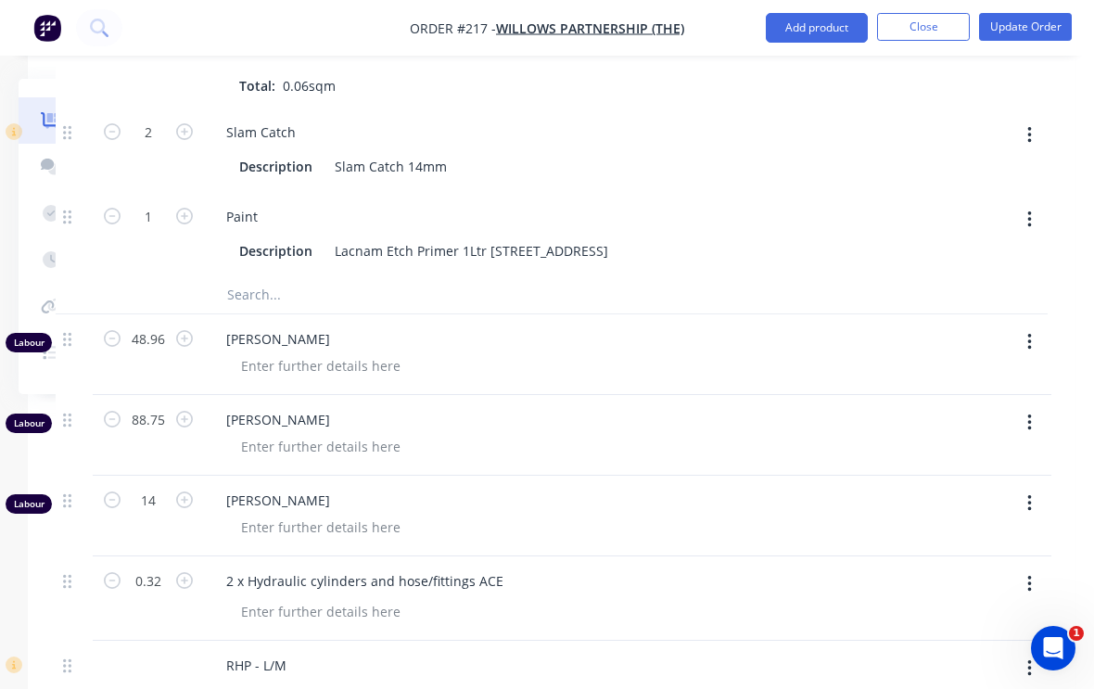
scroll to position [4147, 195]
click at [177, 222] on icon "button" at bounding box center [184, 217] width 17 height 17
click at [180, 225] on form "2" at bounding box center [148, 215] width 96 height 28
click at [193, 209] on button "button" at bounding box center [184, 214] width 24 height 19
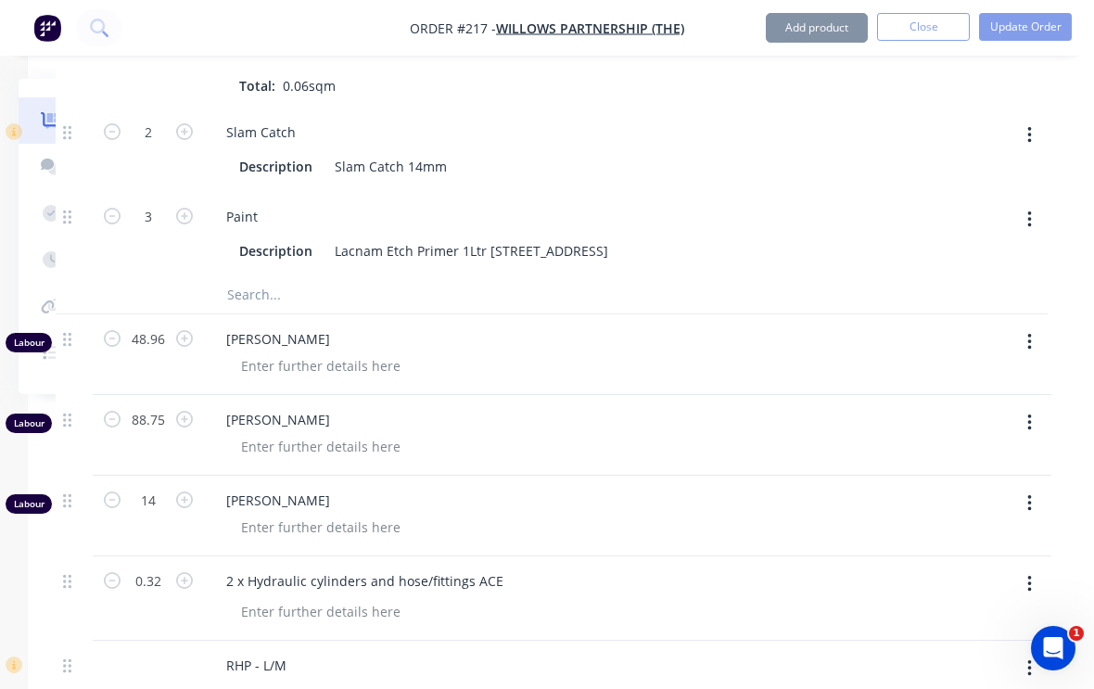
click at [193, 209] on button "button" at bounding box center [184, 214] width 24 height 19
click at [190, 211] on icon "button" at bounding box center [184, 216] width 17 height 17
click at [196, 205] on button "button" at bounding box center [184, 214] width 24 height 19
type input "6"
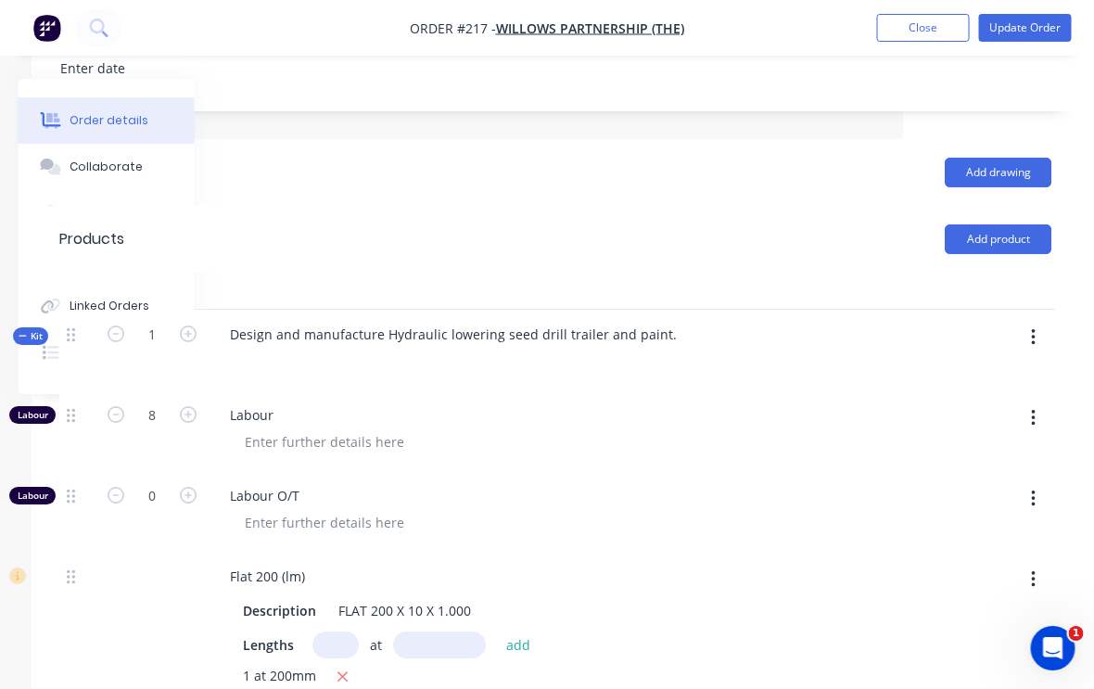
click at [1037, 336] on button "button" at bounding box center [1034, 337] width 44 height 33
click at [991, 386] on div "Add product to kit" at bounding box center [966, 386] width 143 height 27
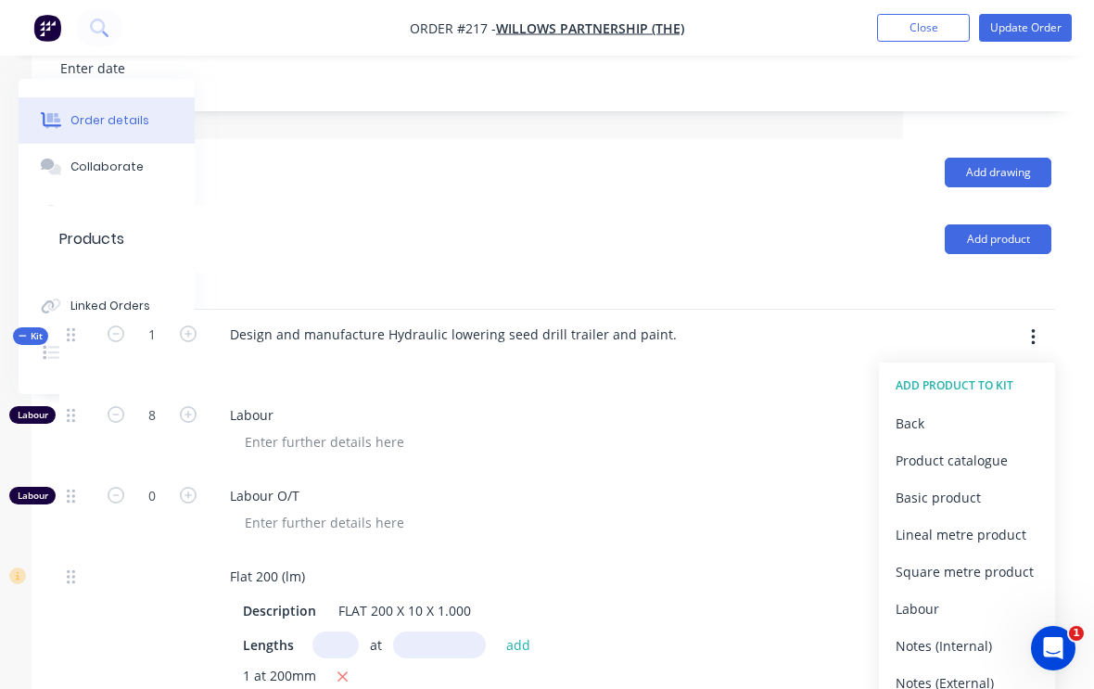
click at [986, 461] on div "Product catalogue" at bounding box center [966, 460] width 143 height 27
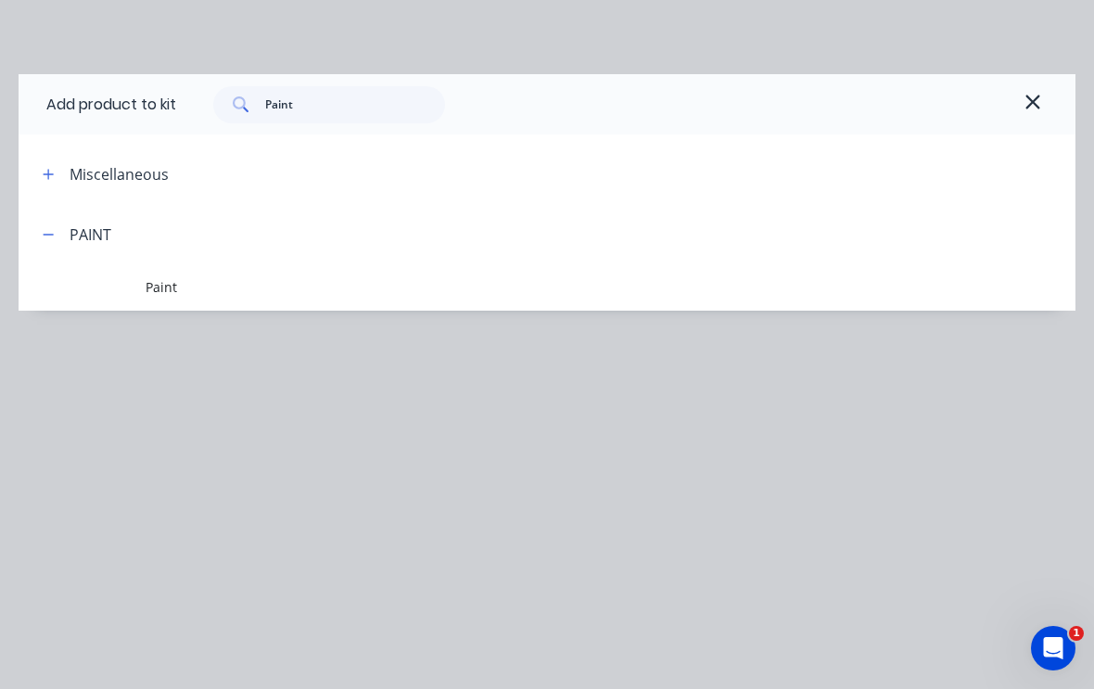
click at [161, 289] on span "Paint" at bounding box center [518, 286] width 744 height 19
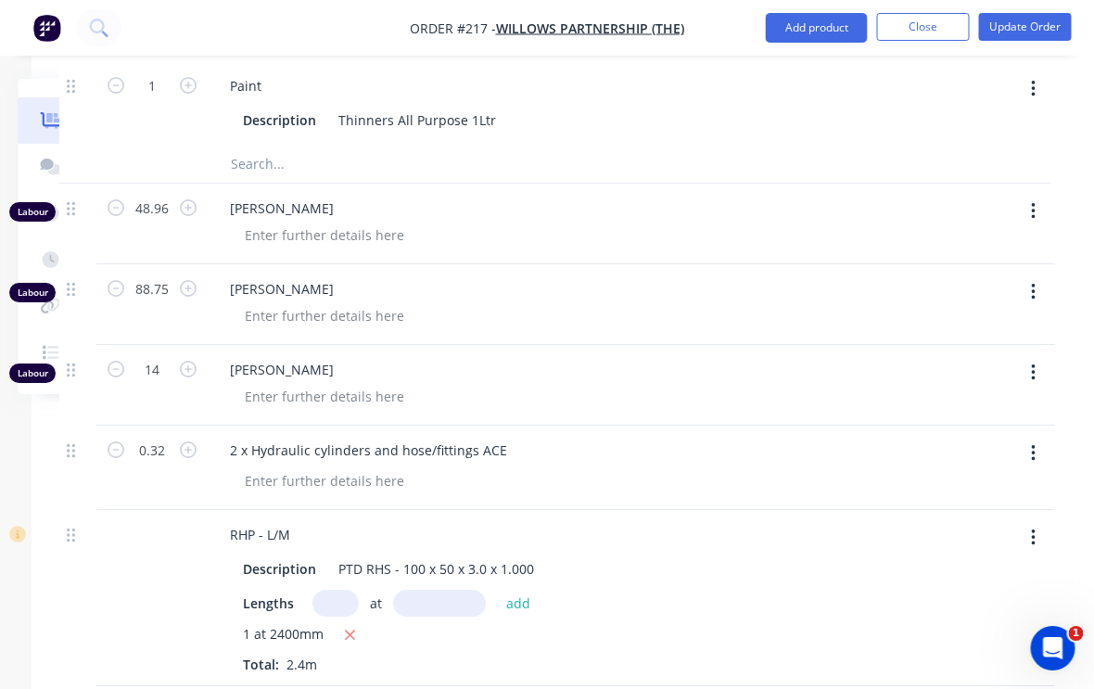
scroll to position [4362, 190]
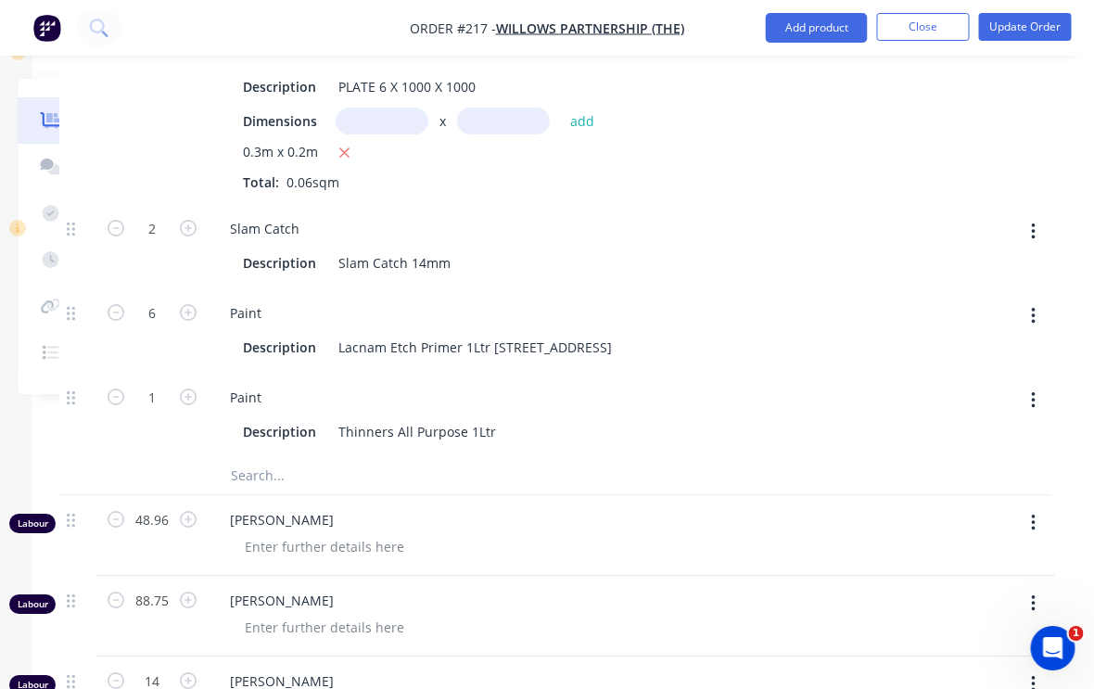
click at [182, 403] on icon "button" at bounding box center [189, 396] width 17 height 17
click at [181, 402] on icon "button" at bounding box center [188, 396] width 17 height 17
click at [197, 403] on button "button" at bounding box center [188, 395] width 24 height 19
click at [197, 399] on button "button" at bounding box center [188, 395] width 24 height 19
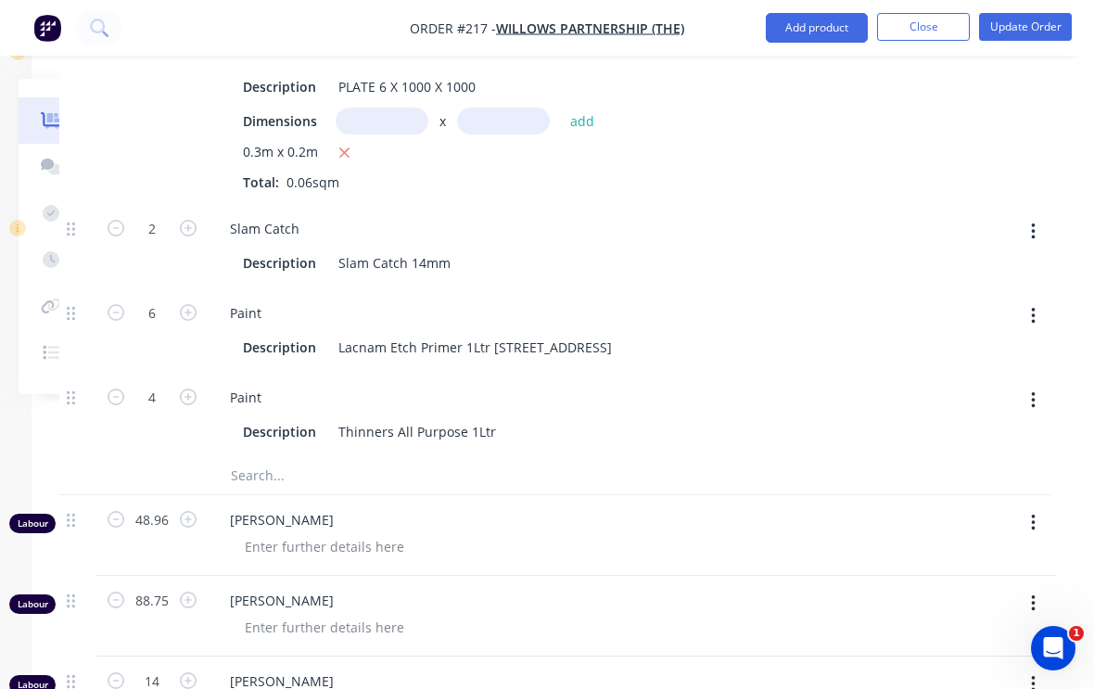
type input "5"
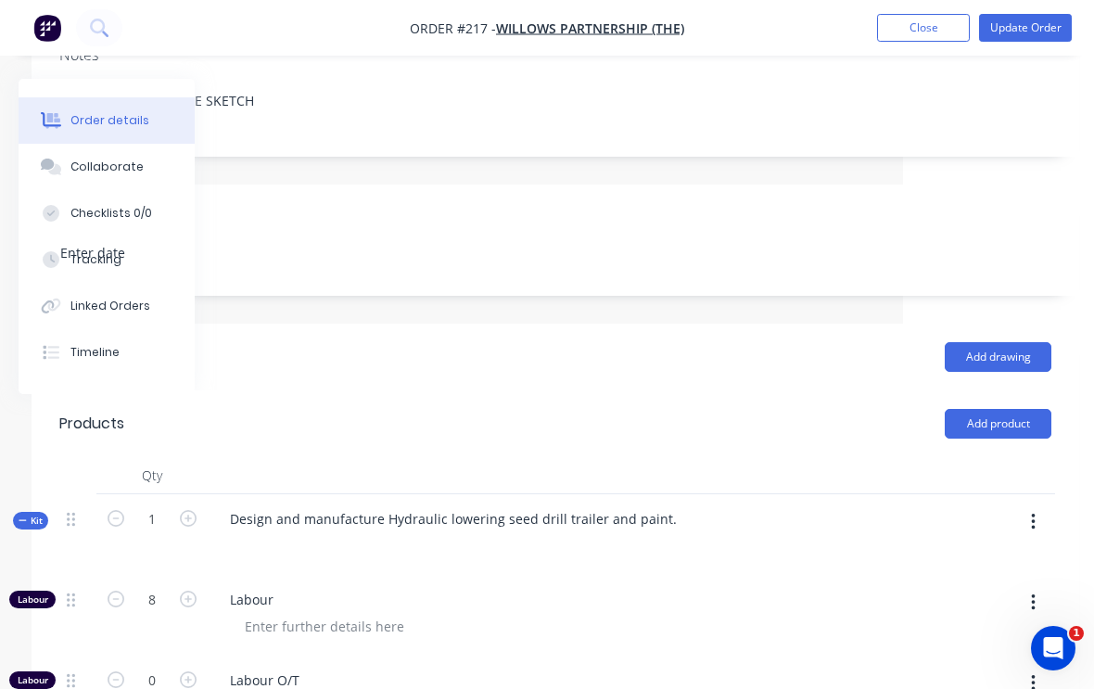
scroll to position [400, 190]
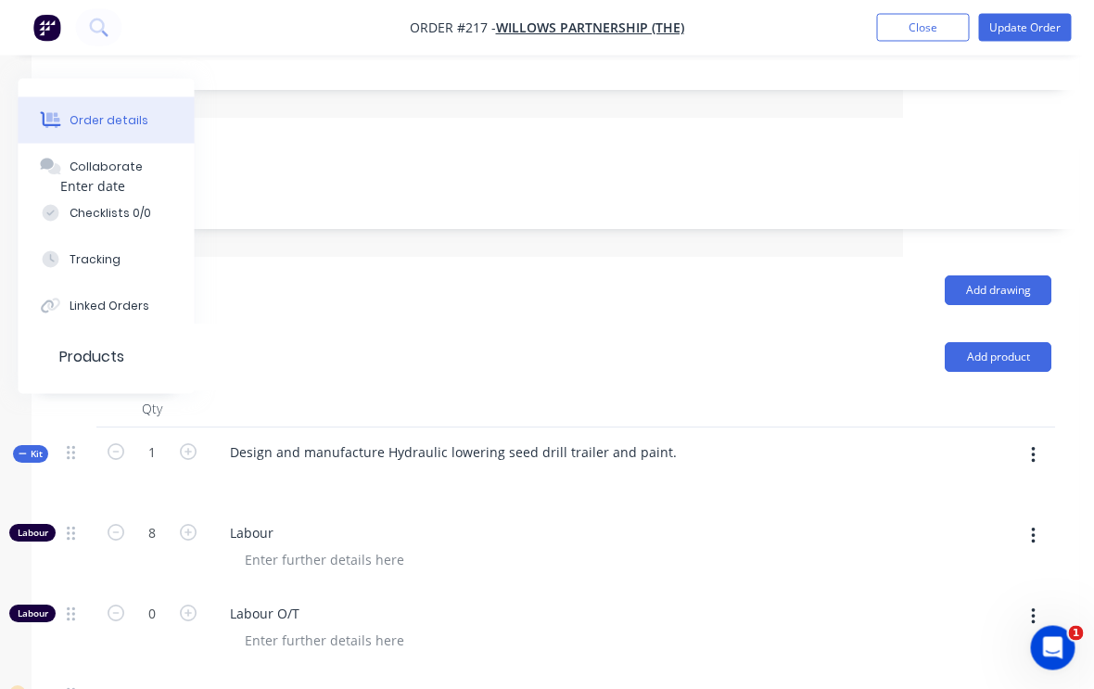
click at [1042, 451] on button "button" at bounding box center [1034, 455] width 44 height 33
click at [997, 500] on div "Add product to kit" at bounding box center [966, 503] width 143 height 27
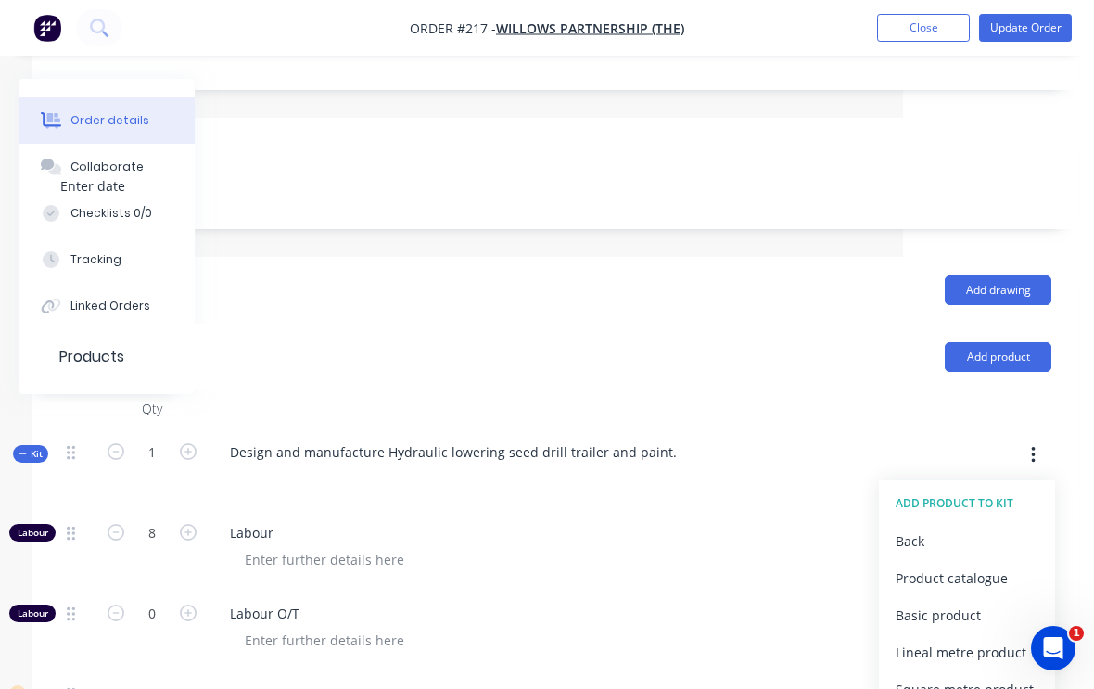
click at [994, 570] on div "Product catalogue" at bounding box center [966, 577] width 143 height 27
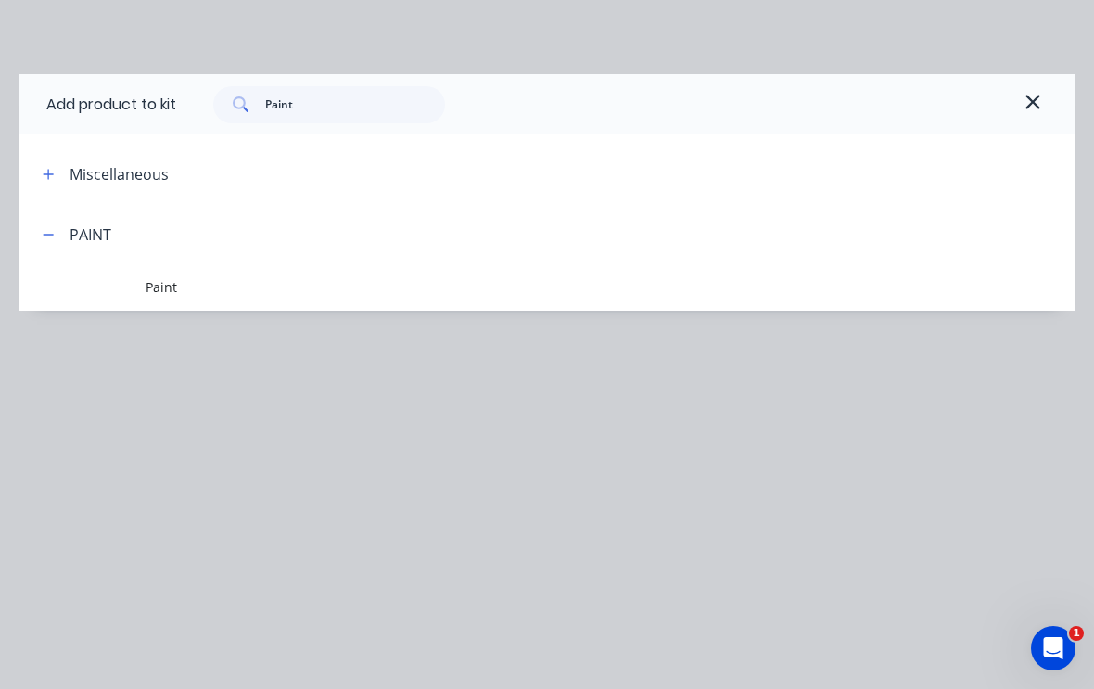
click at [188, 285] on span "Paint" at bounding box center [518, 286] width 744 height 19
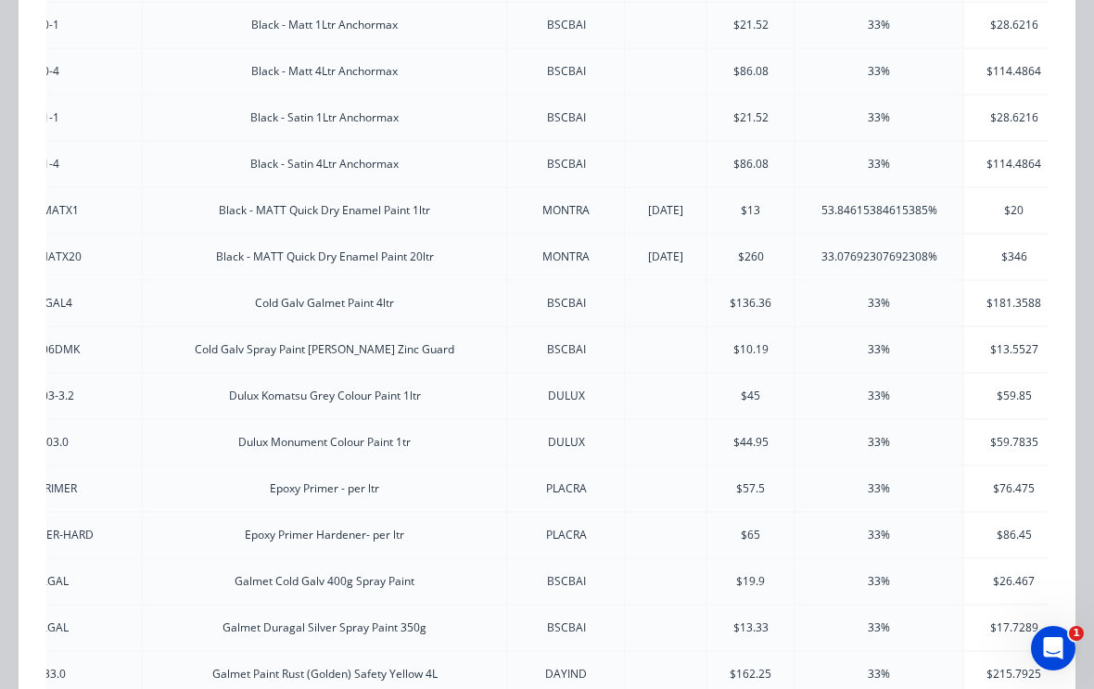
scroll to position [0, 217]
click at [997, 372] on td "$13.5527" at bounding box center [1013, 350] width 101 height 46
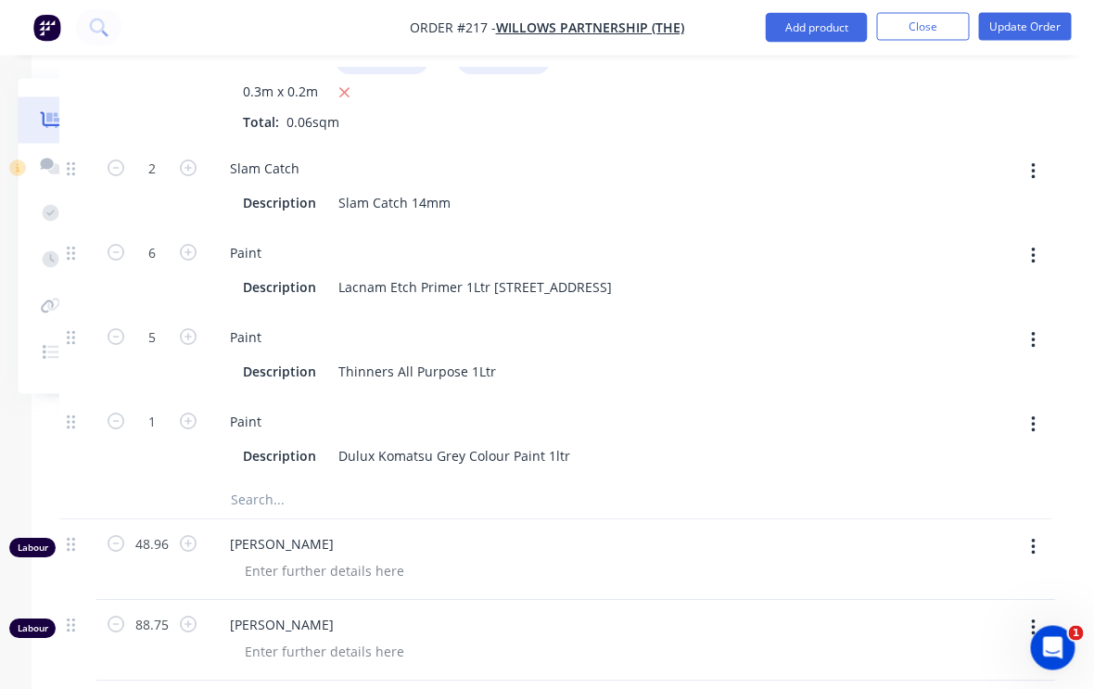
scroll to position [4112, 190]
click at [193, 427] on button "button" at bounding box center [189, 419] width 24 height 19
click at [192, 426] on icon "button" at bounding box center [188, 419] width 17 height 17
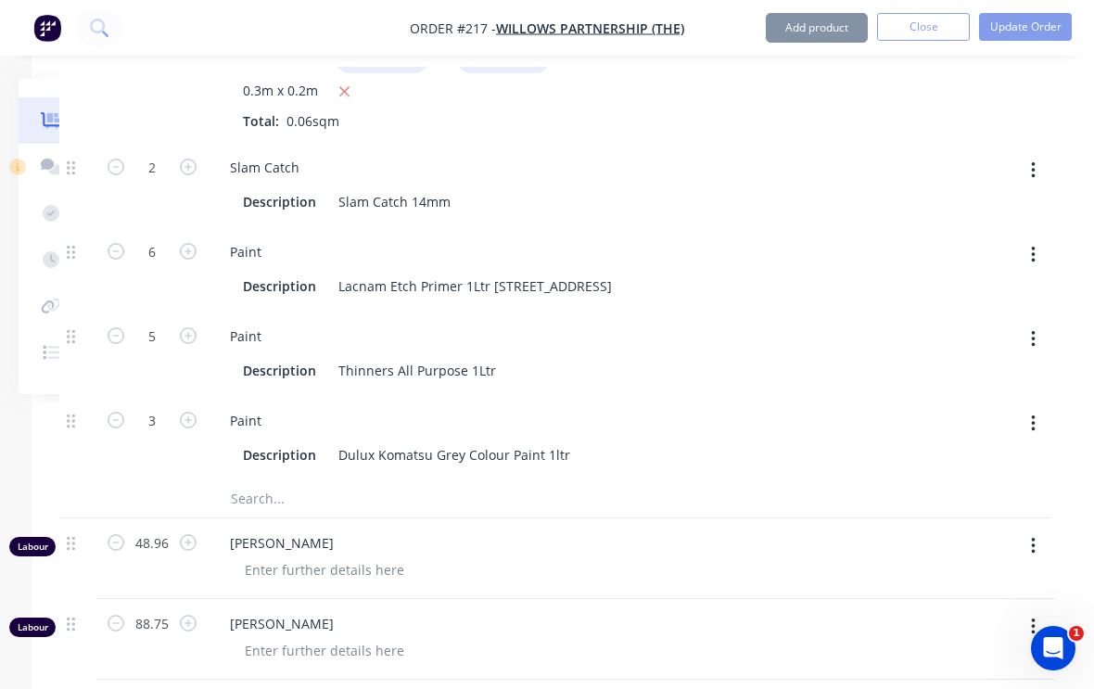
click at [193, 422] on icon "button" at bounding box center [188, 419] width 17 height 17
click at [192, 421] on icon "button" at bounding box center [188, 419] width 17 height 17
click at [194, 416] on icon "button" at bounding box center [188, 419] width 17 height 17
type input "6"
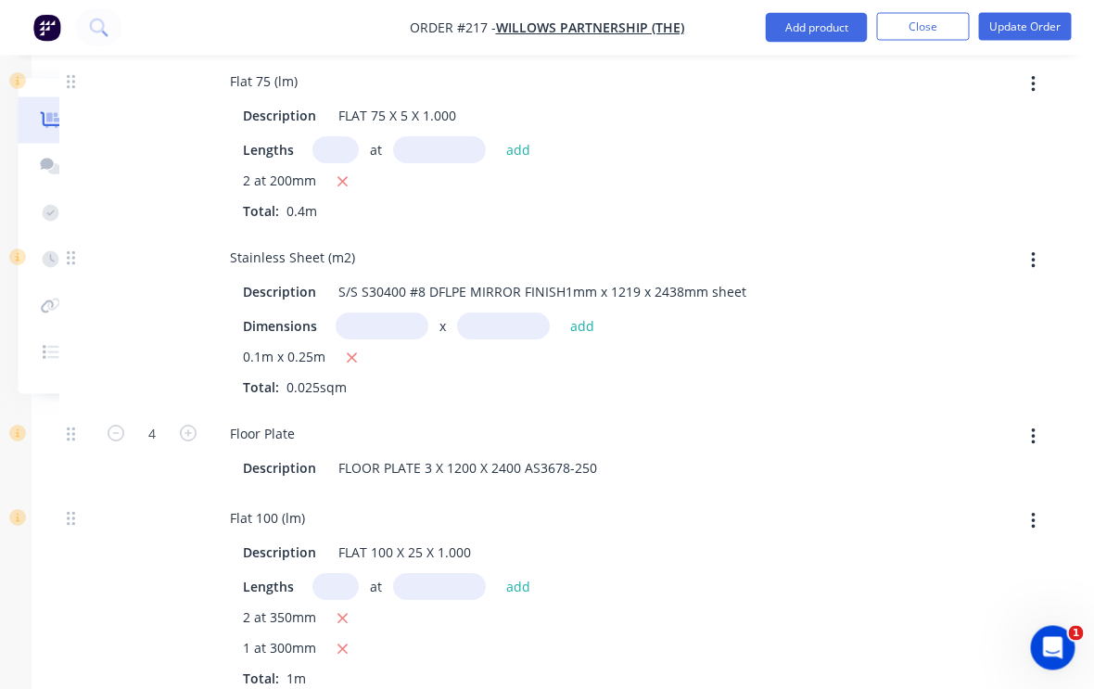
scroll to position [2839, 190]
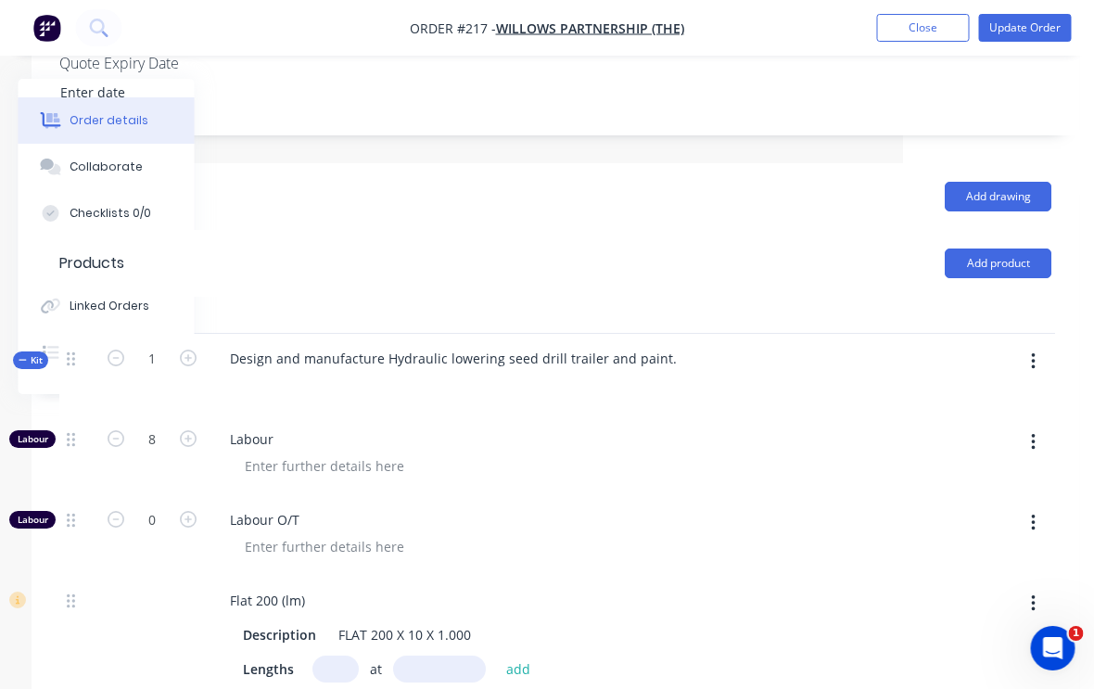
click at [1042, 367] on button "button" at bounding box center [1034, 361] width 44 height 33
click at [998, 417] on div "Add product to kit" at bounding box center [966, 410] width 143 height 27
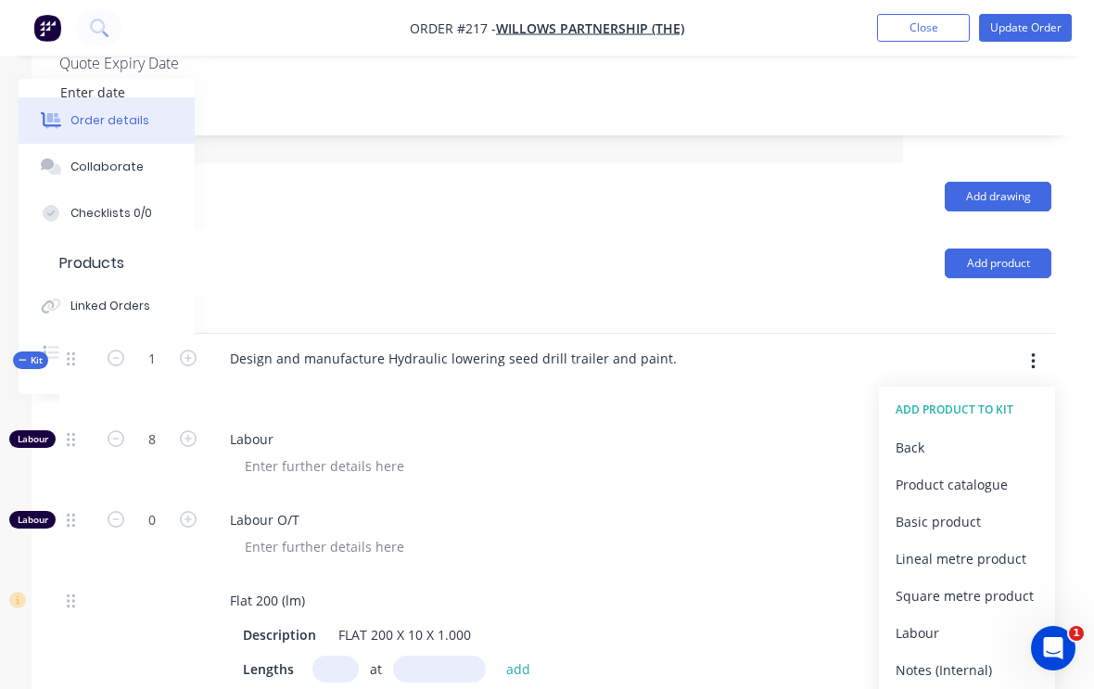
click at [996, 485] on div "Product catalogue" at bounding box center [966, 484] width 143 height 27
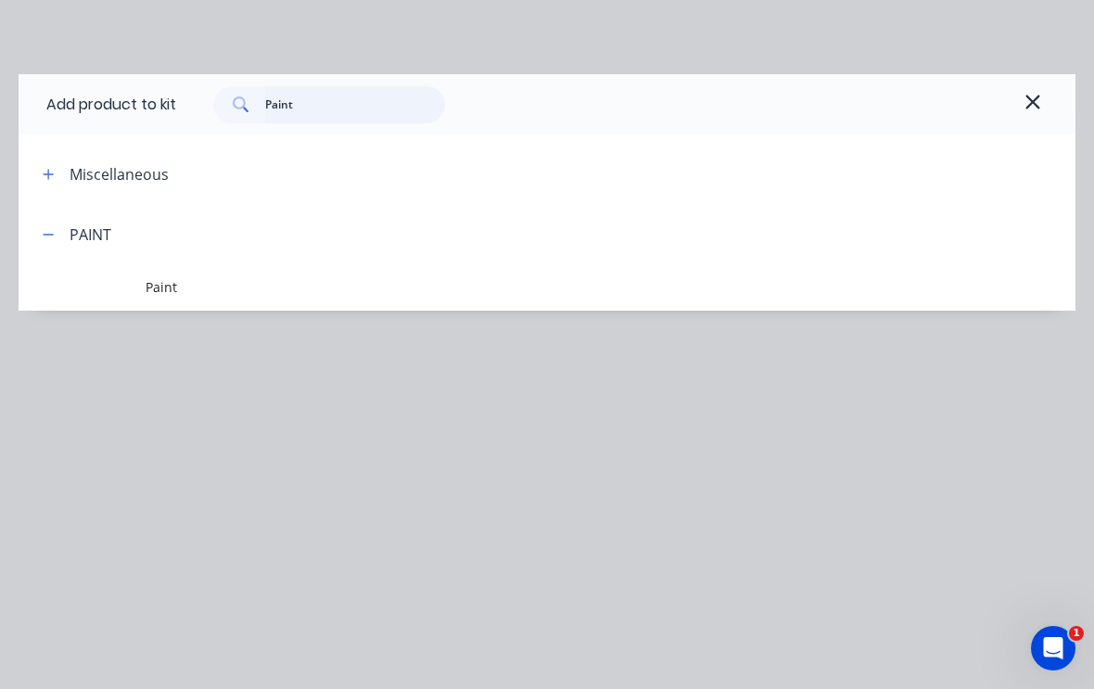
click at [323, 103] on input "Paint" at bounding box center [355, 104] width 181 height 37
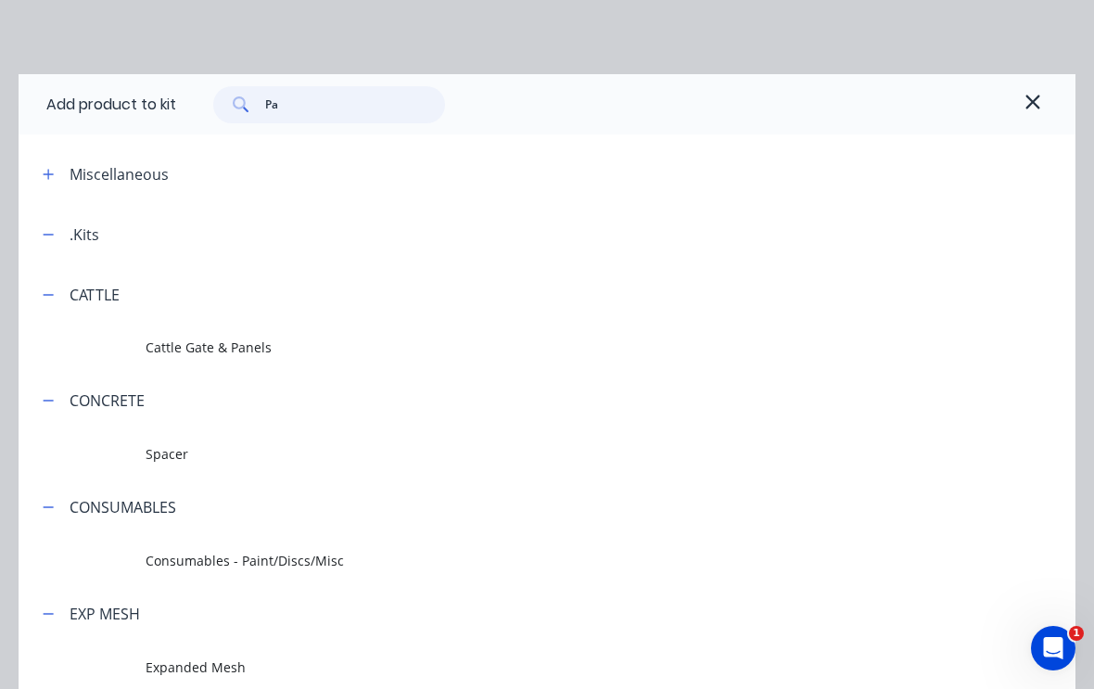
type input "P"
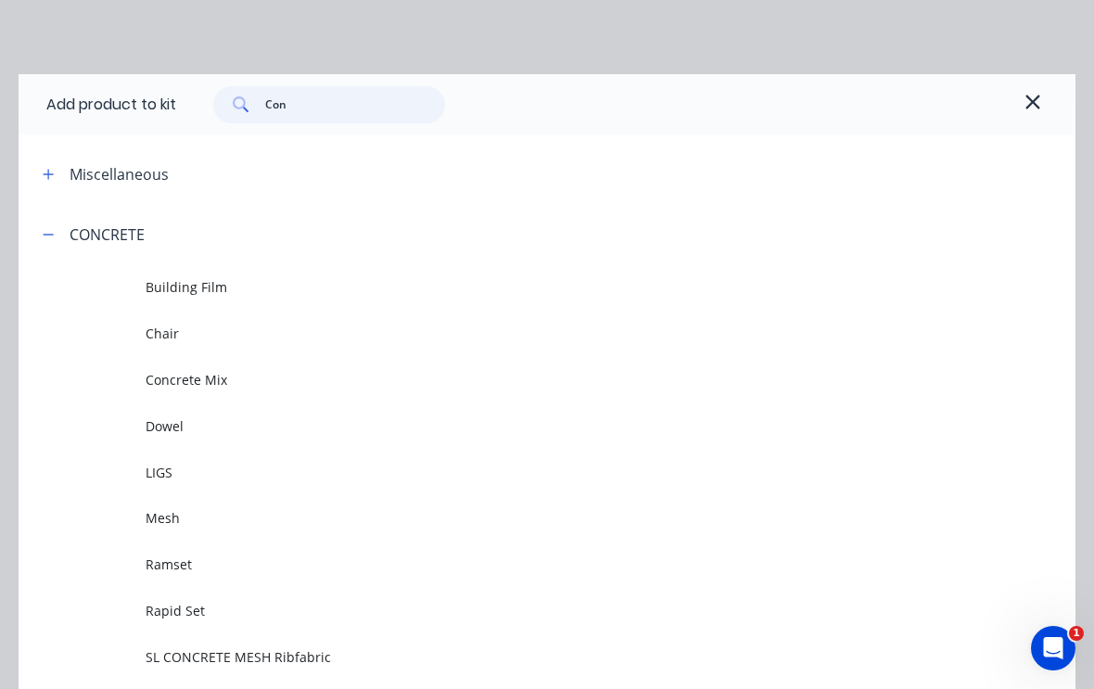
type input "Cons"
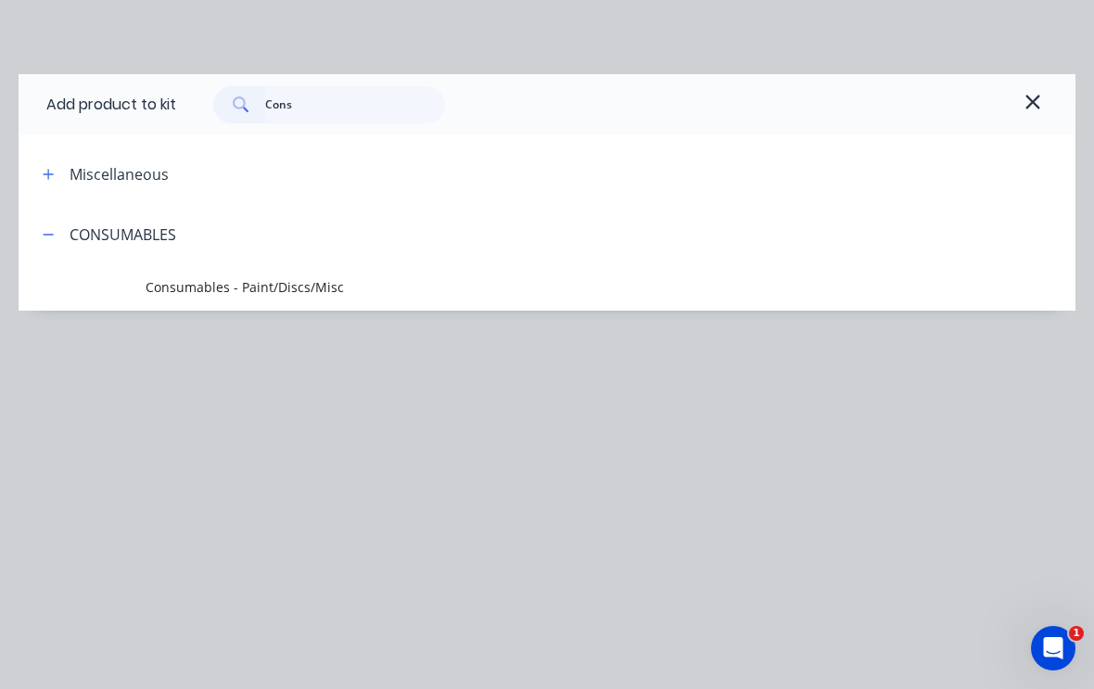
click at [305, 284] on span "Consumables - Paint/Discs/Misc" at bounding box center [518, 286] width 744 height 19
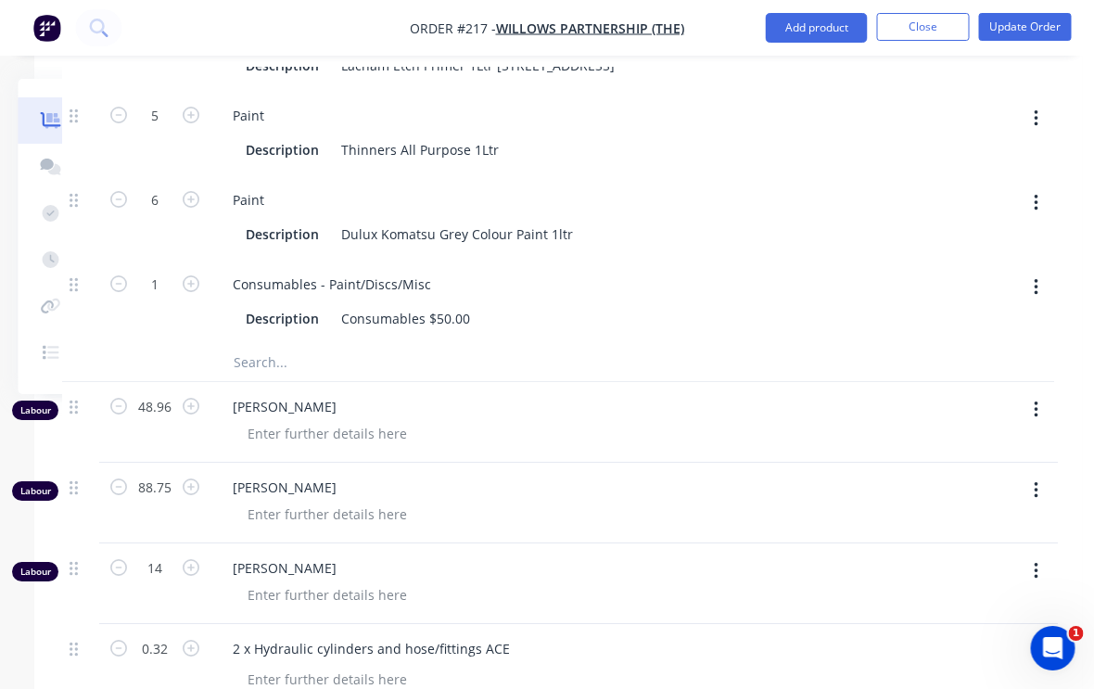
scroll to position [4331, 187]
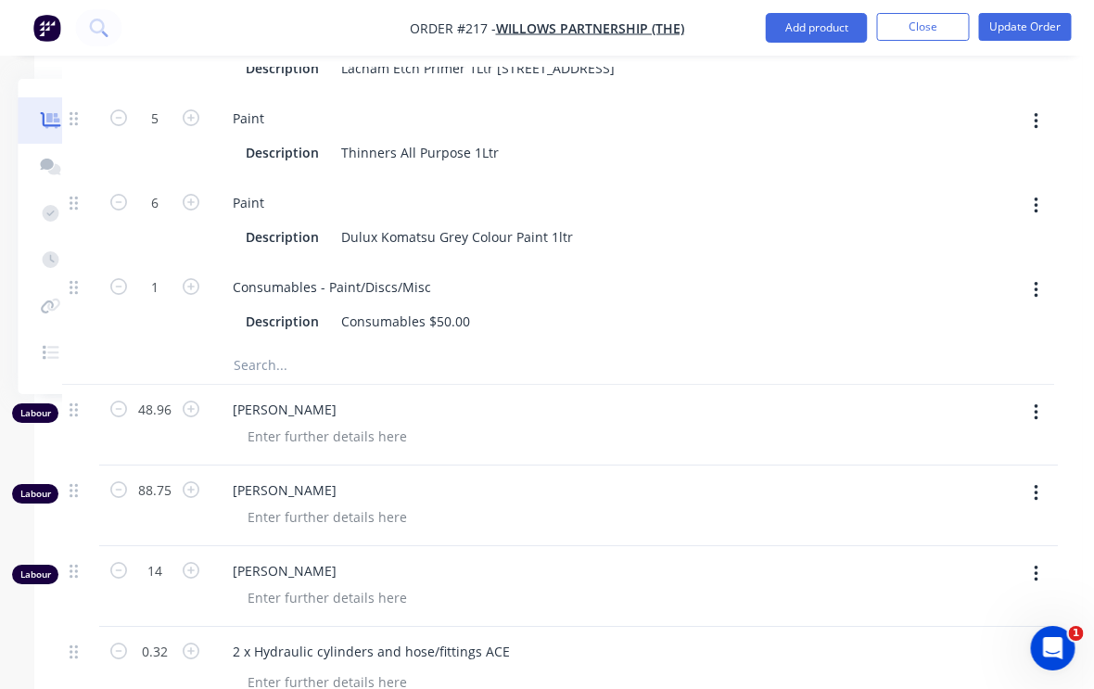
click at [193, 282] on icon "button" at bounding box center [192, 286] width 17 height 17
click at [189, 289] on icon "button" at bounding box center [191, 286] width 17 height 17
type input "3"
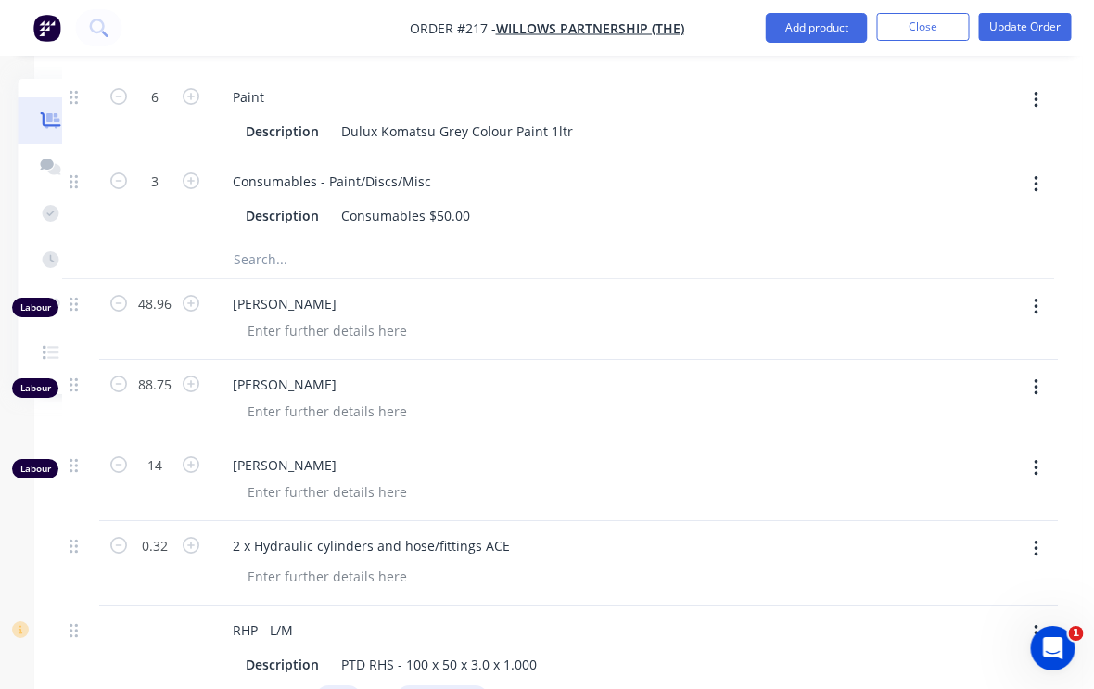
scroll to position [4437, 187]
click at [149, 373] on input "88.75" at bounding box center [156, 385] width 48 height 28
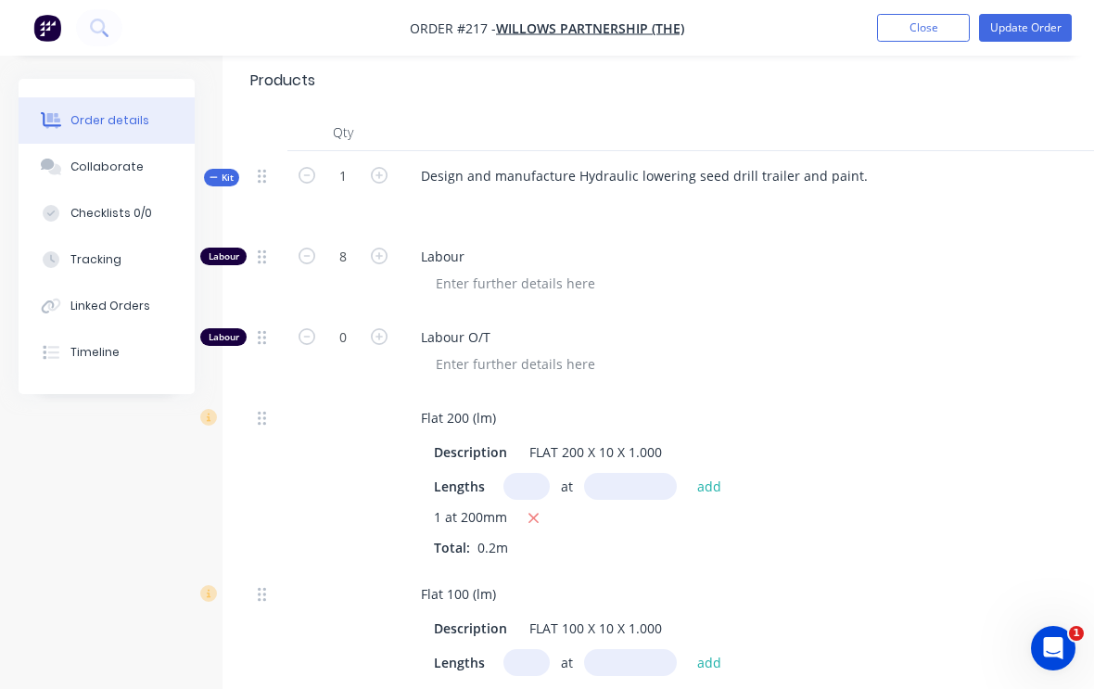
scroll to position [673, 0]
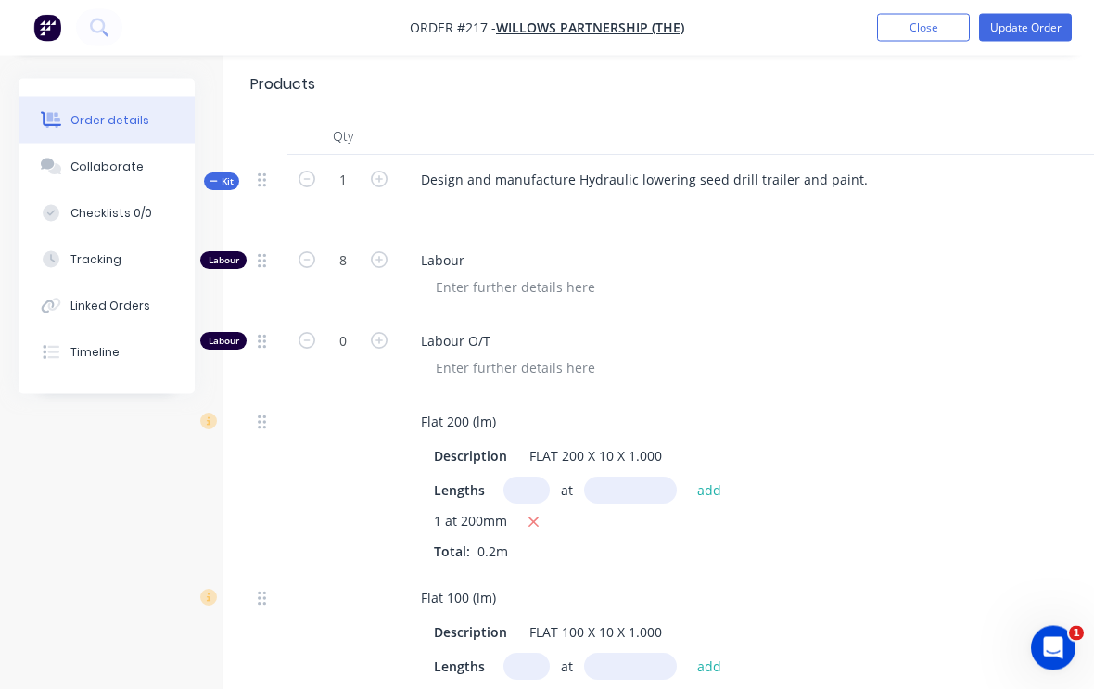
type input "99.5"
click at [349, 333] on input "0" at bounding box center [343, 342] width 48 height 28
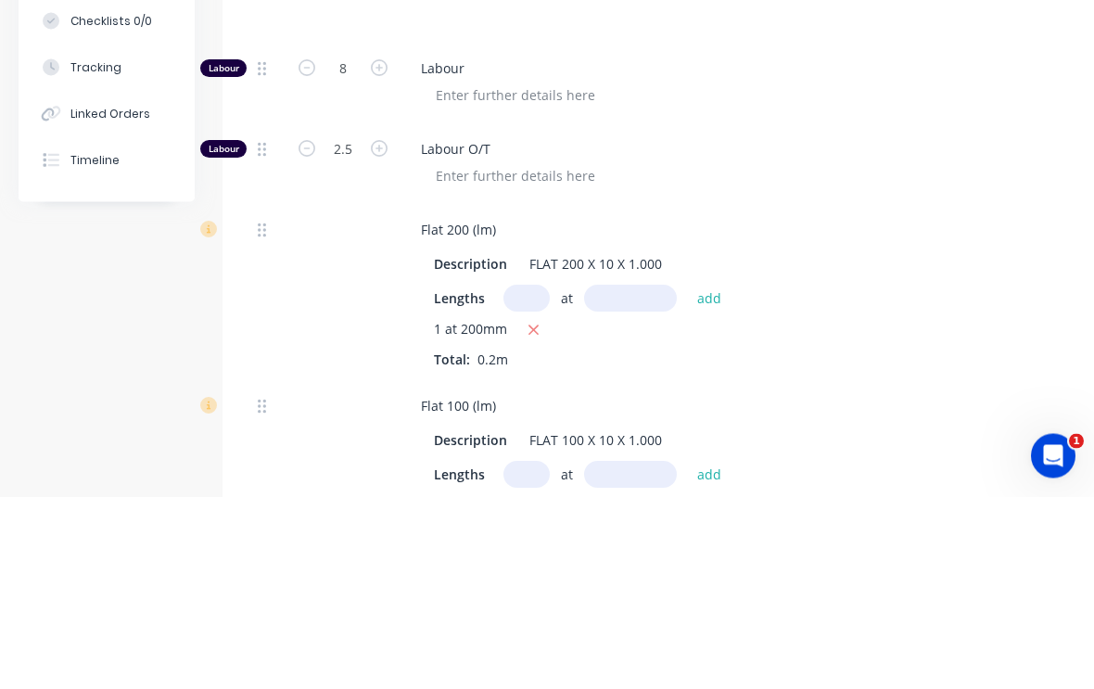
scroll to position [866, 0]
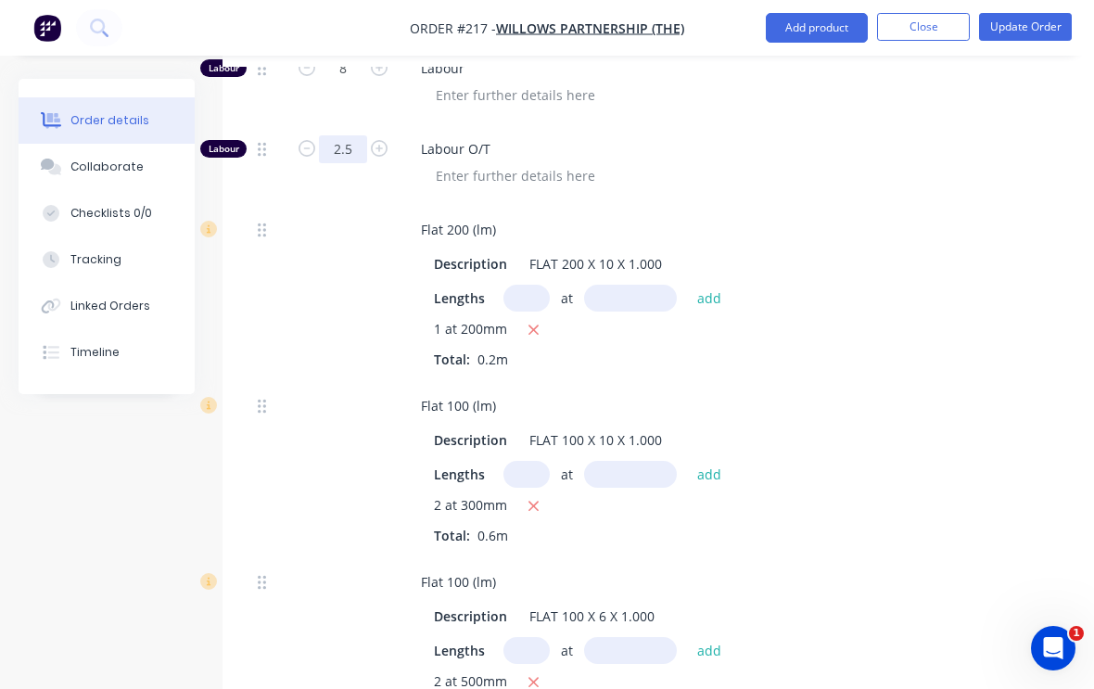
type input "2.5"
click at [1035, 22] on button "Update Order" at bounding box center [1025, 27] width 93 height 28
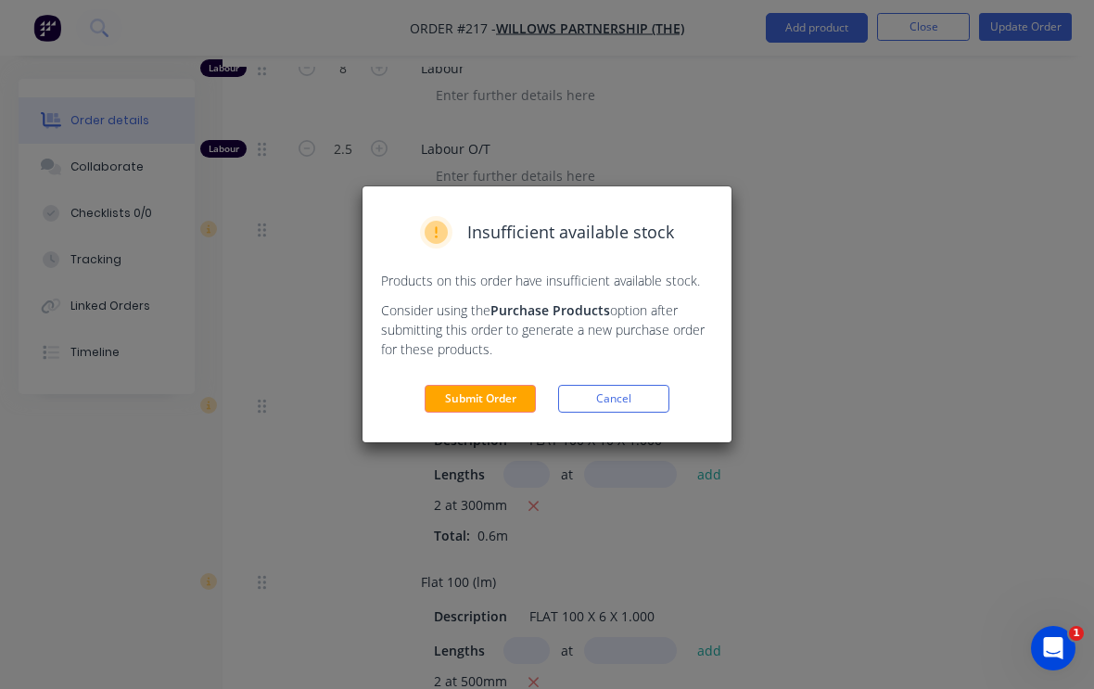
click at [493, 401] on button "Submit Order" at bounding box center [479, 399] width 111 height 28
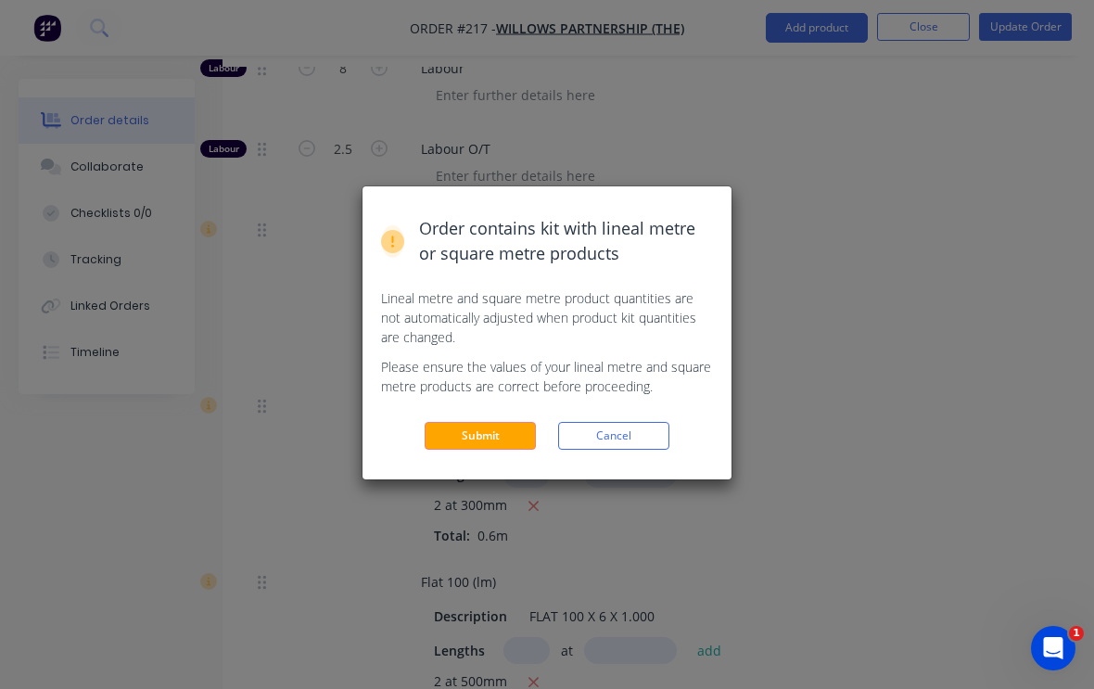
click at [491, 437] on button "Submit" at bounding box center [479, 436] width 111 height 28
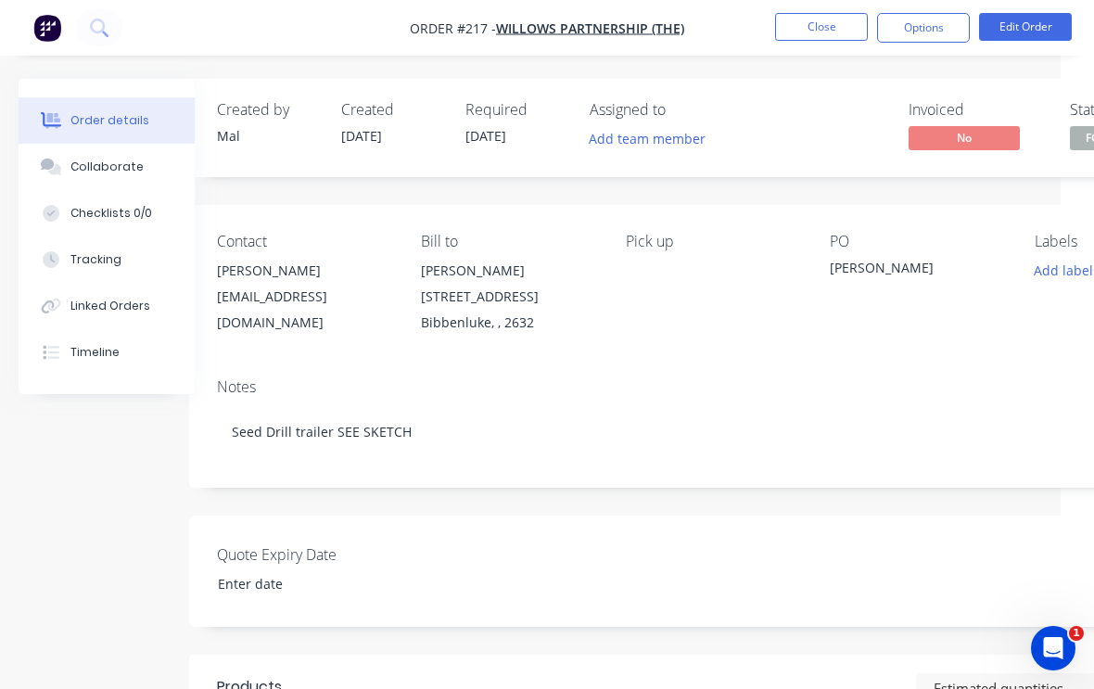
scroll to position [0, 32]
click at [825, 30] on button "Close" at bounding box center [821, 27] width 93 height 28
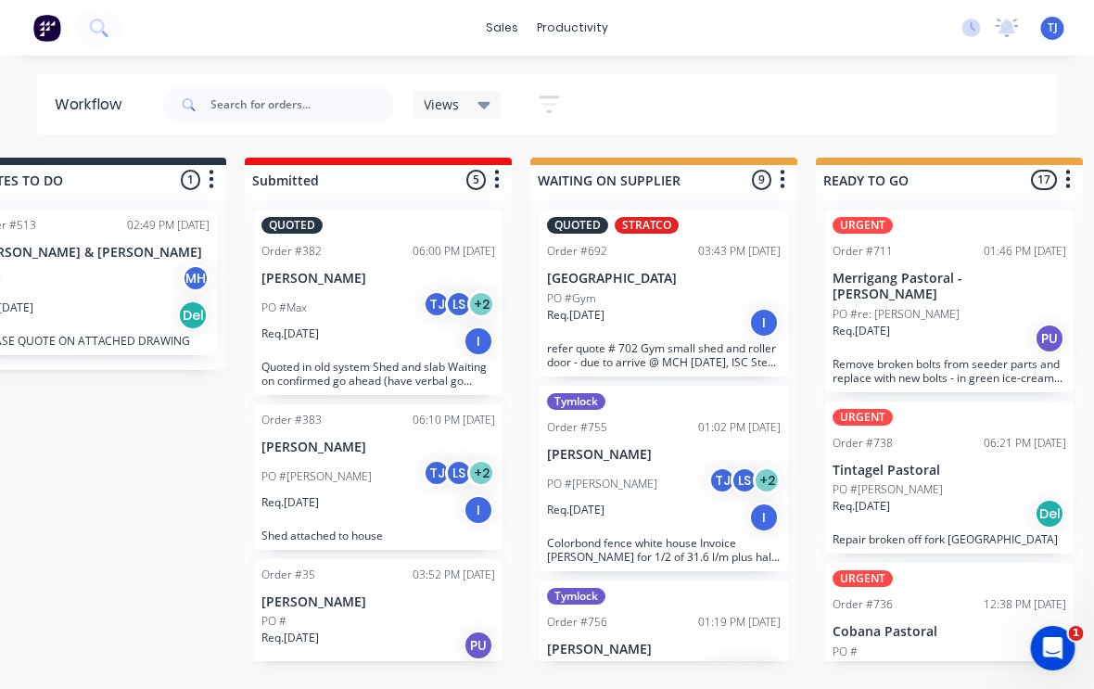
scroll to position [0, 81]
click at [1054, 28] on span "TJ" at bounding box center [1052, 27] width 10 height 17
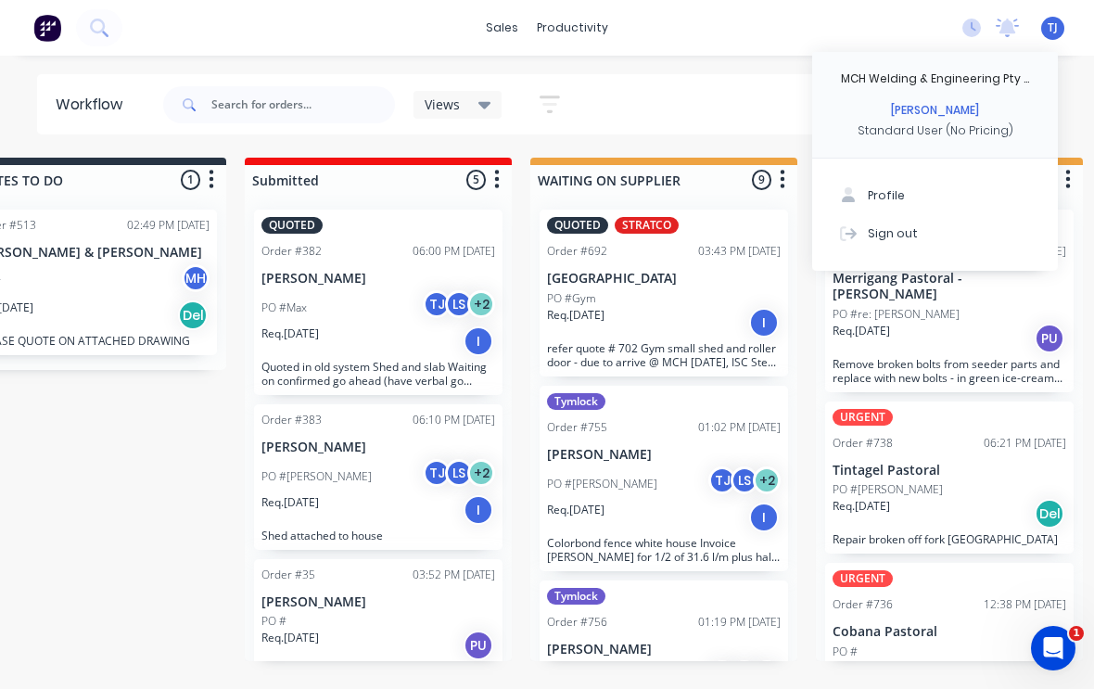
click at [909, 231] on div "Sign out" at bounding box center [892, 232] width 50 height 17
